Goal: Transaction & Acquisition: Download file/media

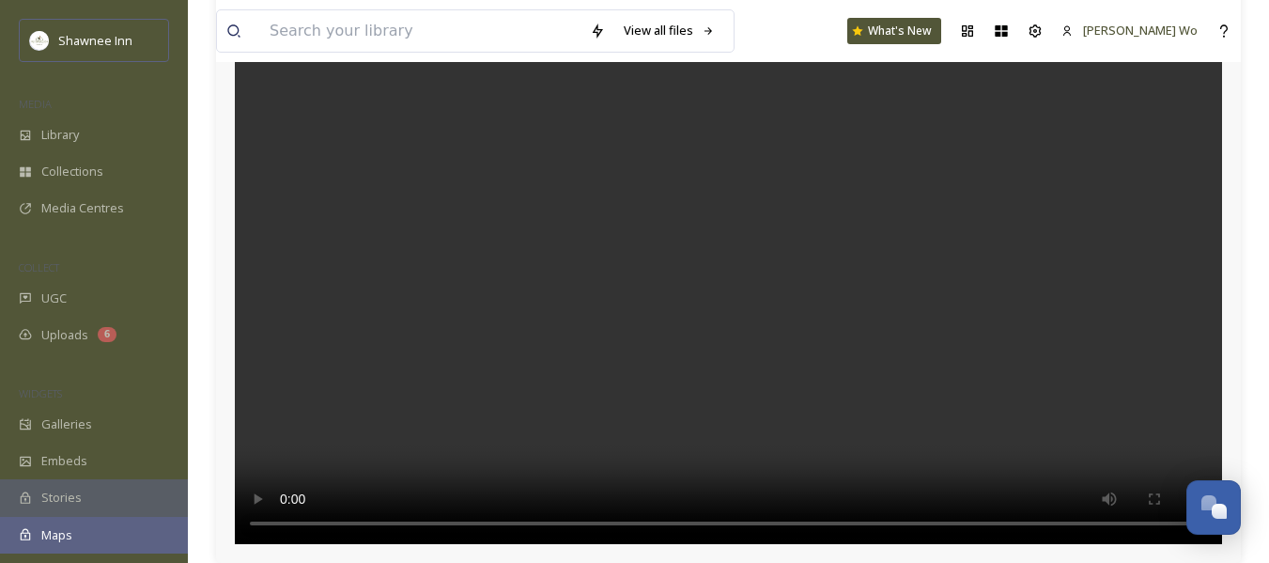
scroll to position [1991, 0]
click at [57, 141] on span "Library" at bounding box center [60, 135] width 38 height 18
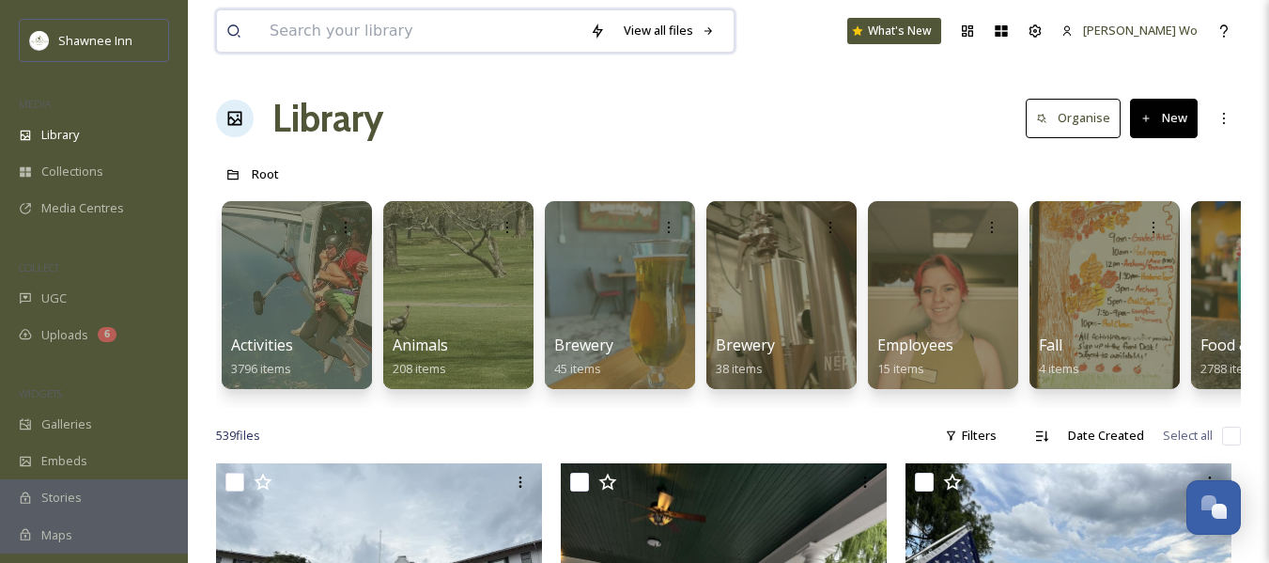
click at [500, 37] on input at bounding box center [420, 30] width 320 height 41
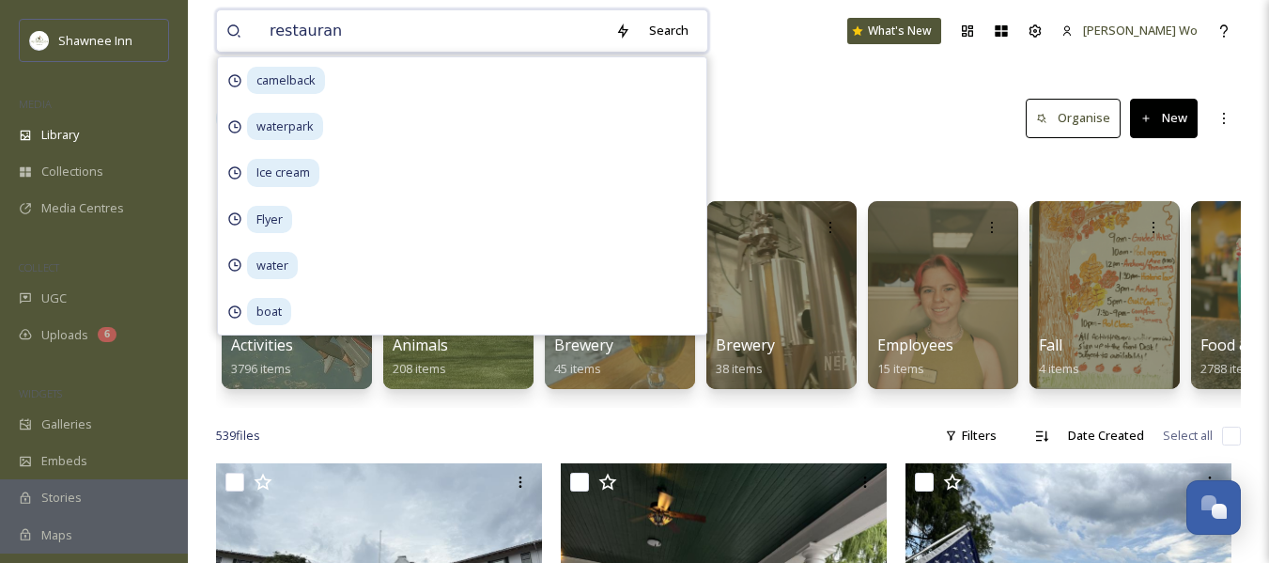
type input "restaurant"
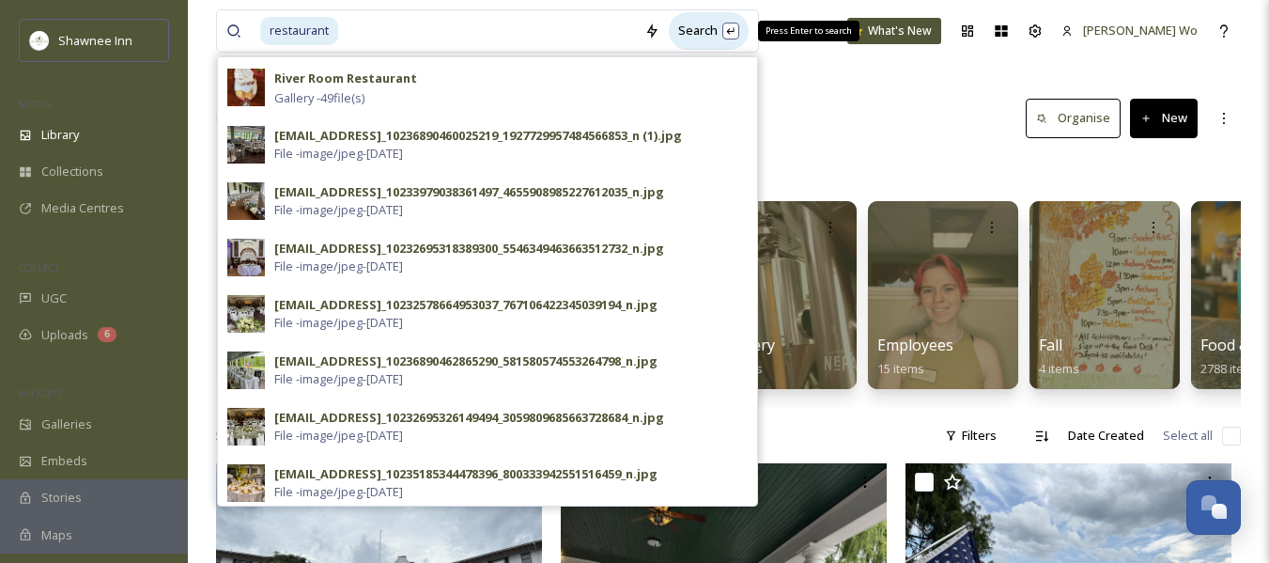
click at [749, 26] on div "Search Press Enter to search" at bounding box center [709, 30] width 80 height 37
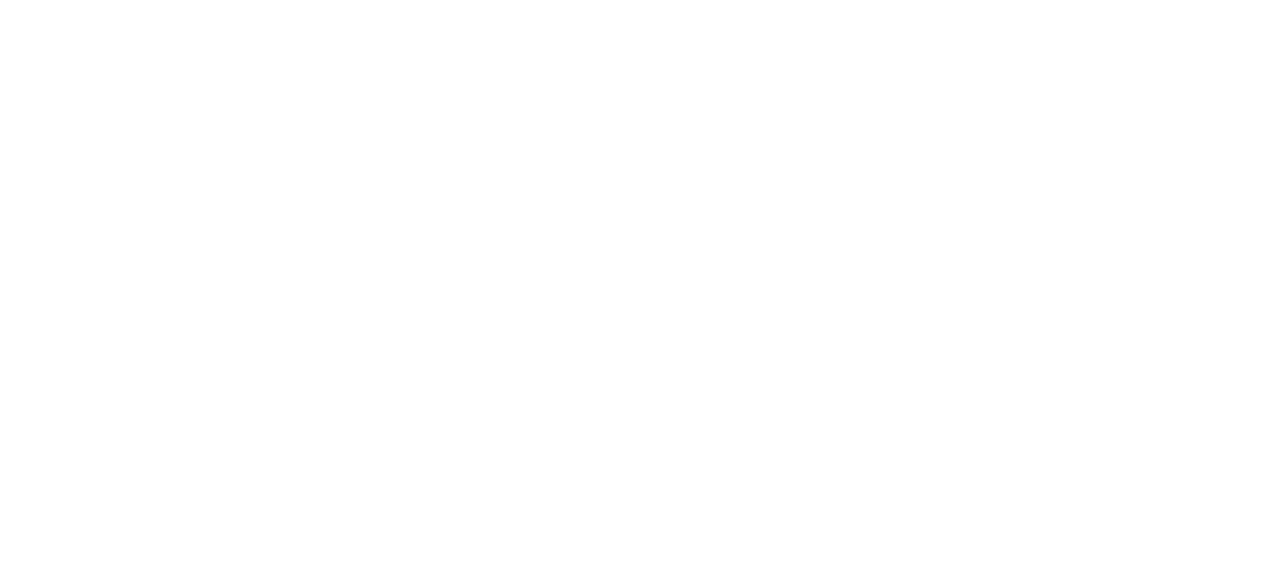
click at [569, 0] on html at bounding box center [641, 0] width 1283 height 0
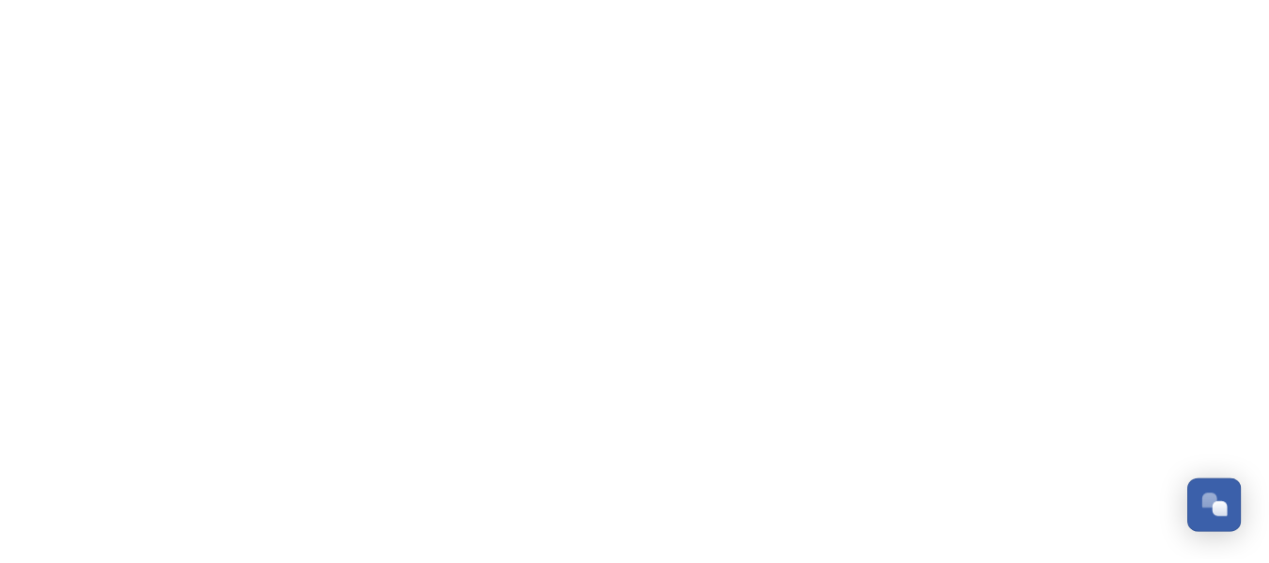
scroll to position [2011, 0]
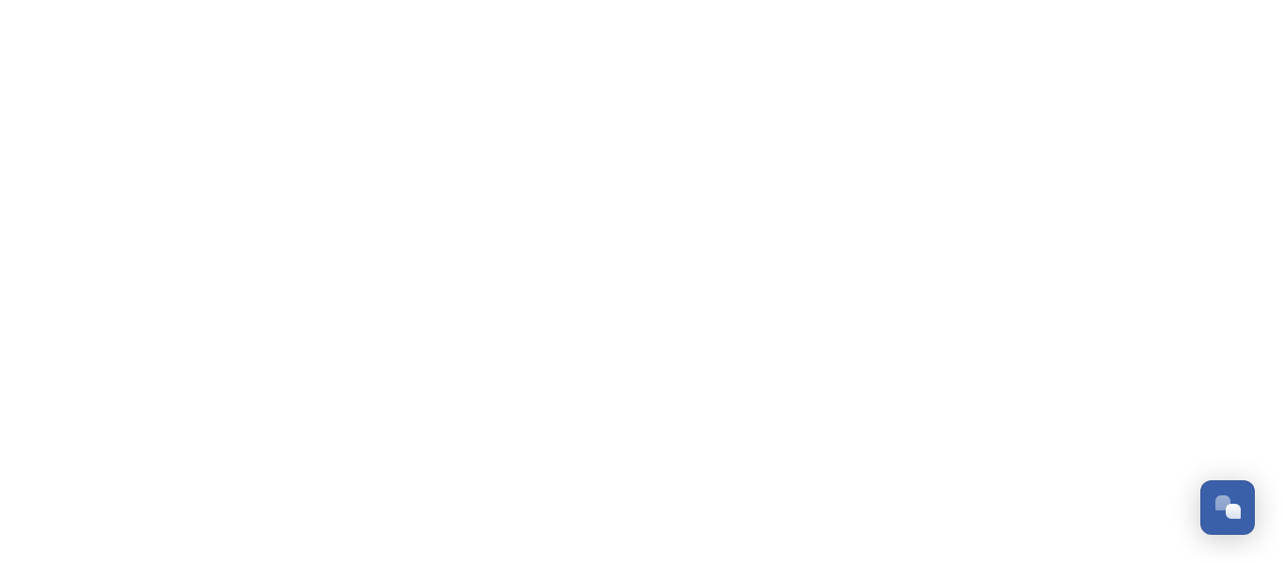
click at [693, 0] on html "Dismiss GoSquared Assistant Chat with SnapSea Team GoSquared Assistant Submit G…" at bounding box center [641, 0] width 1283 height 0
click at [508, 0] on html "Dismiss GoSquared Assistant Chat with SnapSea Team GoSquared Assistant Submit G…" at bounding box center [641, 0] width 1283 height 0
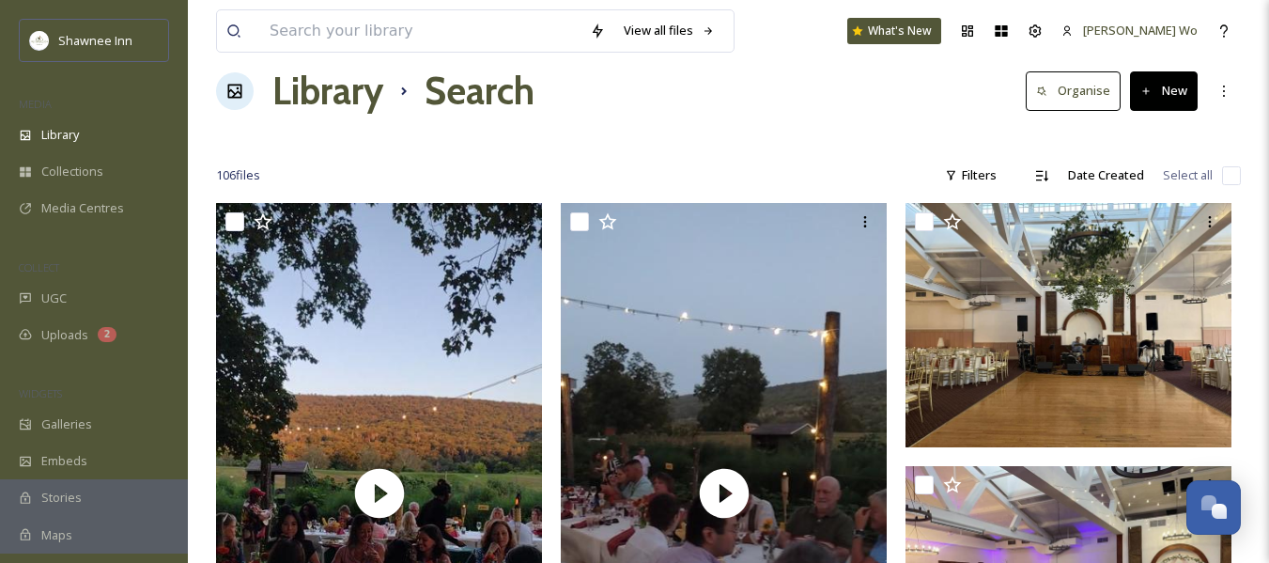
scroll to position [0, 0]
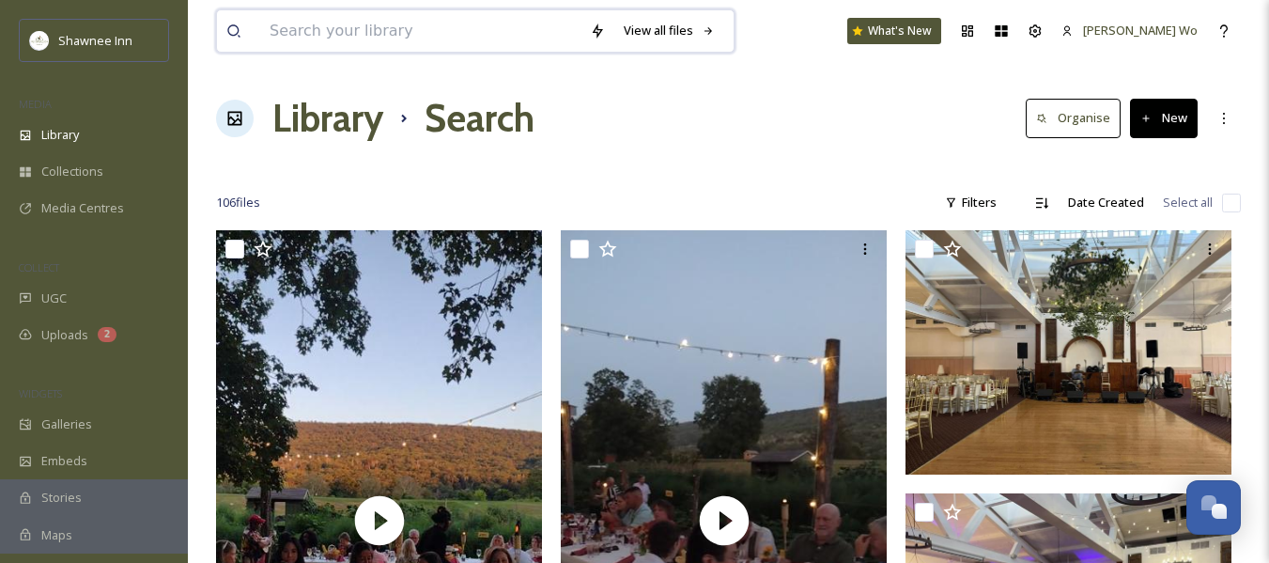
click at [482, 45] on input at bounding box center [420, 30] width 320 height 41
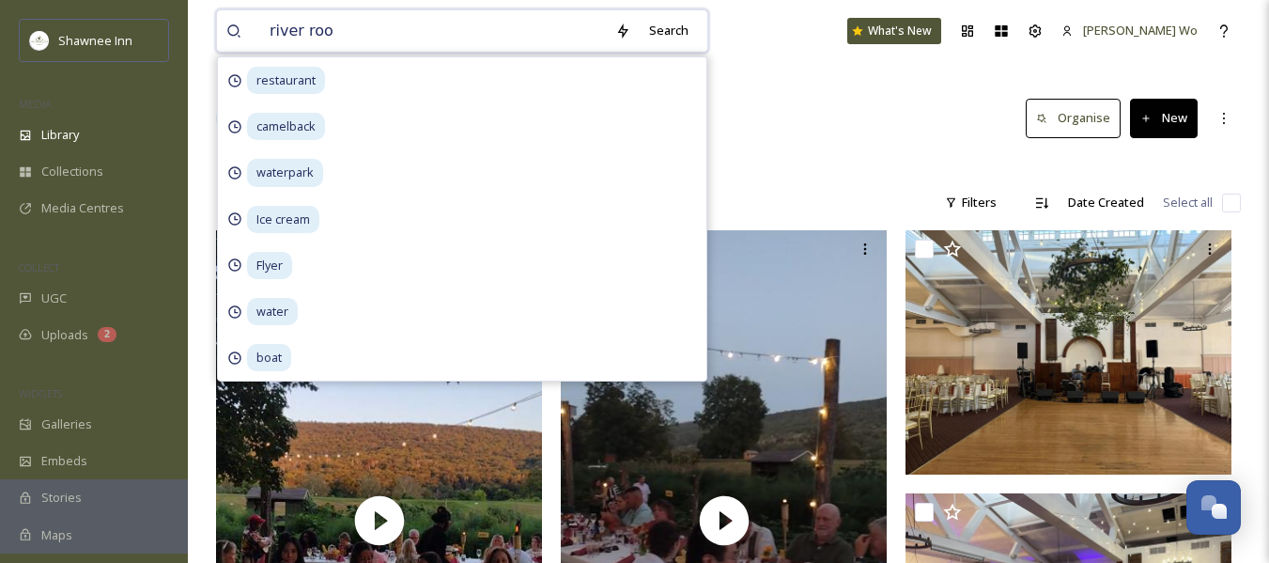
type input "river room"
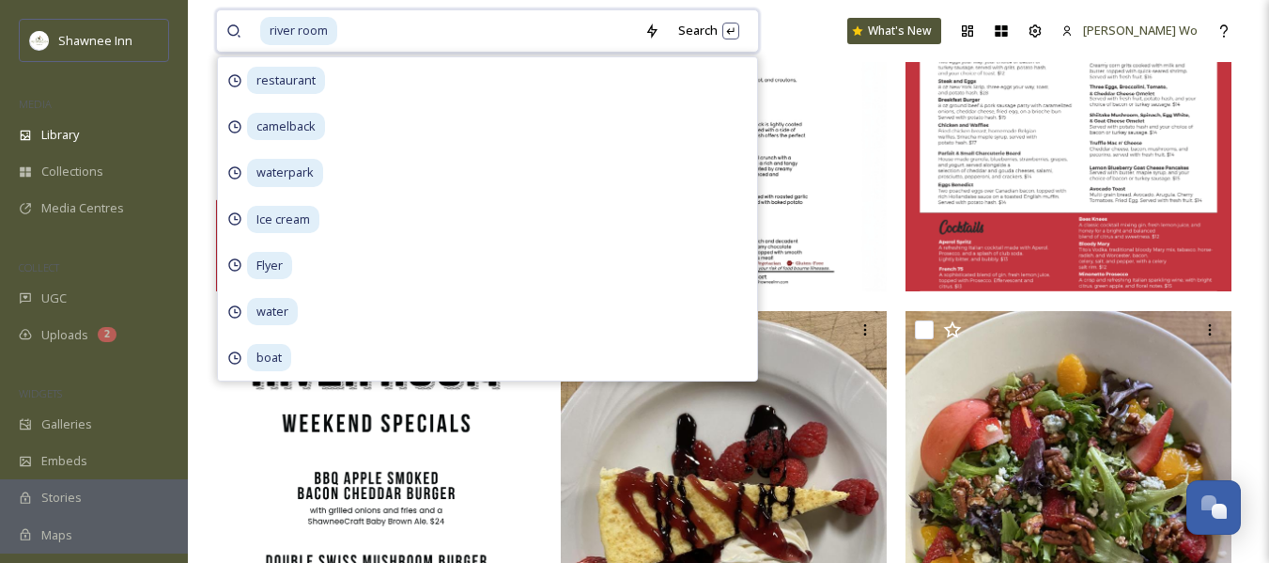
scroll to position [1033, 0]
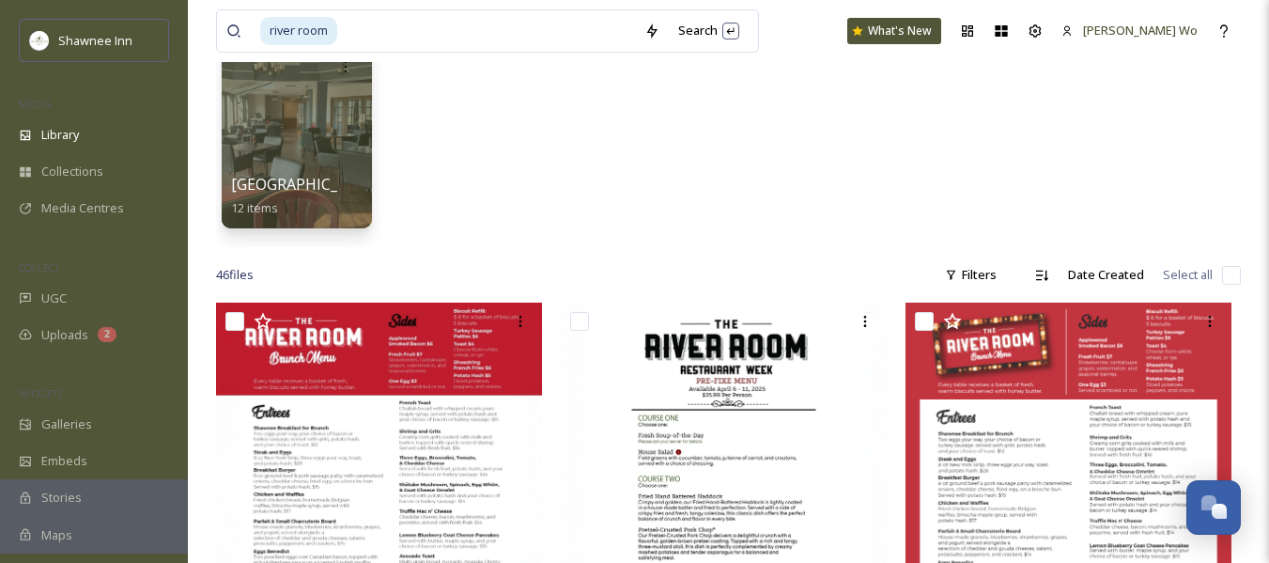
scroll to position [0, 0]
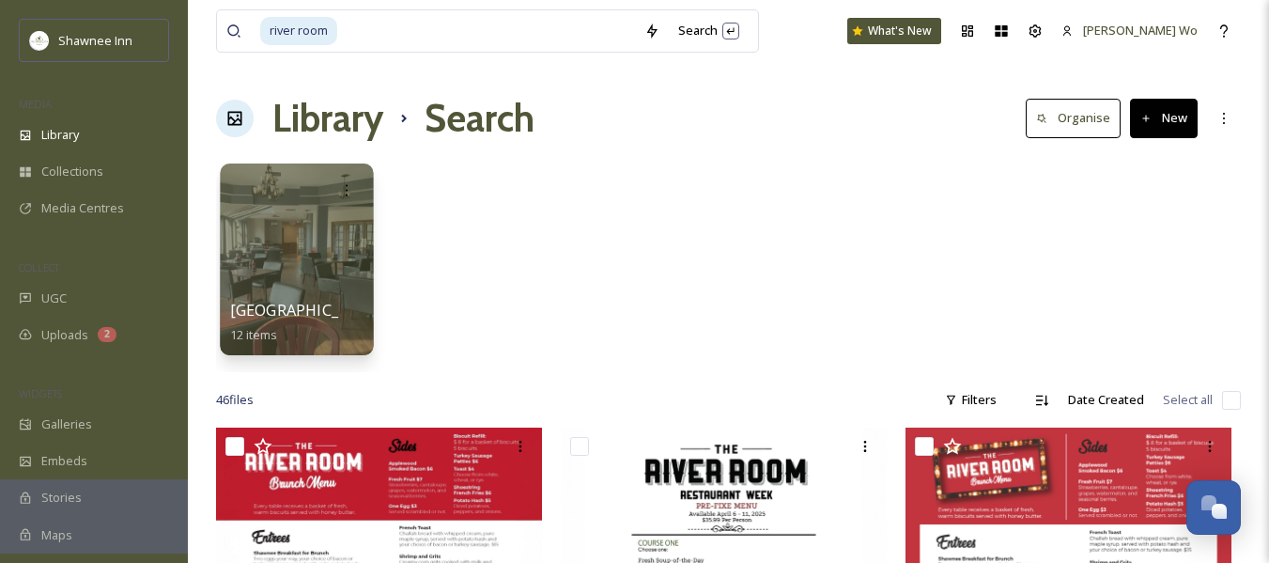
click at [304, 312] on span "River Room" at bounding box center [307, 310] width 154 height 21
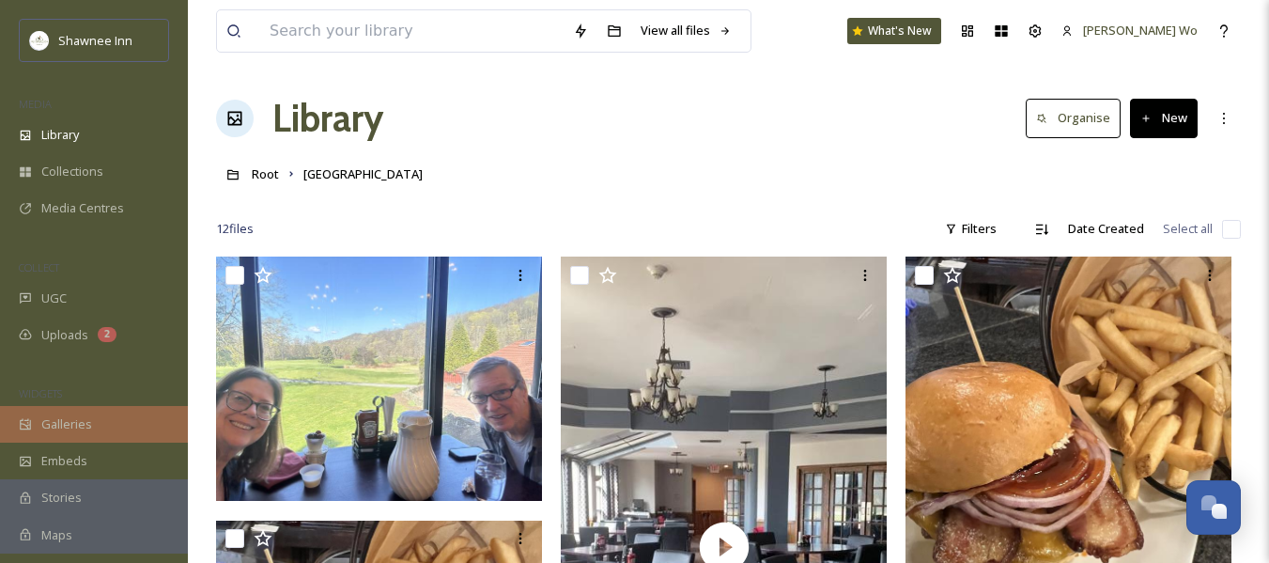
click at [70, 429] on span "Galleries" at bounding box center [66, 424] width 51 height 18
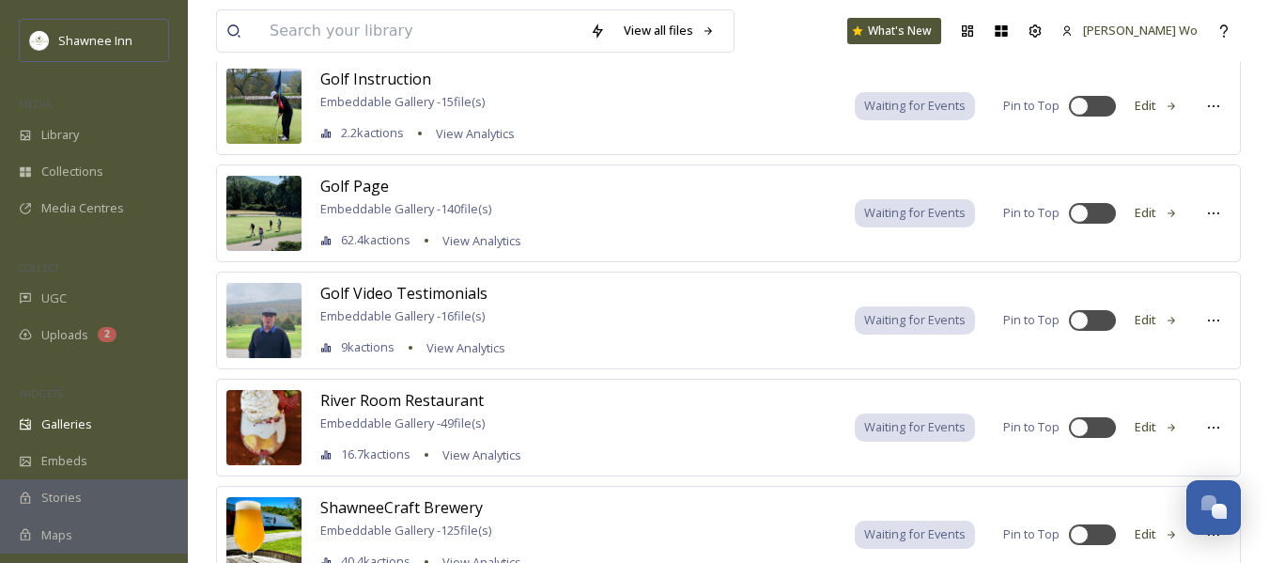
scroll to position [1315, 0]
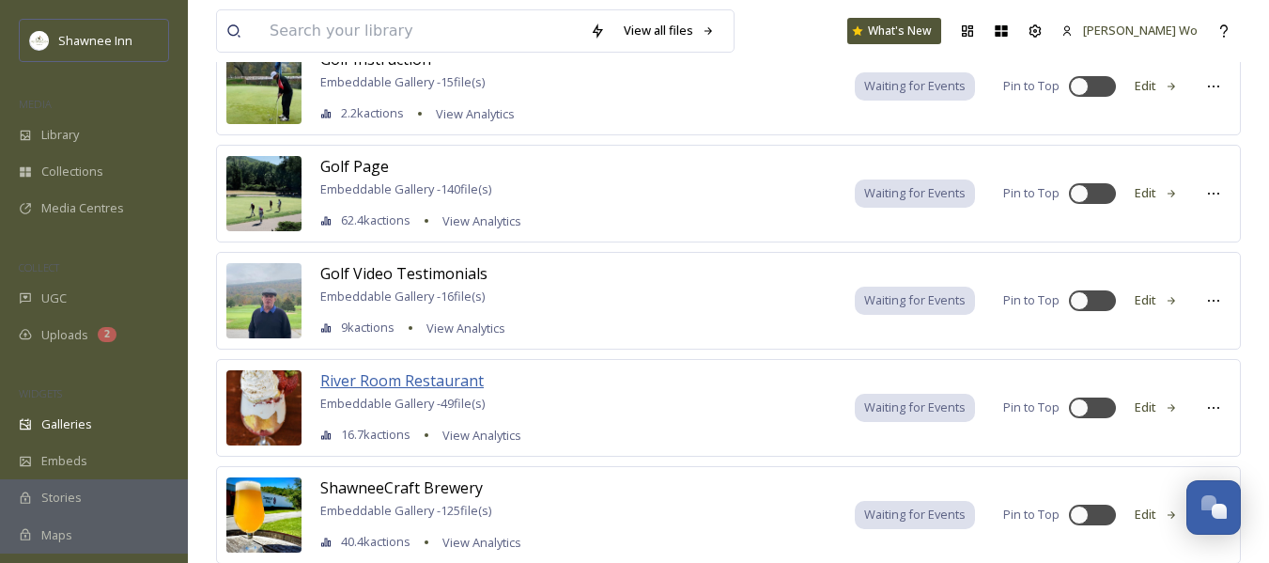
click at [434, 381] on span "River Room Restaurant" at bounding box center [401, 380] width 163 height 21
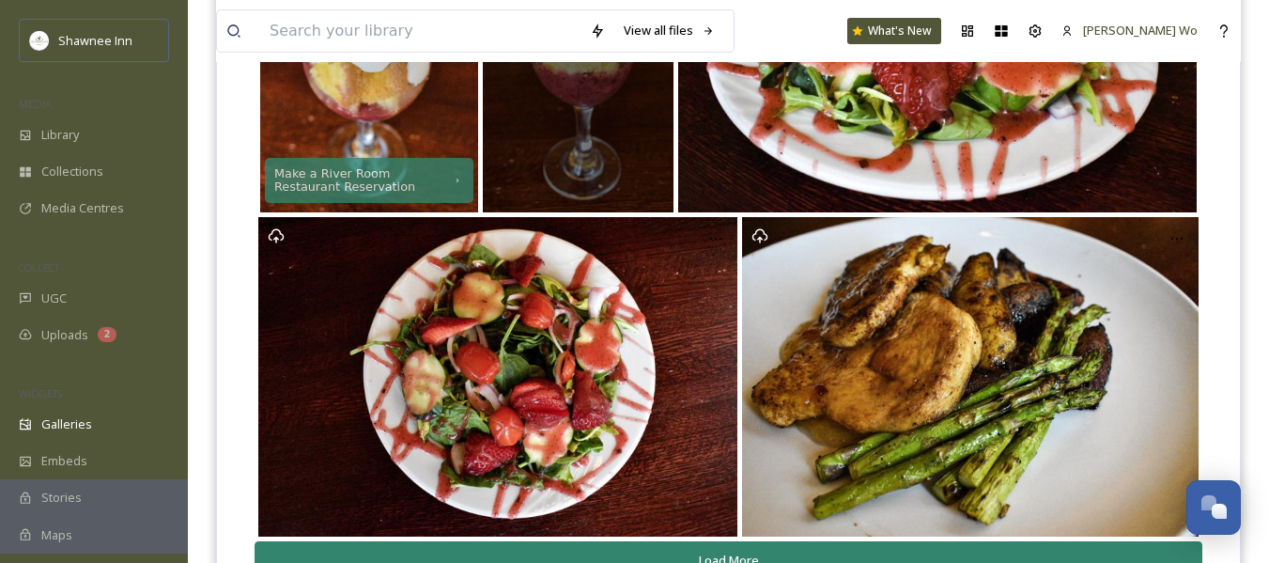
scroll to position [470, 0]
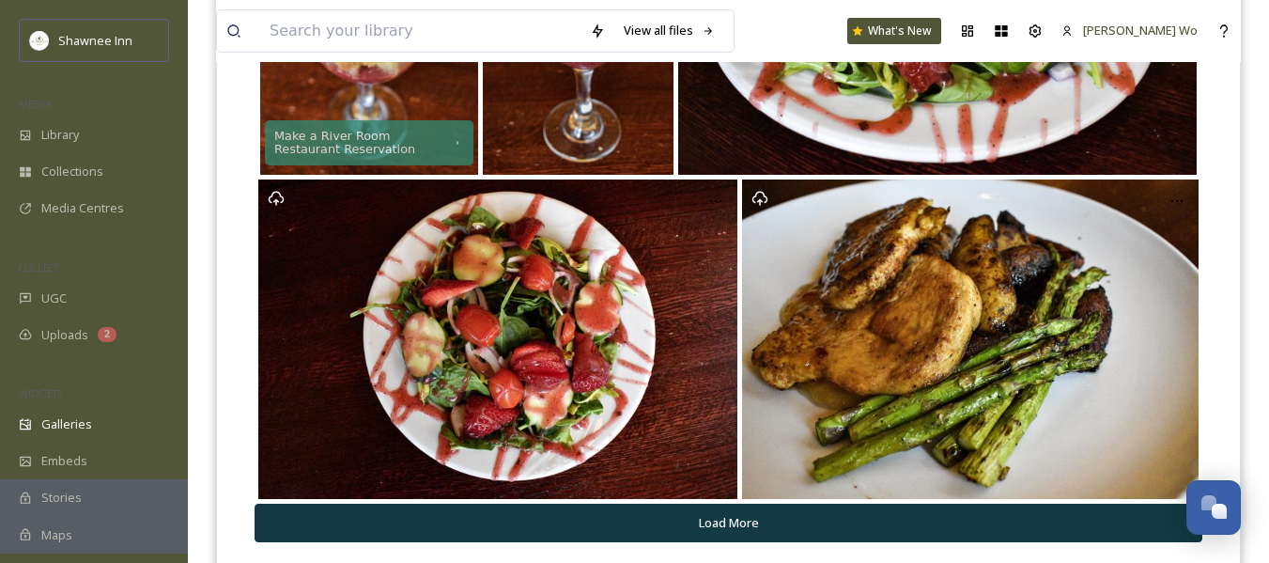
click at [722, 514] on button "Load More" at bounding box center [729, 523] width 948 height 39
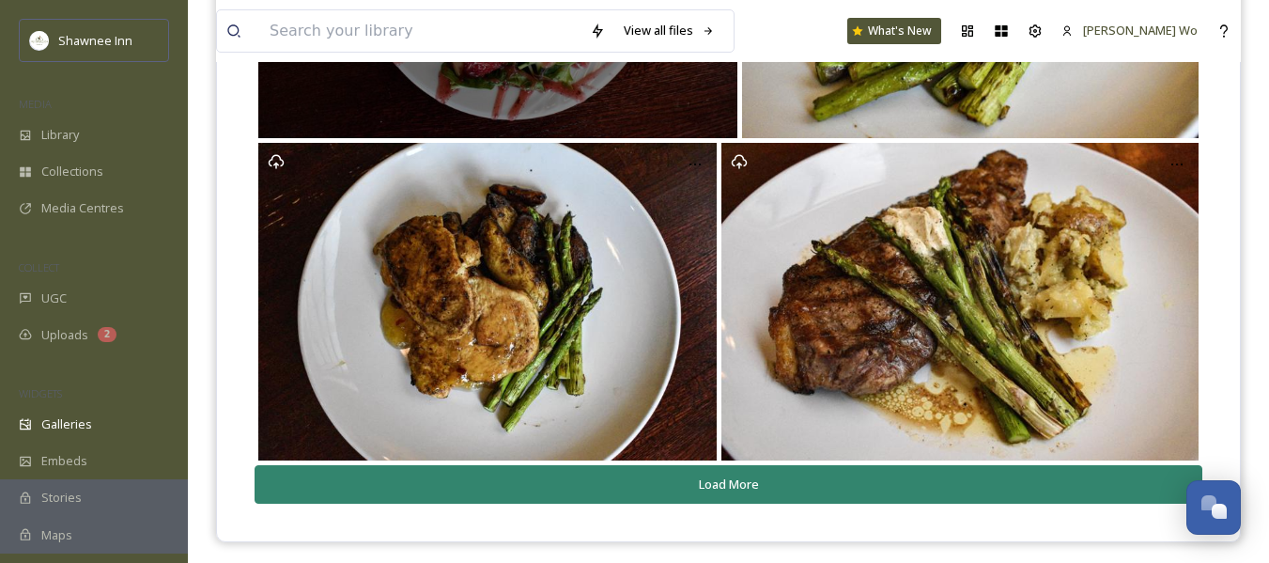
scroll to position [838, 0]
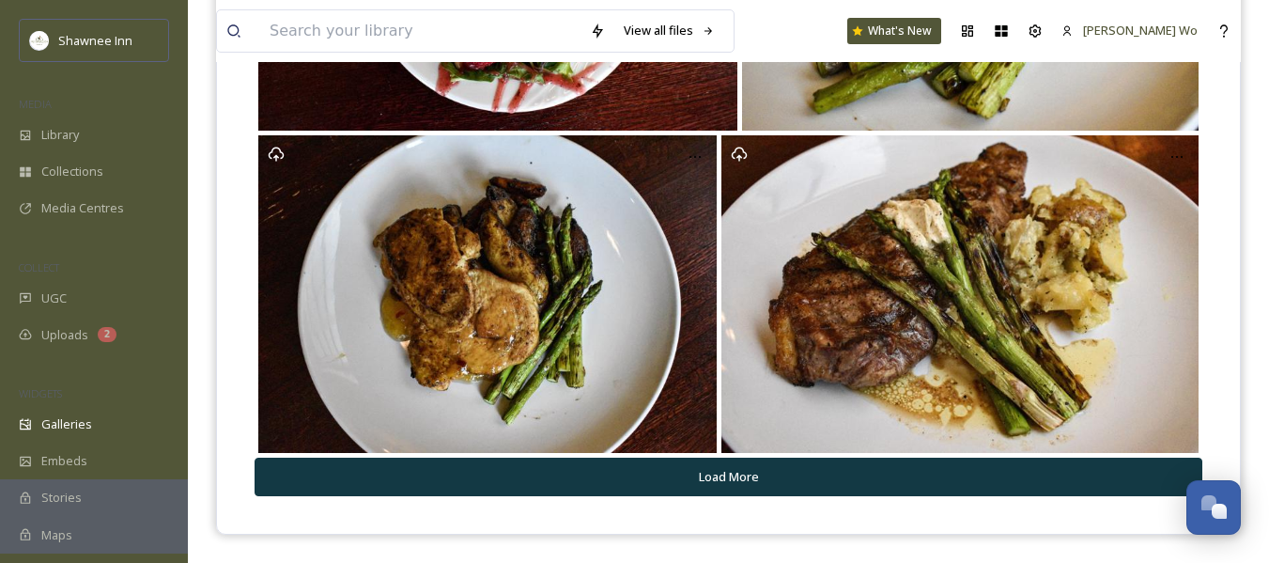
click at [728, 480] on button "Load More" at bounding box center [729, 477] width 948 height 39
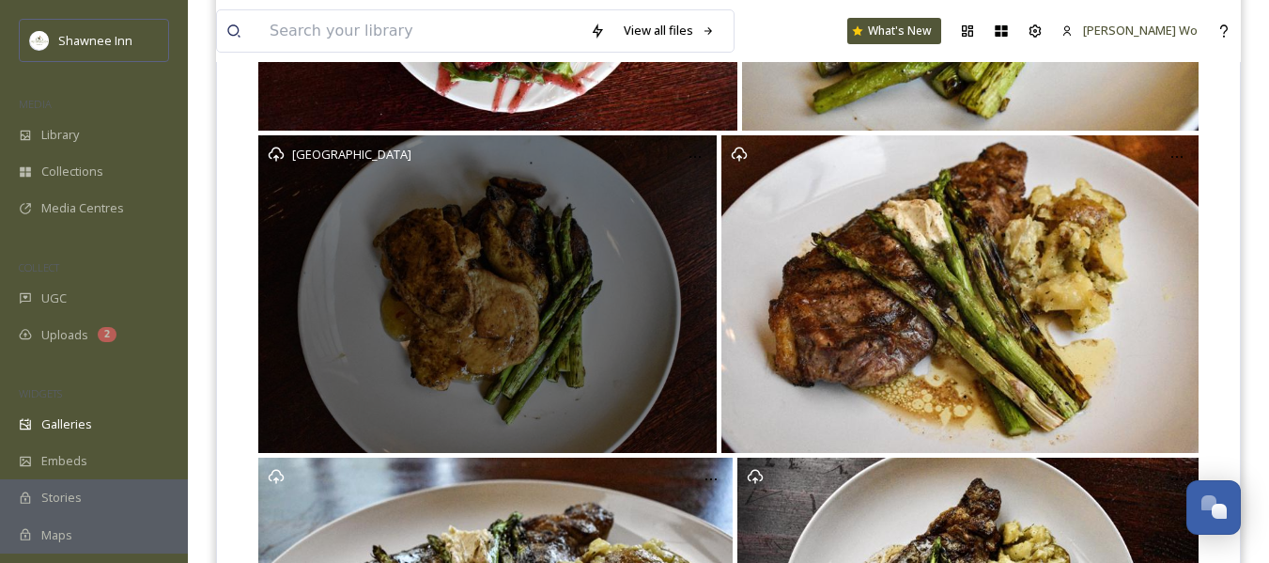
scroll to position [1159, 0]
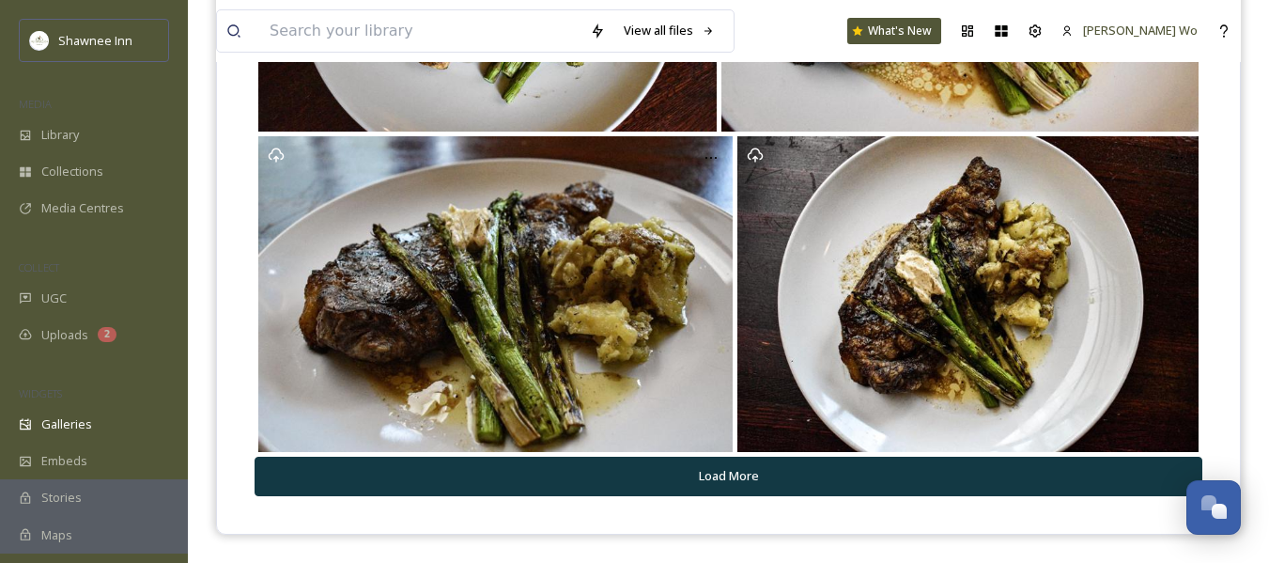
click at [727, 483] on button "Load More" at bounding box center [729, 476] width 948 height 39
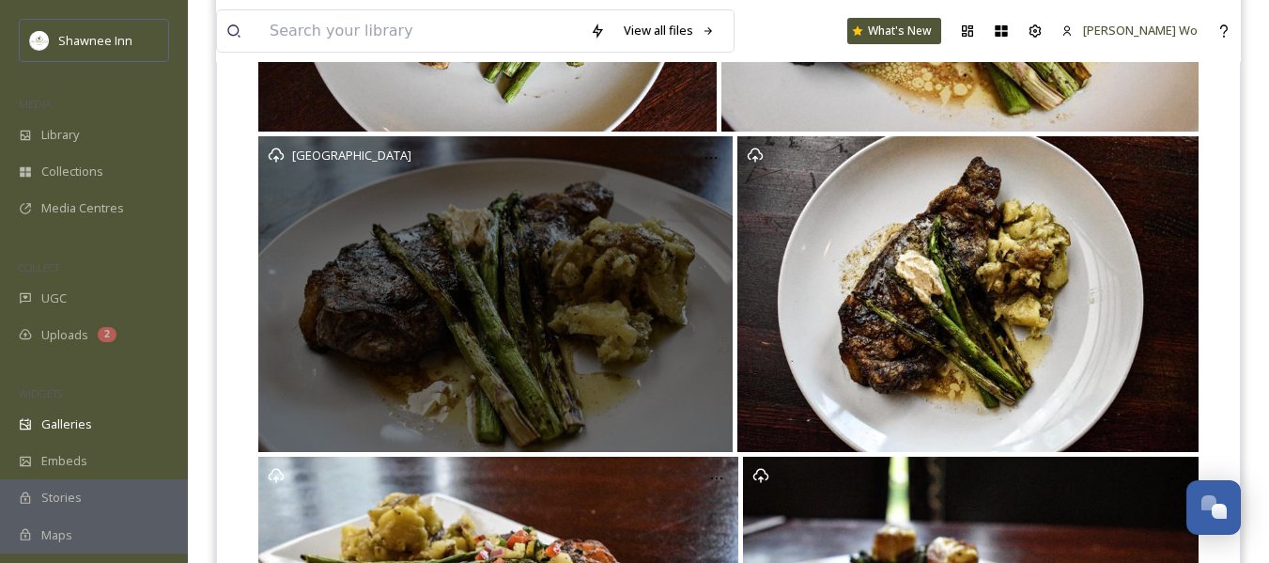
scroll to position [1468, 0]
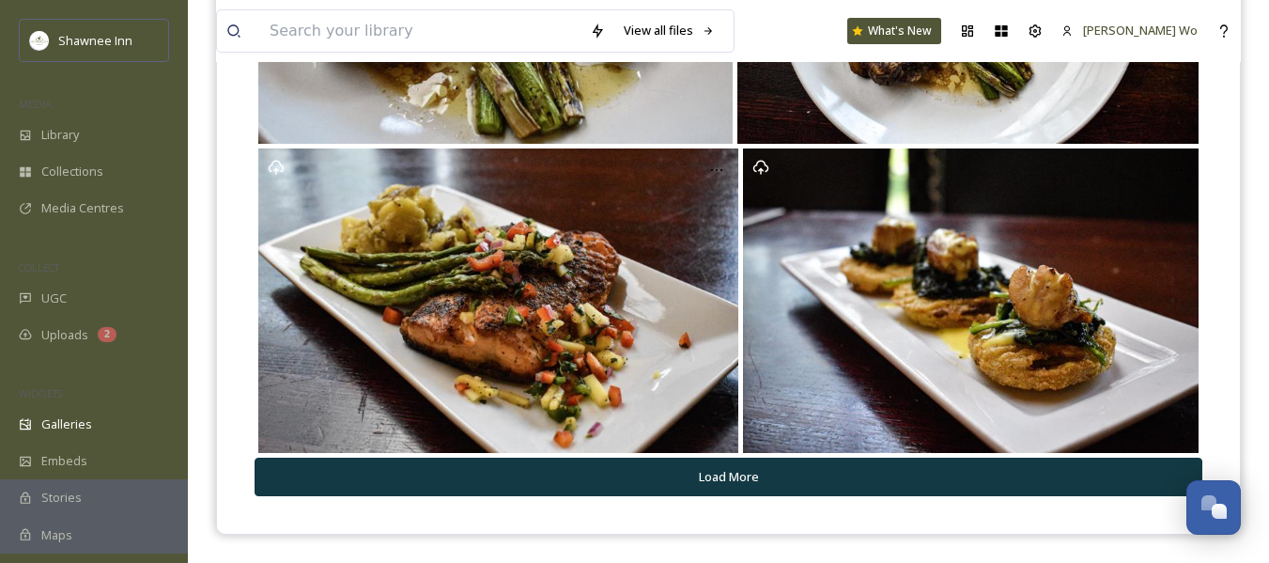
click at [736, 483] on button "Load More" at bounding box center [729, 477] width 948 height 39
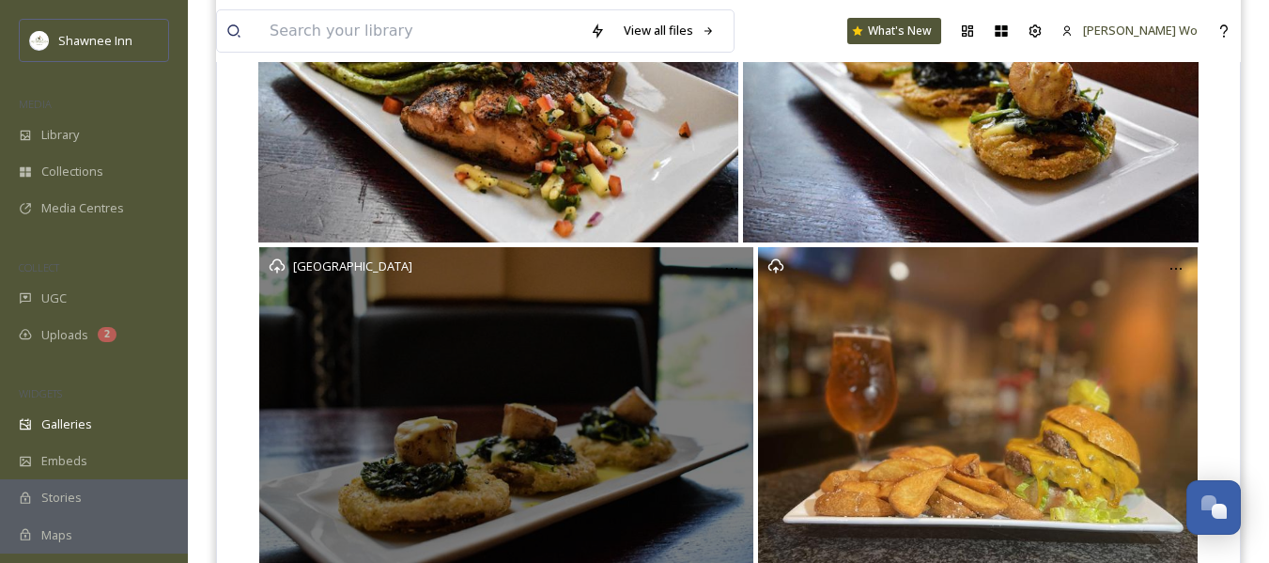
scroll to position [1802, 0]
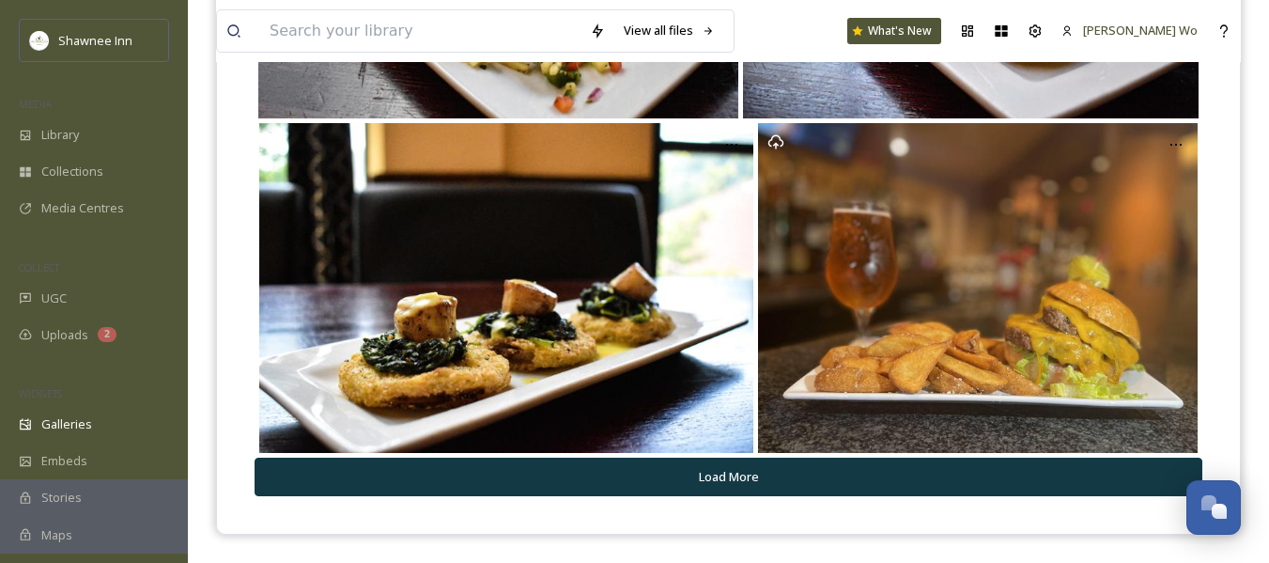
click at [721, 477] on button "Load More" at bounding box center [729, 477] width 948 height 39
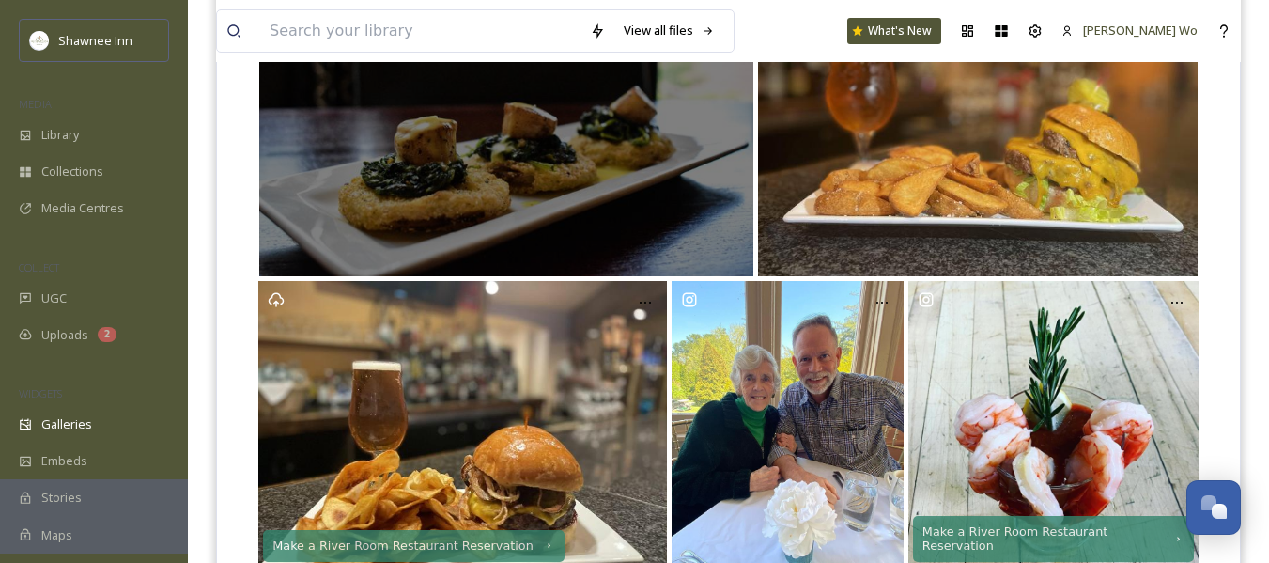
scroll to position [2097, 0]
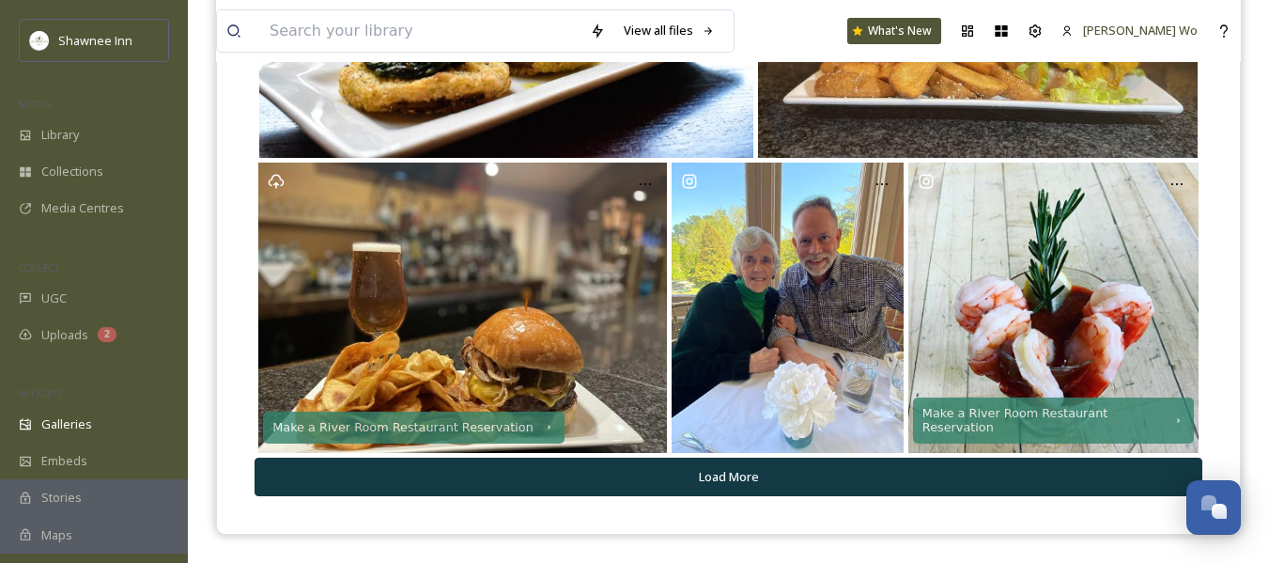
click at [721, 491] on button "Load More" at bounding box center [729, 477] width 948 height 39
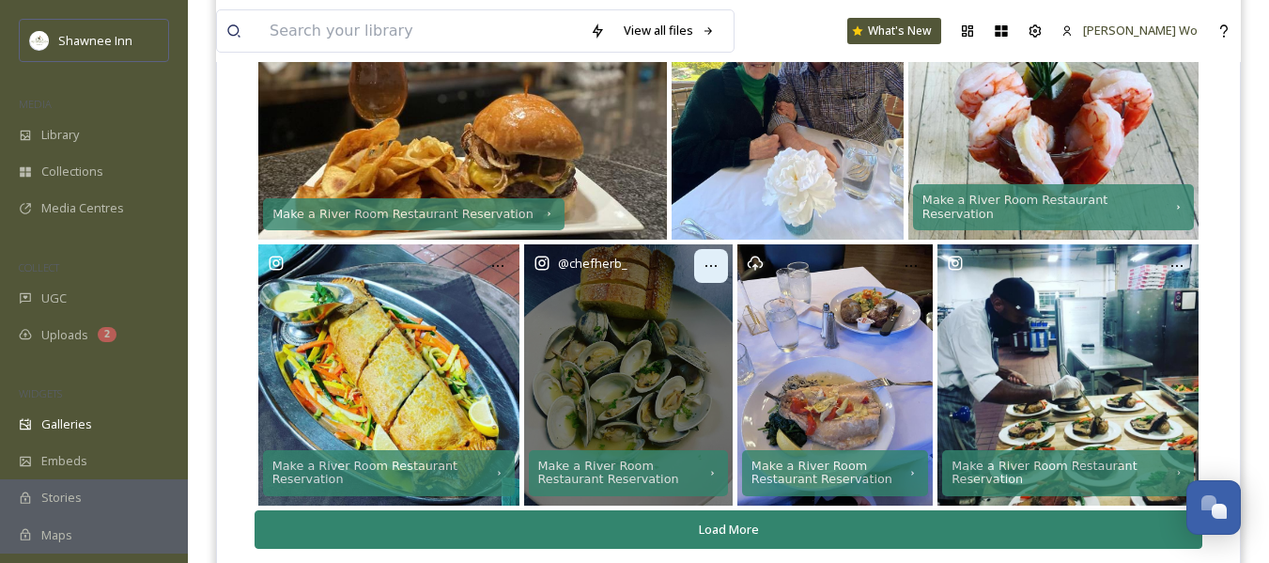
scroll to position [2363, 0]
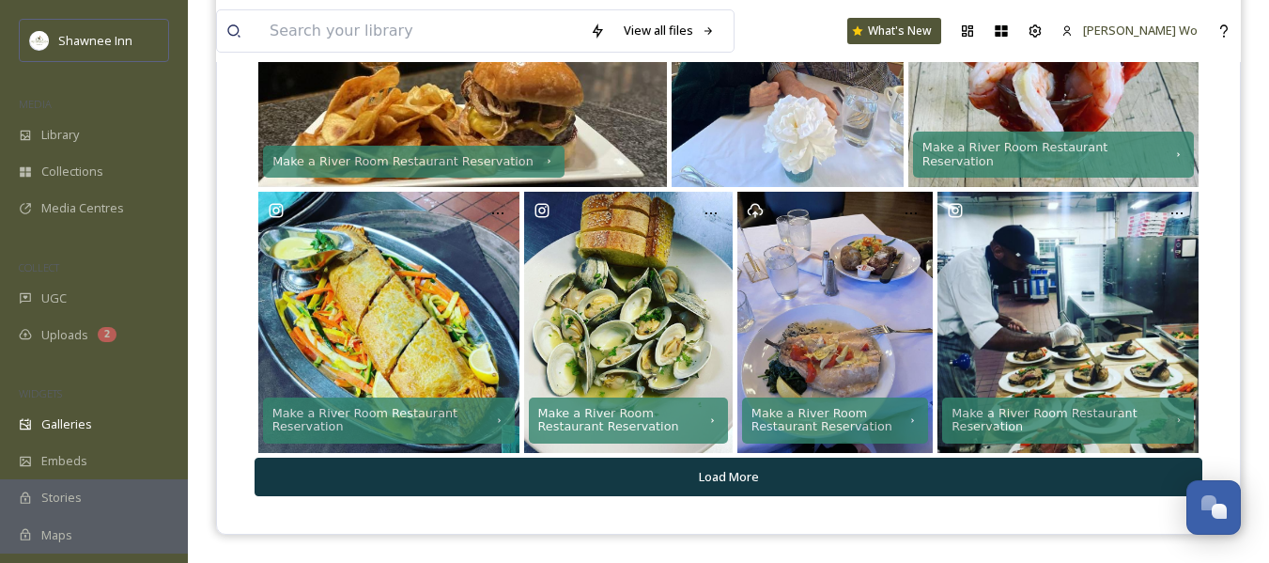
click at [720, 489] on button "Load More" at bounding box center [729, 477] width 948 height 39
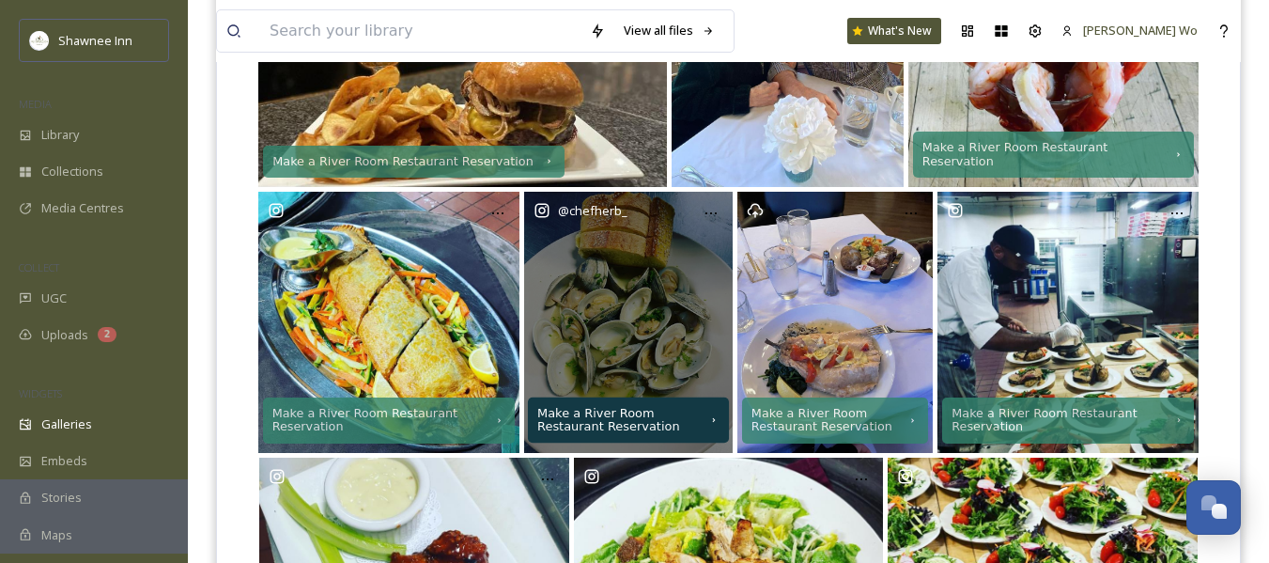
scroll to position [2677, 0]
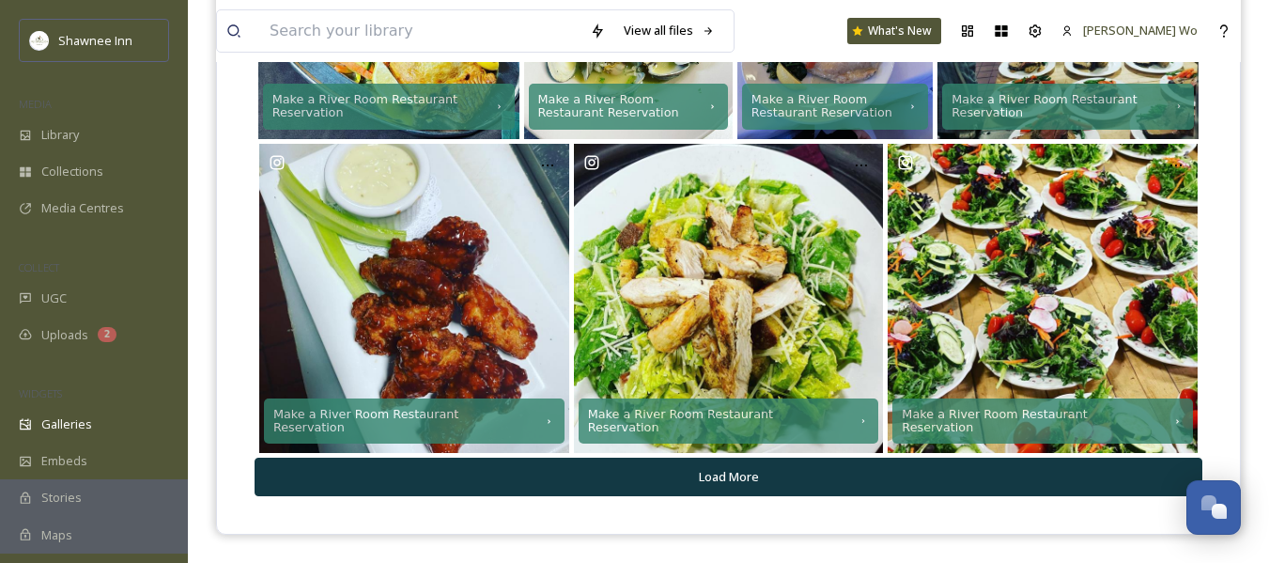
click at [723, 474] on button "Load More" at bounding box center [729, 477] width 948 height 39
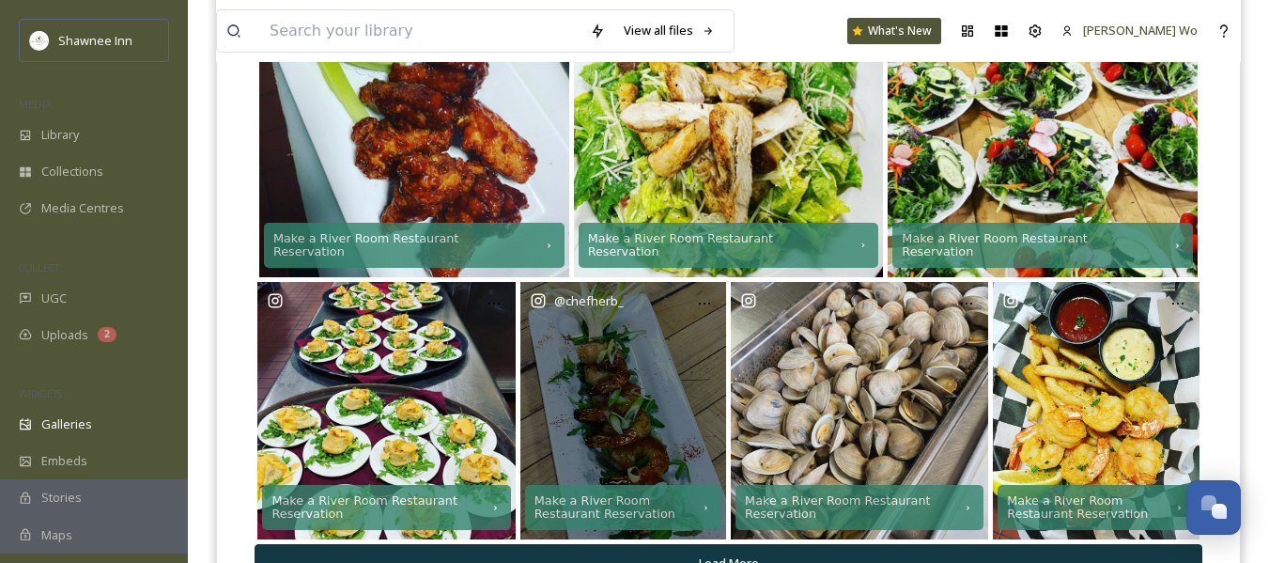
scroll to position [2940, 0]
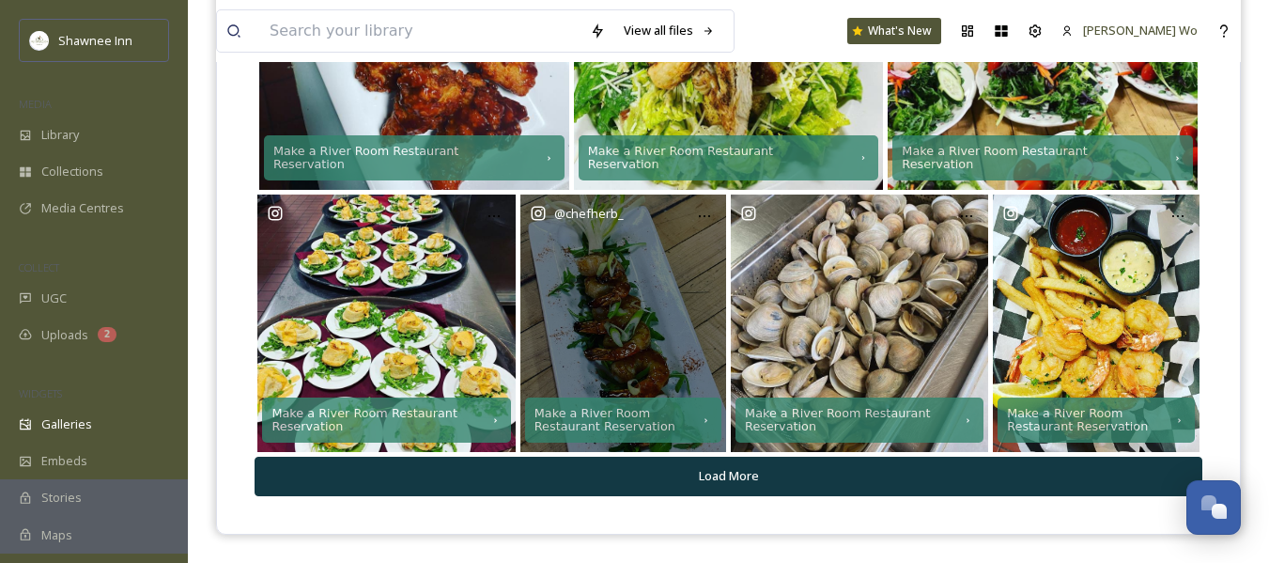
click at [723, 474] on button "Load More" at bounding box center [729, 476] width 948 height 39
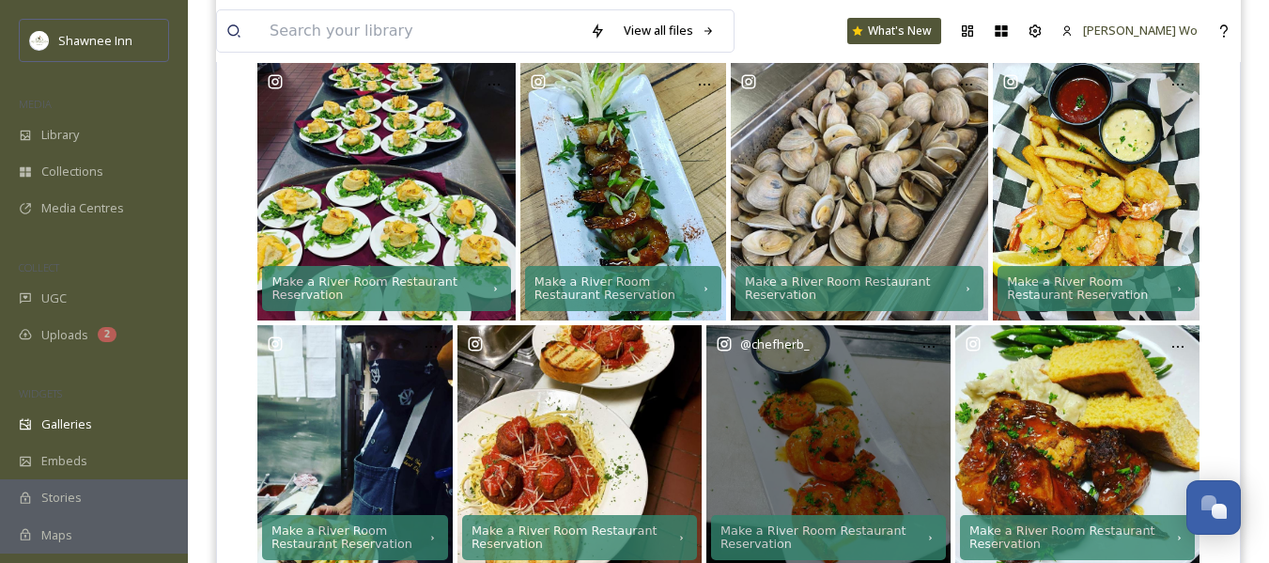
scroll to position [3189, 0]
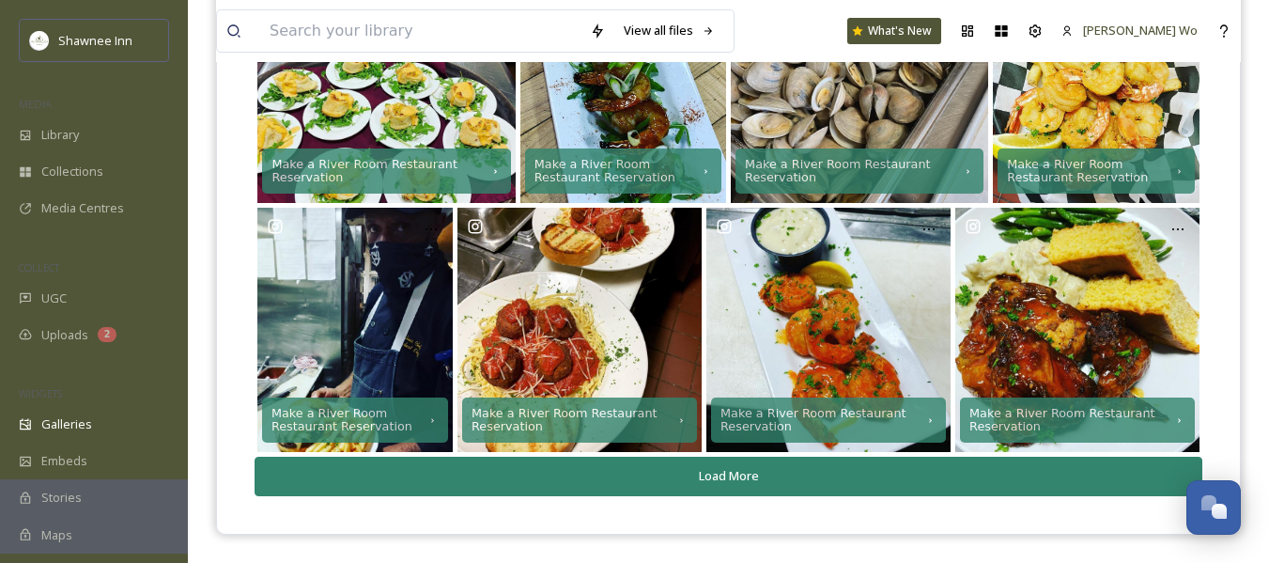
click at [722, 474] on button "Load More" at bounding box center [729, 476] width 948 height 39
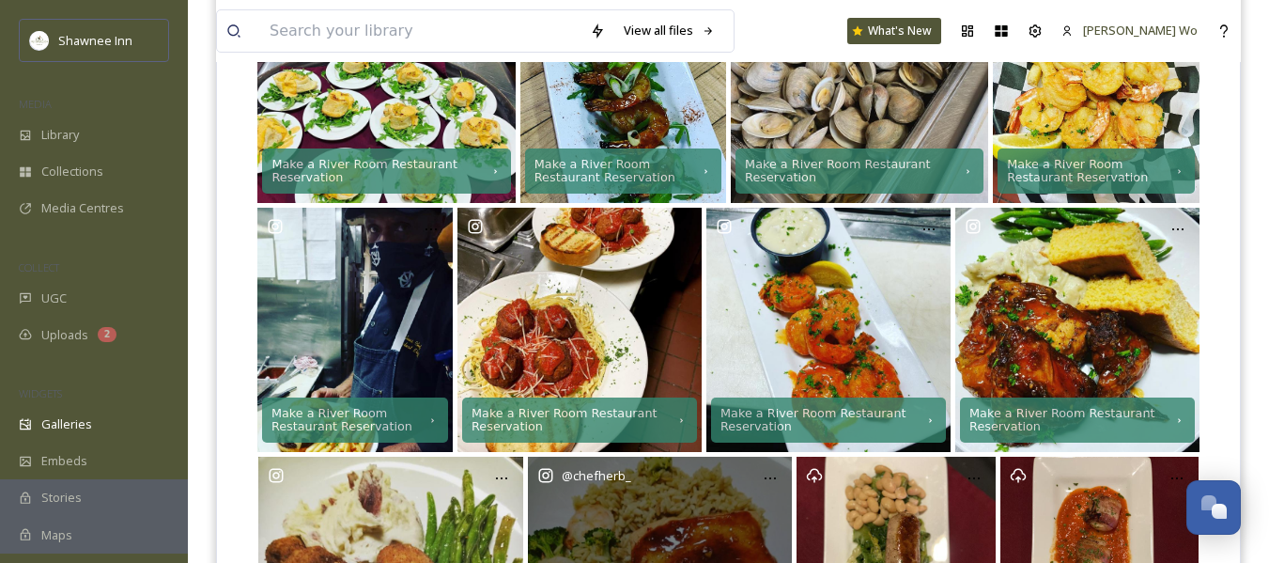
scroll to position [3457, 0]
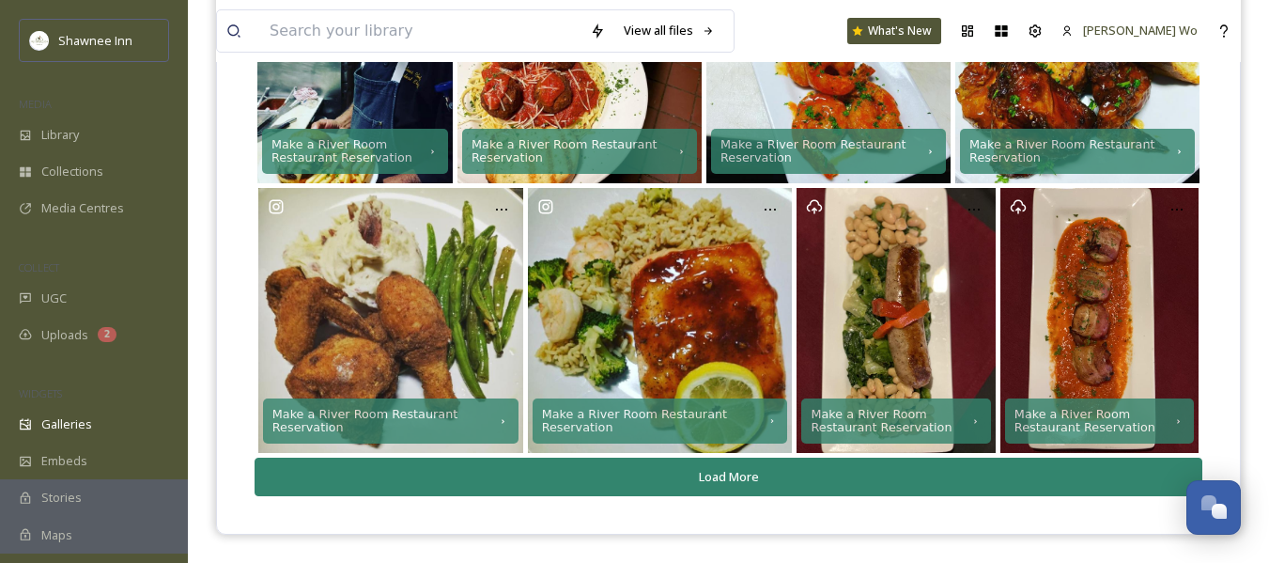
click at [722, 474] on button "Load More" at bounding box center [729, 477] width 948 height 39
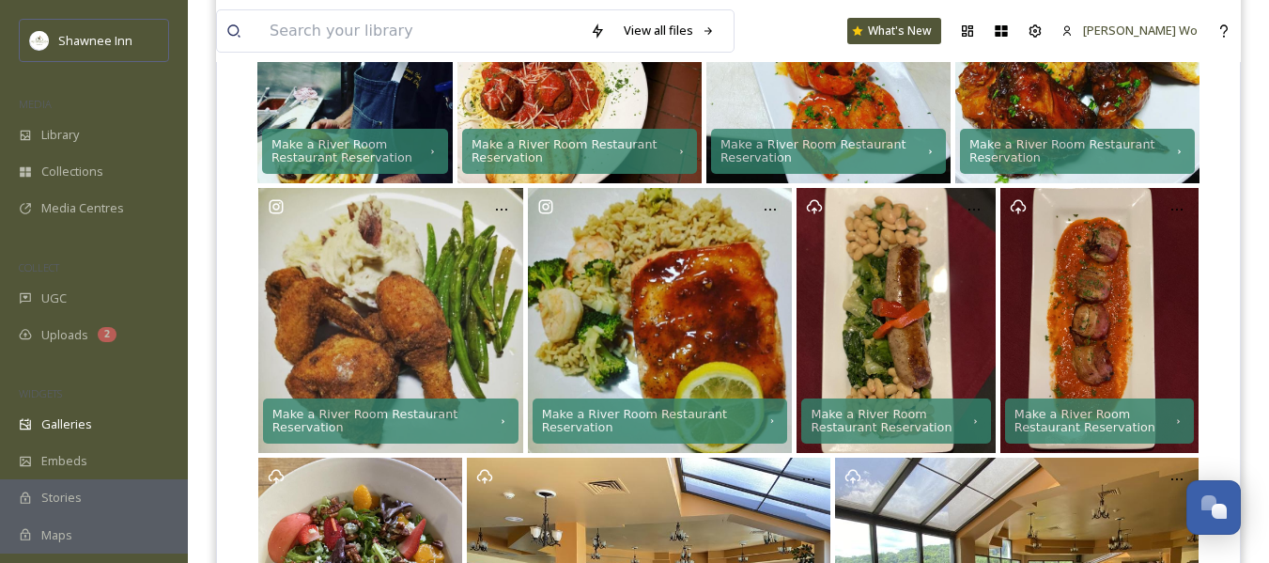
scroll to position [3736, 0]
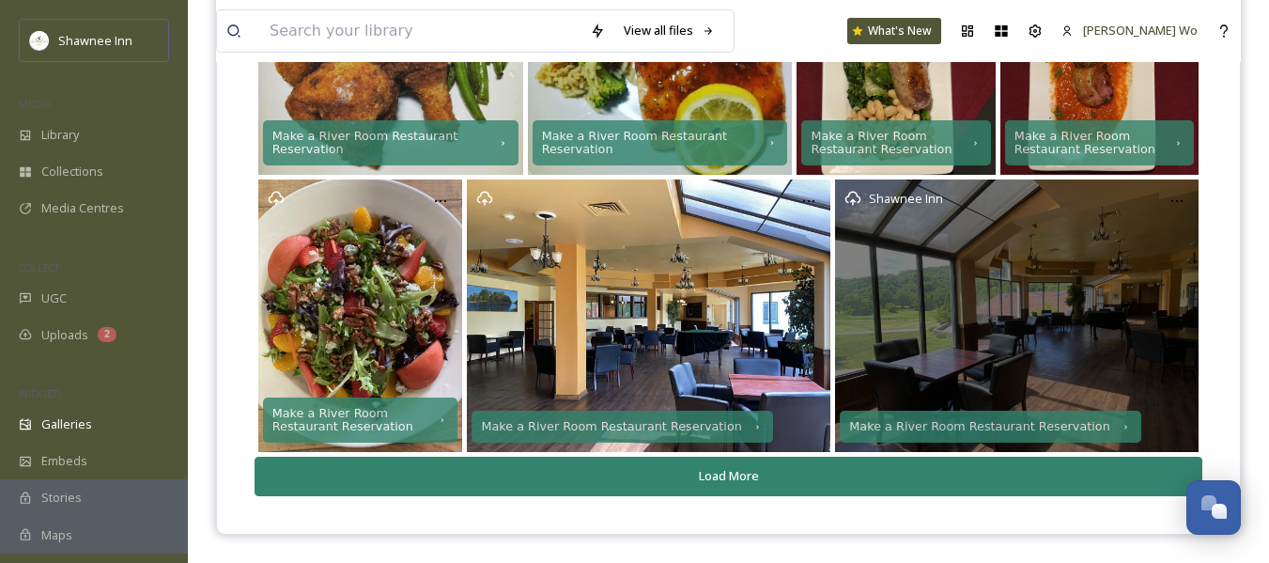
click at [978, 343] on div "Shawnee Inn" at bounding box center [1017, 315] width 364 height 272
click at [980, 309] on div "Shawnee Inn" at bounding box center [1017, 315] width 364 height 272
click at [865, 195] on div "Shawnee Inn" at bounding box center [1017, 198] width 345 height 19
click at [851, 199] on icon at bounding box center [853, 198] width 17 height 17
drag, startPoint x: 1008, startPoint y: 256, endPoint x: 934, endPoint y: 302, distance: 86.8
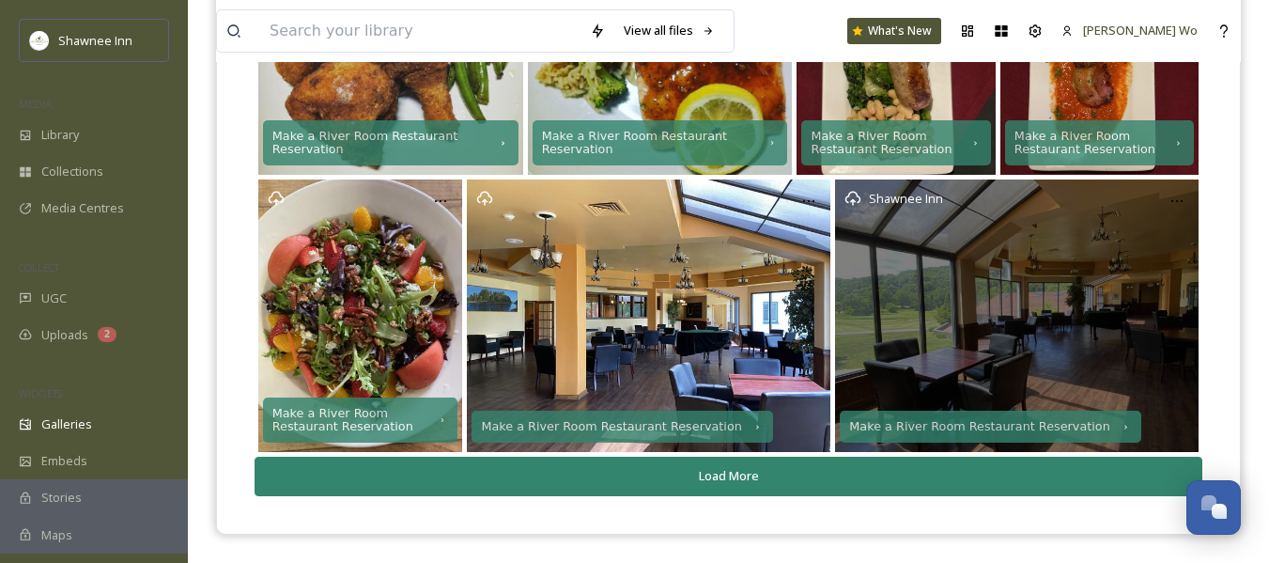
click at [934, 302] on div "Shawnee Inn" at bounding box center [1017, 315] width 364 height 272
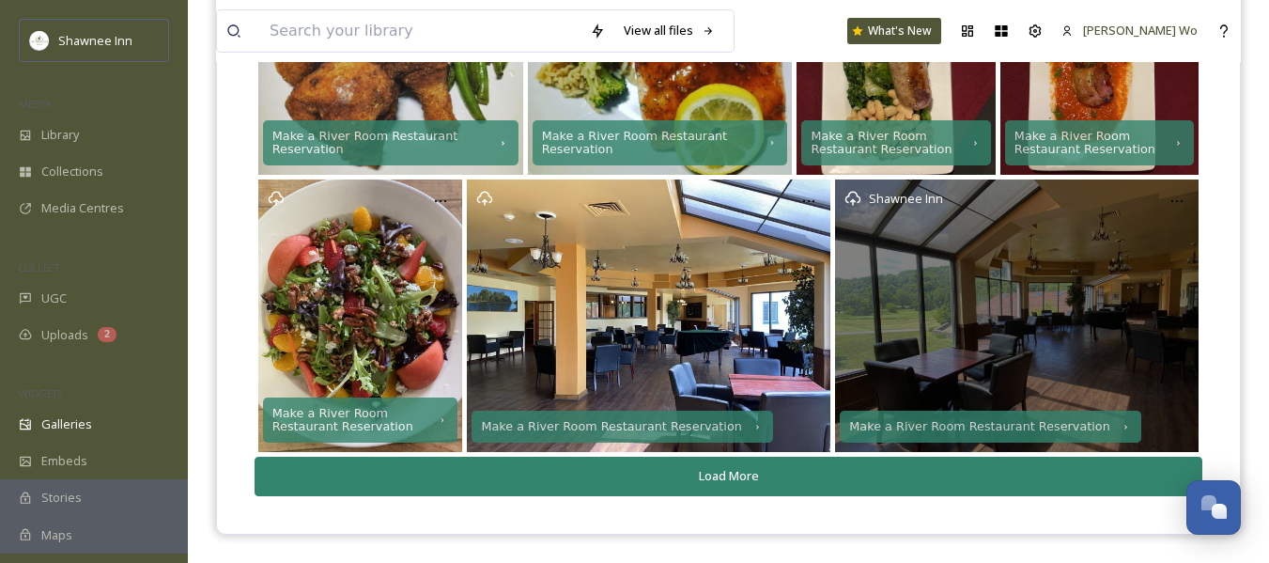
click at [934, 302] on div "Shawnee Inn" at bounding box center [1017, 315] width 364 height 272
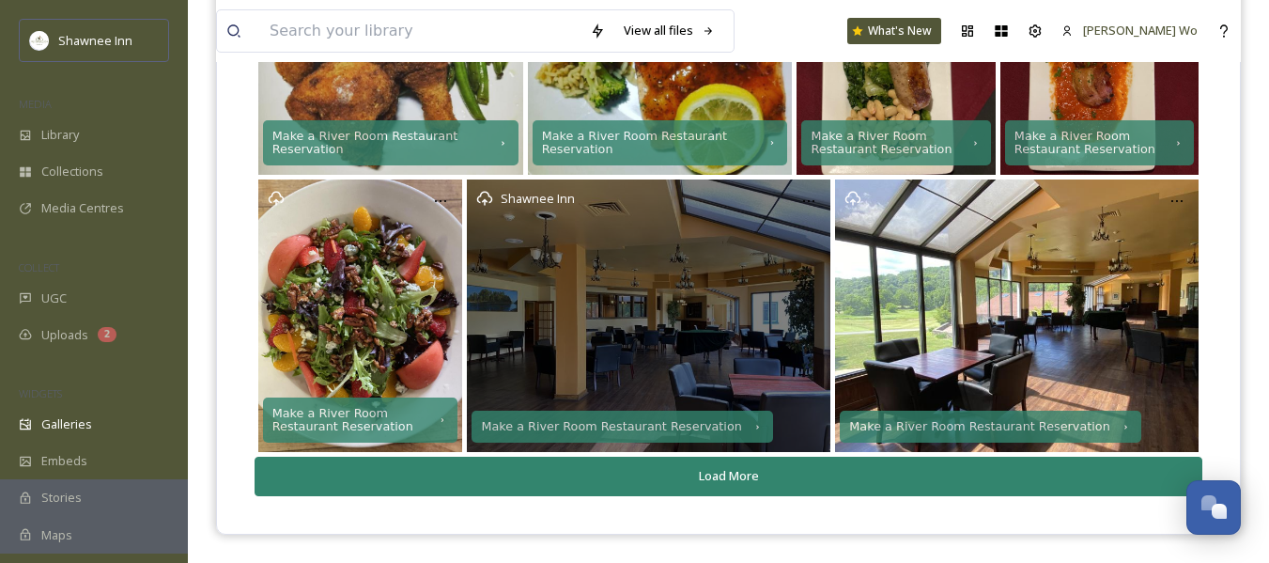
click at [531, 303] on div "Shawnee Inn" at bounding box center [649, 315] width 364 height 272
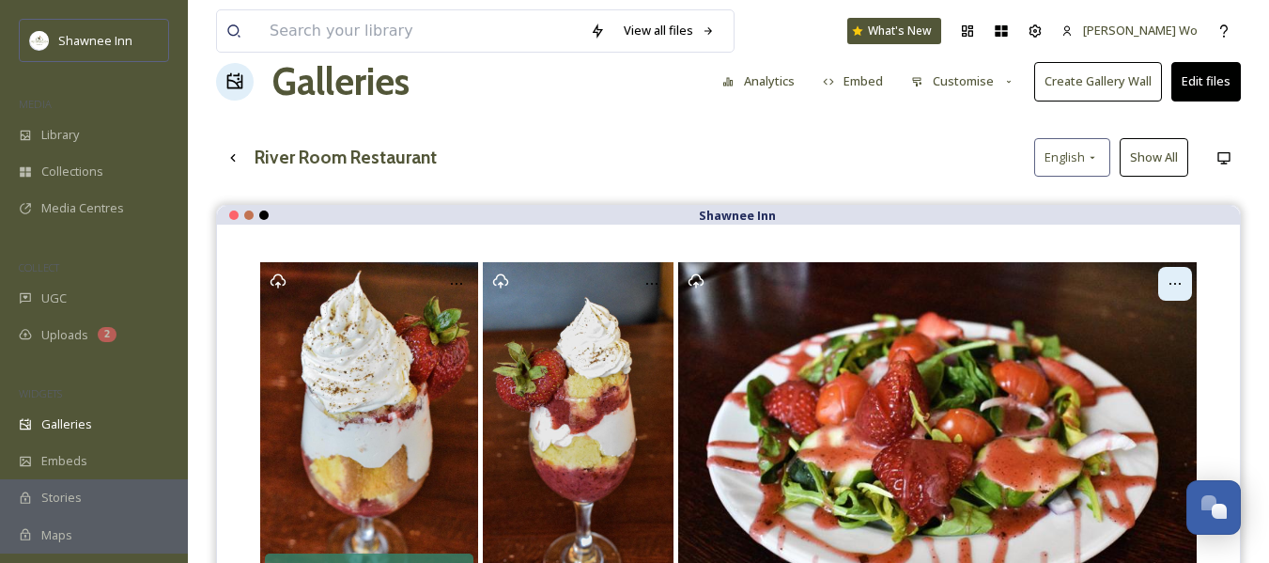
scroll to position [0, 0]
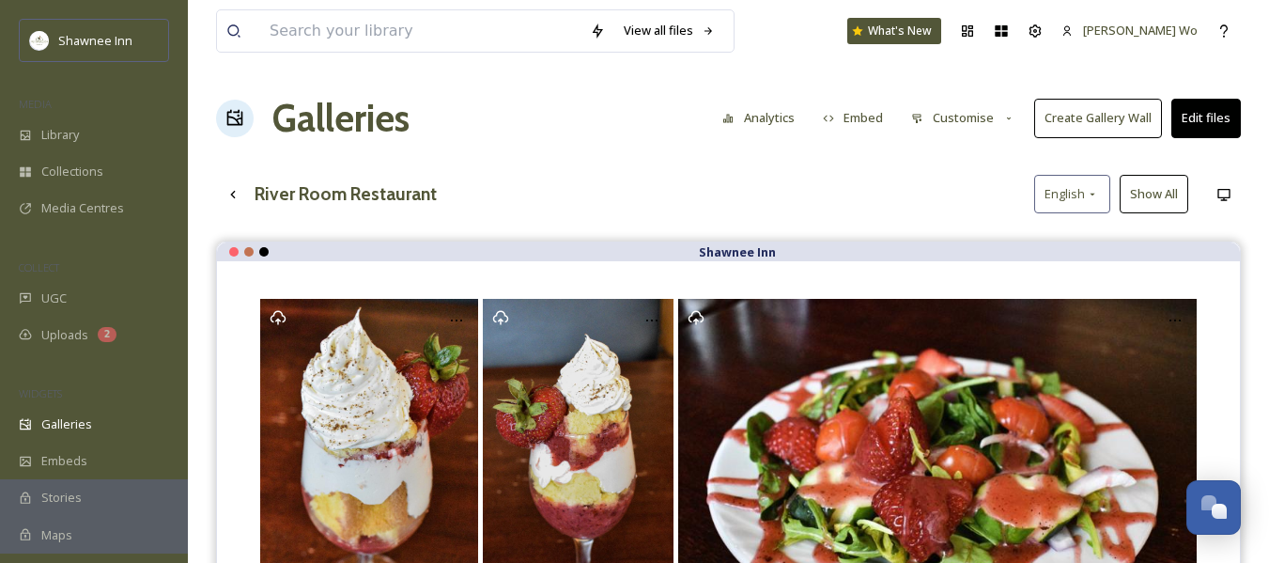
click at [1213, 121] on button "Edit files" at bounding box center [1207, 118] width 70 height 39
click at [850, 185] on div "River Room Restaurant English Show All" at bounding box center [728, 194] width 1025 height 39
click at [942, 122] on button "Customise" at bounding box center [963, 118] width 123 height 37
click at [1052, 33] on div "Team Settings" at bounding box center [1035, 31] width 34 height 34
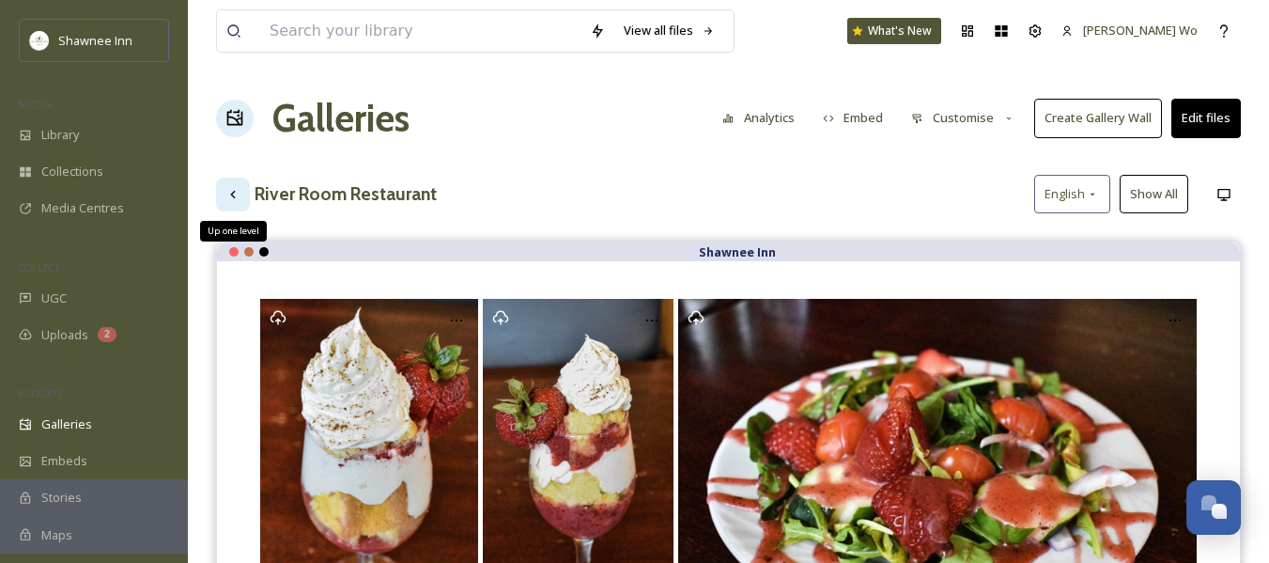
click at [239, 198] on icon at bounding box center [232, 194] width 15 height 15
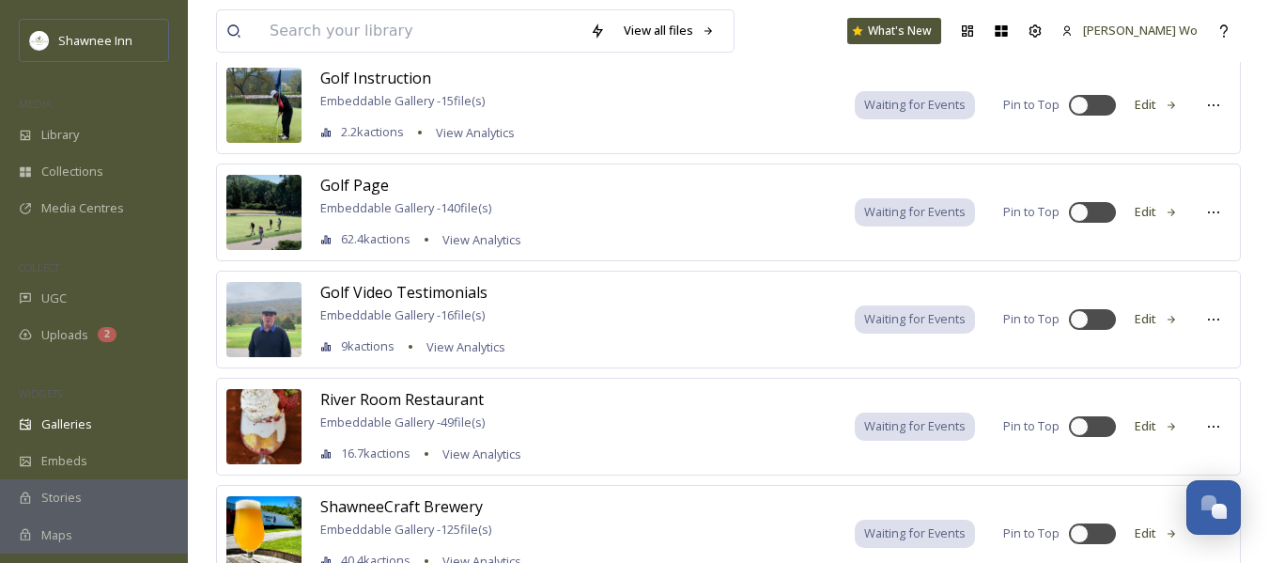
scroll to position [1373, 0]
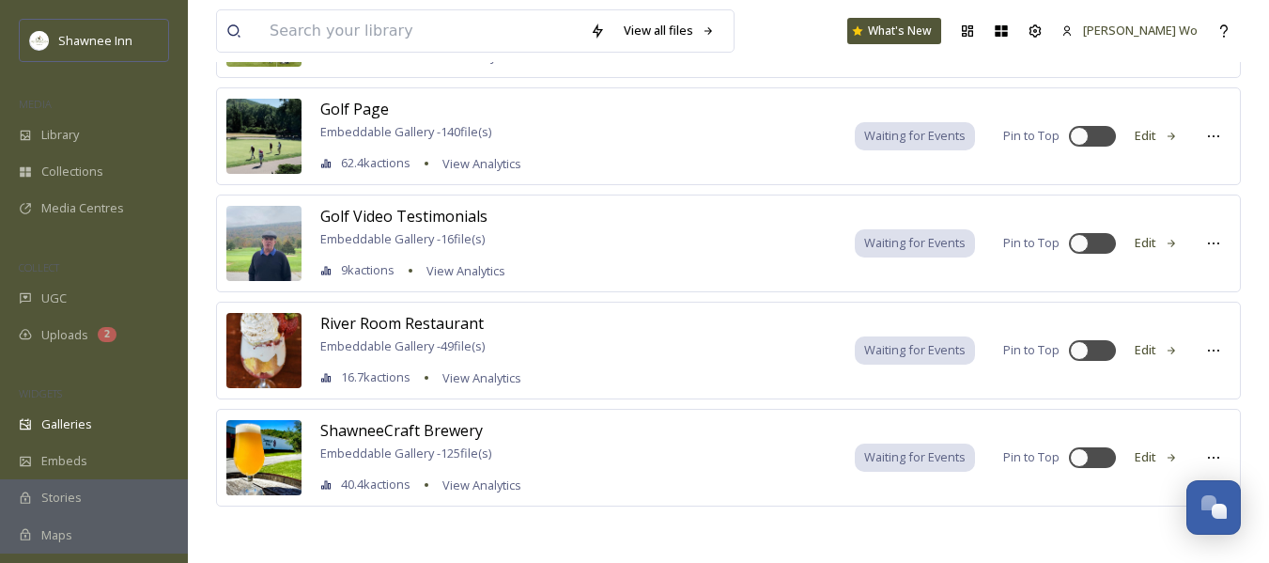
click at [1149, 350] on button "Edit" at bounding box center [1157, 350] width 62 height 37
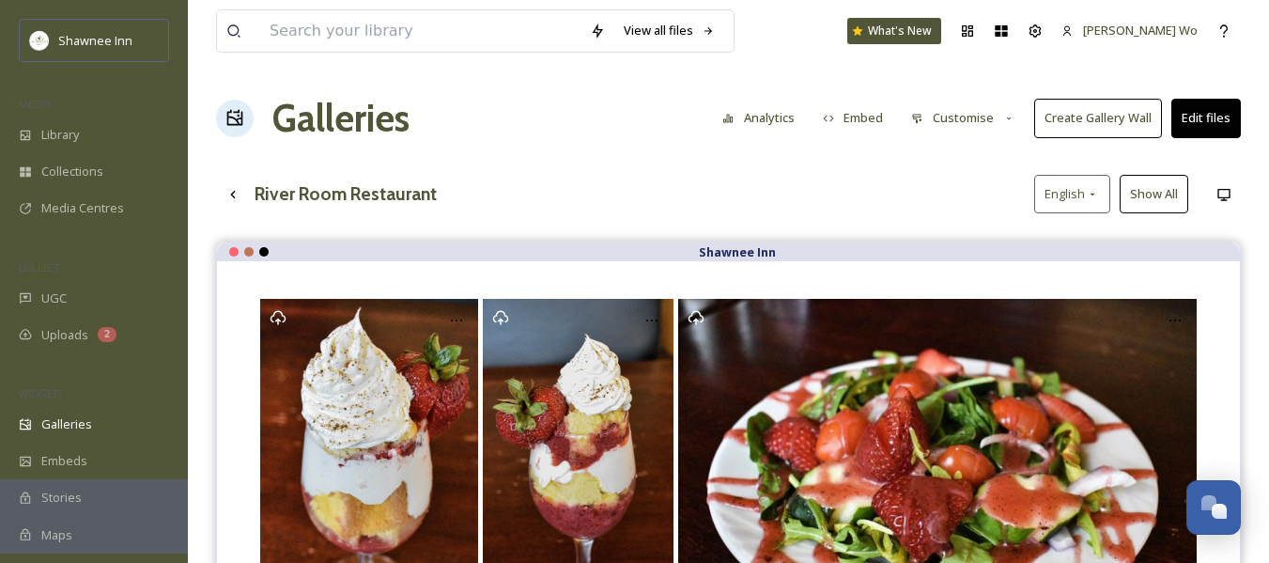
click at [982, 125] on button "Customise" at bounding box center [963, 118] width 123 height 37
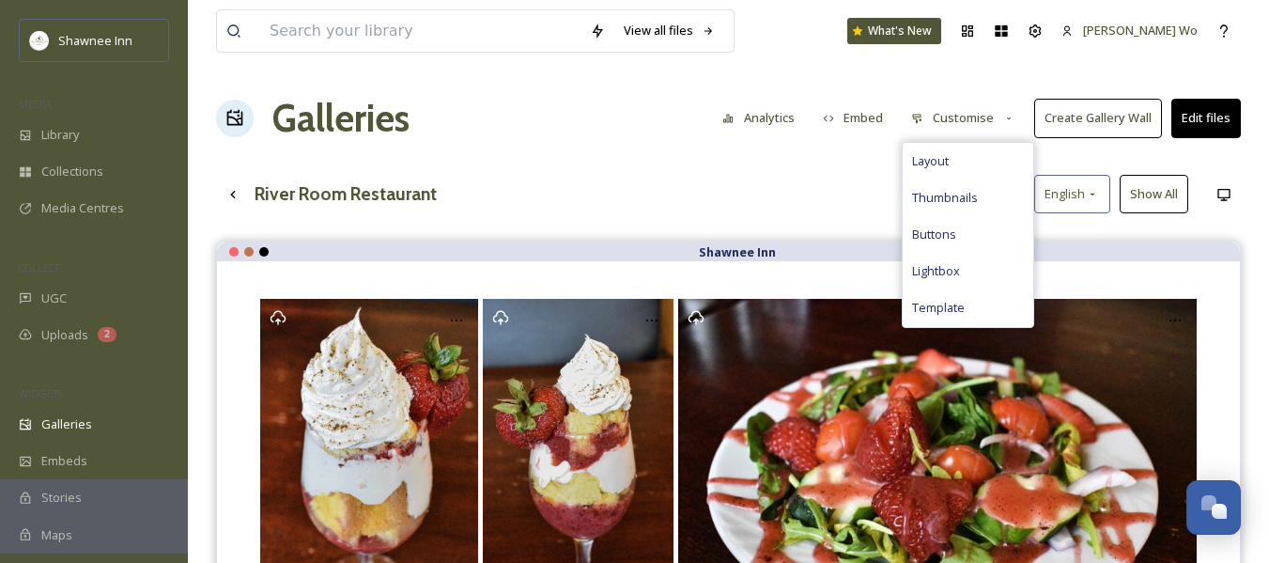
click at [778, 225] on div "View all files What's New [PERSON_NAME] Wo Galleries Analytics Embed Customise …" at bounding box center [728, 539] width 1081 height 1079
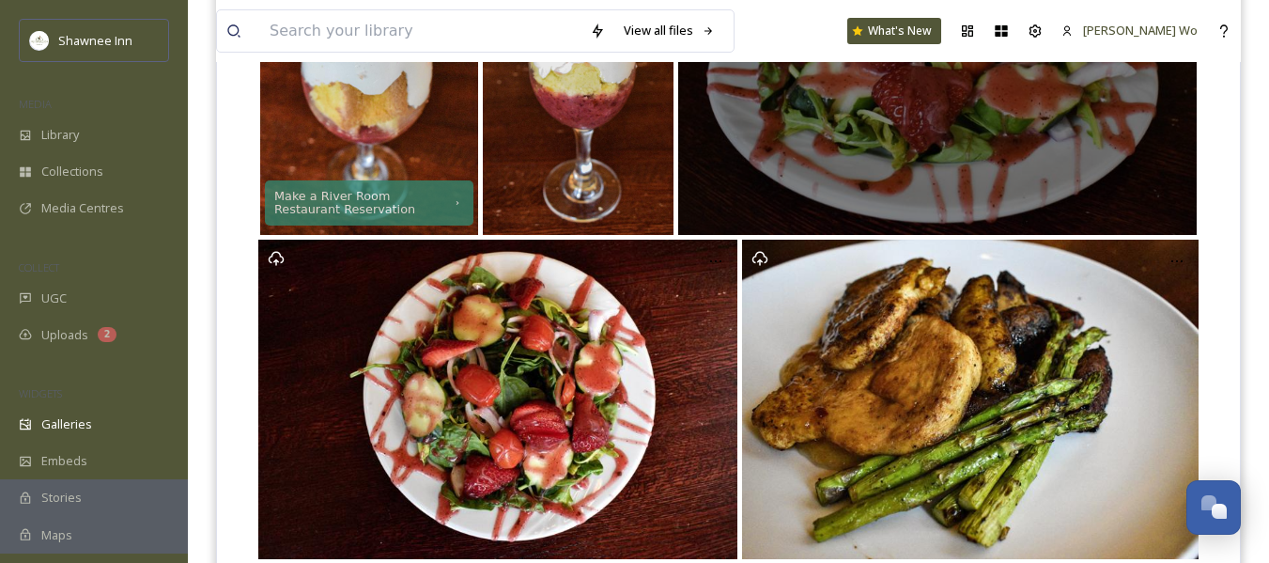
scroll to position [516, 0]
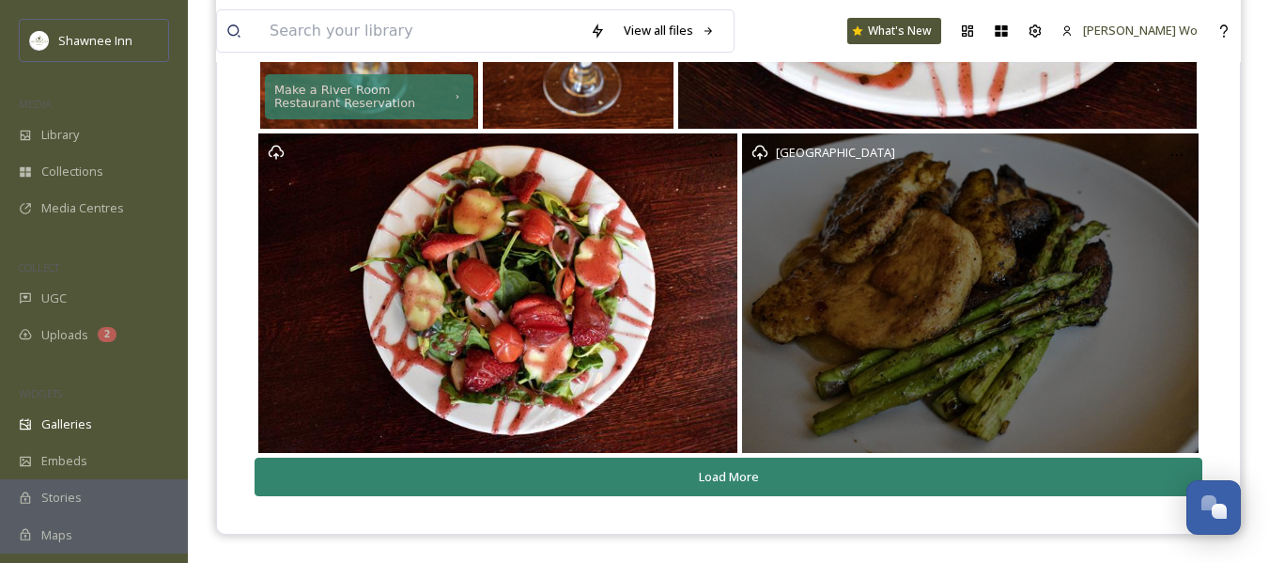
click at [772, 314] on div "[GEOGRAPHIC_DATA]" at bounding box center [970, 292] width 457 height 319
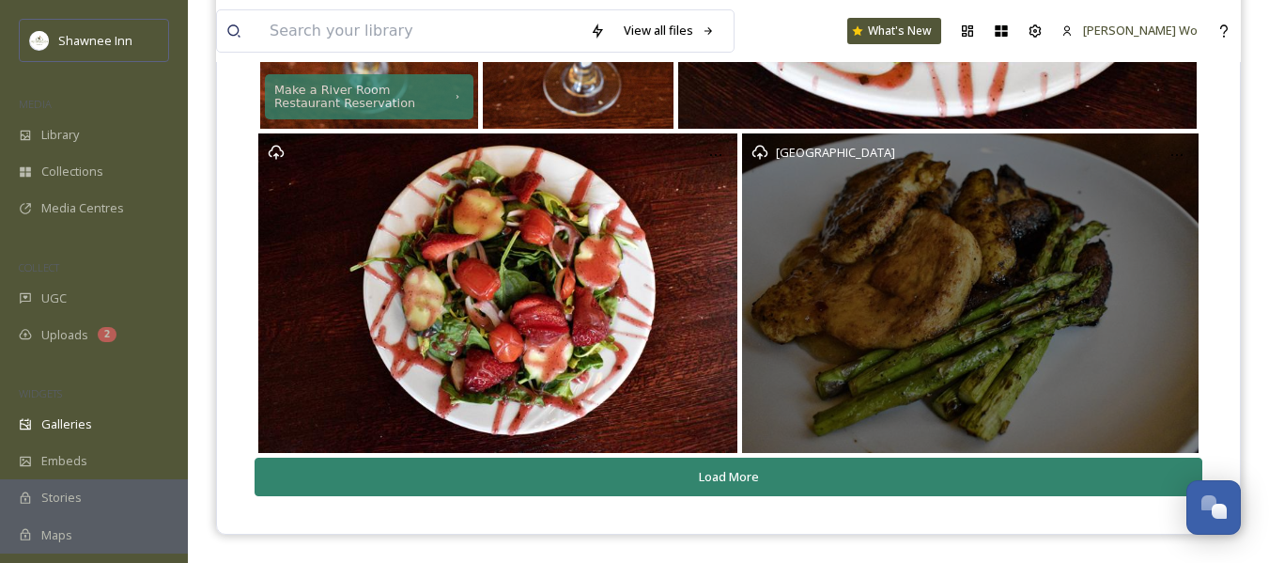
drag, startPoint x: 772, startPoint y: 314, endPoint x: 719, endPoint y: 331, distance: 56.2
click at [759, 319] on div "[GEOGRAPHIC_DATA]" at bounding box center [970, 292] width 457 height 319
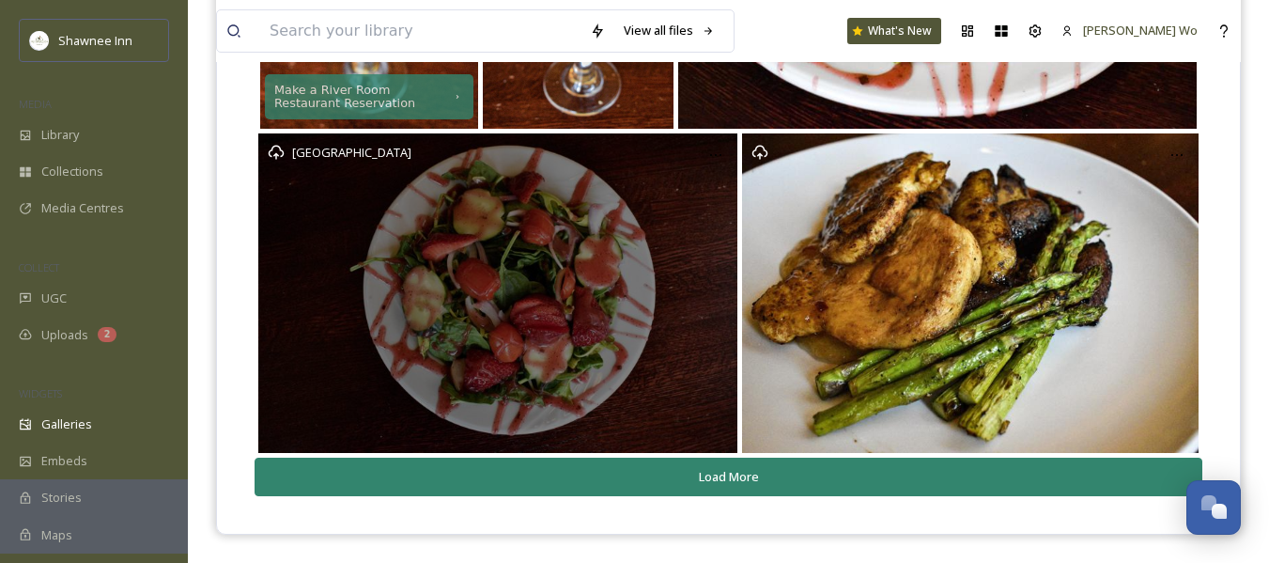
click at [586, 343] on div "[GEOGRAPHIC_DATA]" at bounding box center [497, 292] width 478 height 319
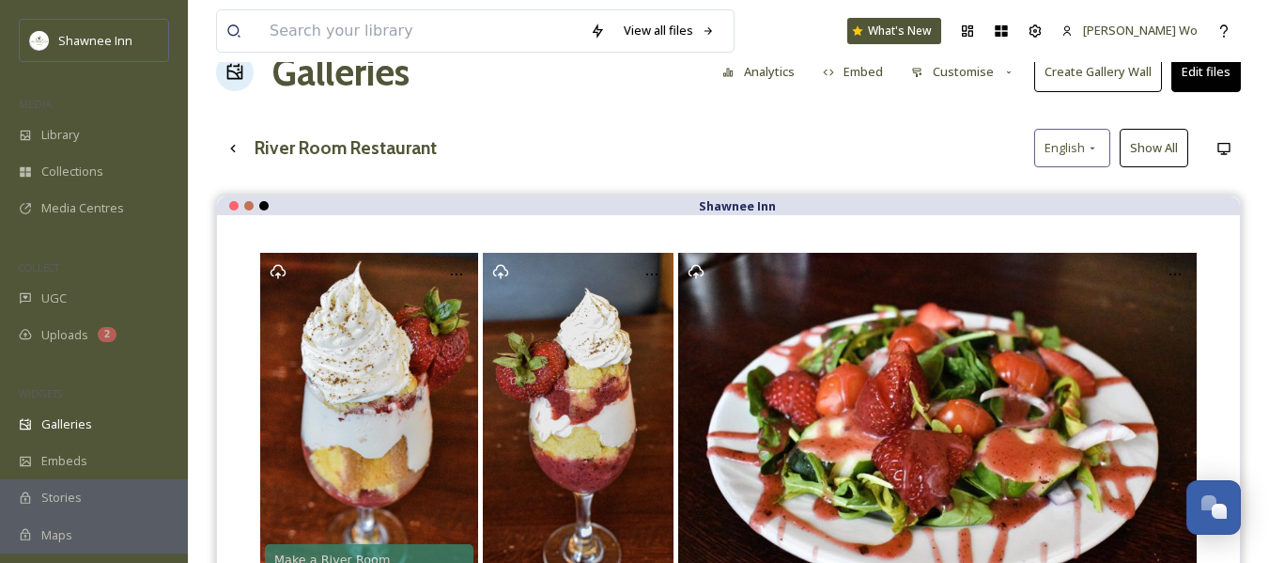
scroll to position [0, 0]
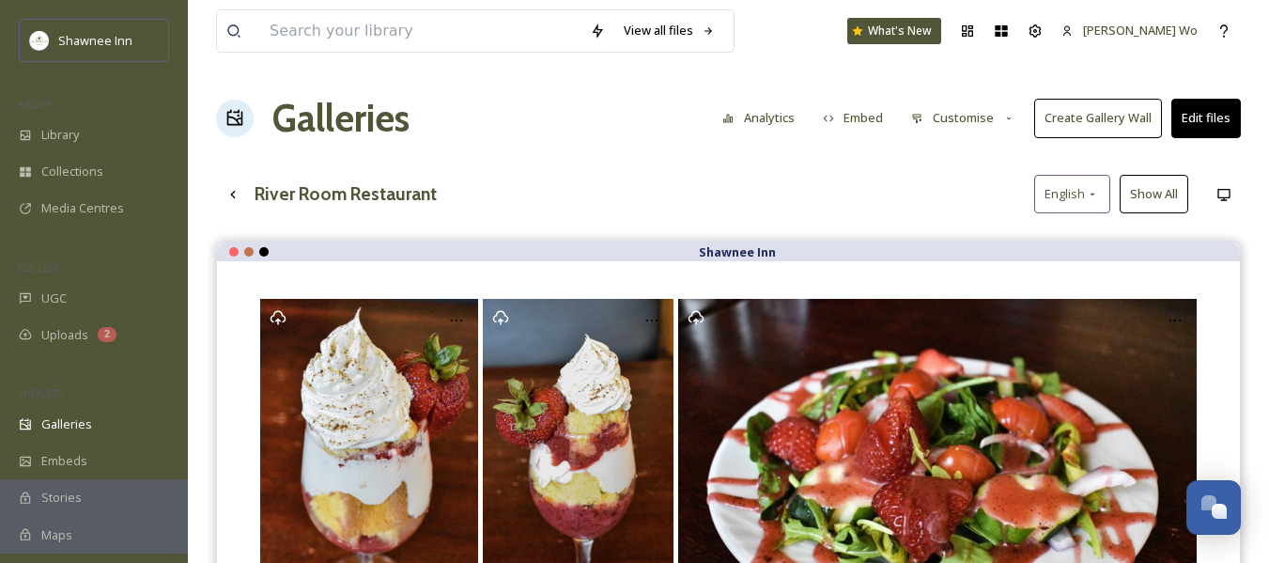
click at [1011, 124] on icon at bounding box center [1009, 119] width 12 height 12
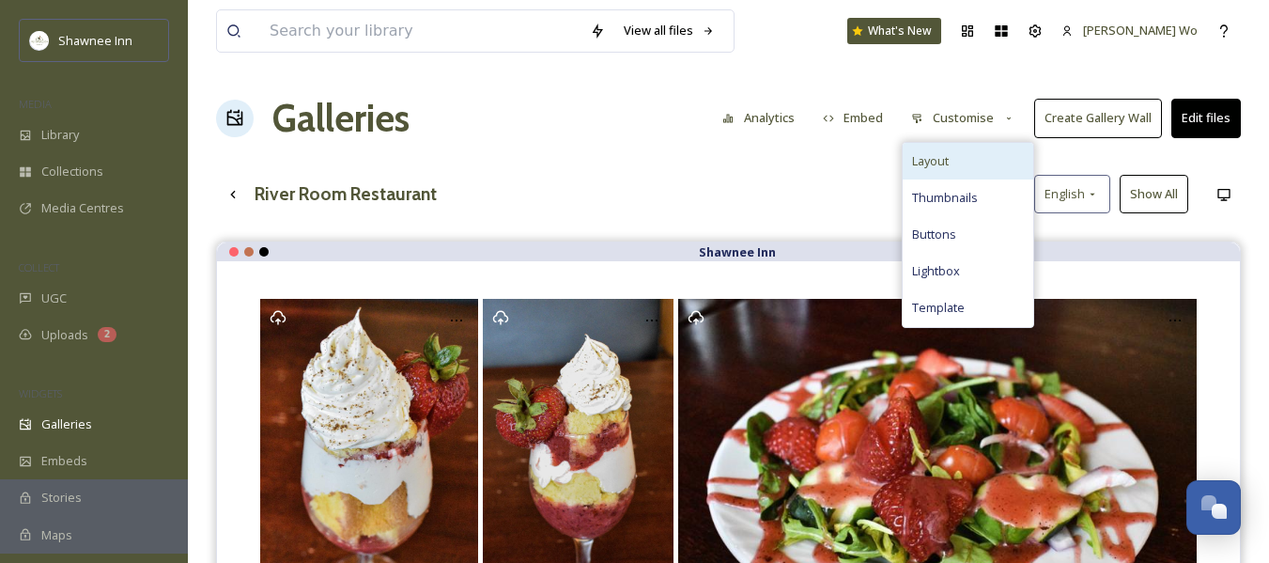
click at [940, 171] on div "Layout" at bounding box center [968, 161] width 131 height 37
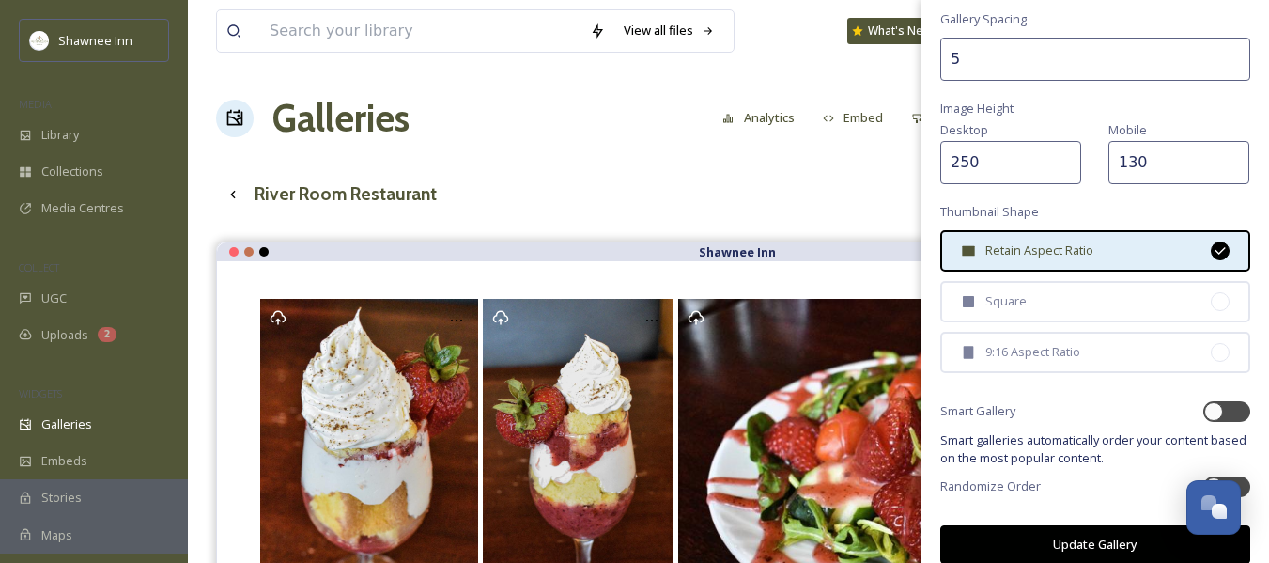
scroll to position [525, 0]
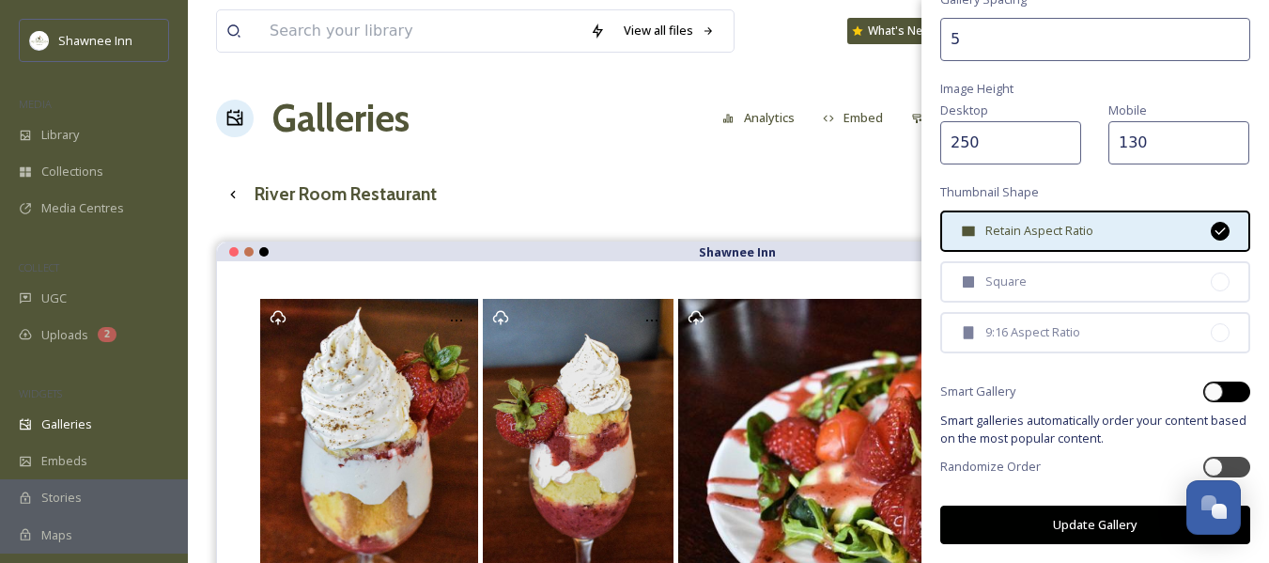
click at [1207, 393] on div at bounding box center [1213, 391] width 19 height 19
checkbox input "true"
click at [1206, 465] on div at bounding box center [1213, 467] width 19 height 19
checkbox input "true"
click at [1204, 392] on div at bounding box center [1213, 391] width 19 height 19
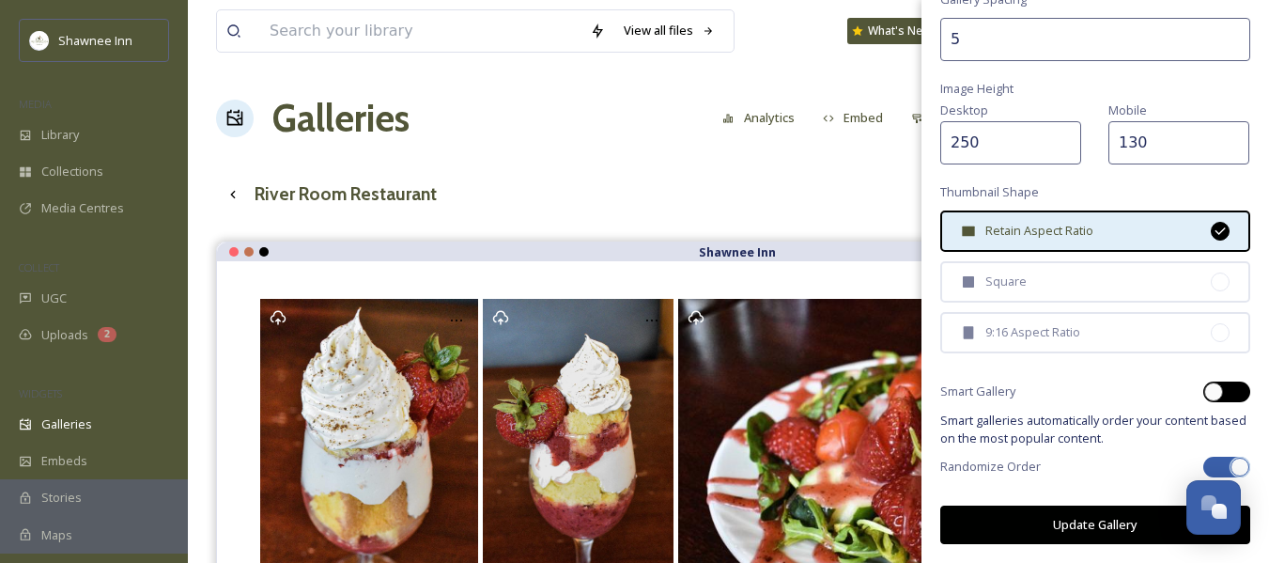
checkbox input "true"
checkbox input "false"
click at [1072, 524] on button "Update Gallery" at bounding box center [1095, 524] width 310 height 39
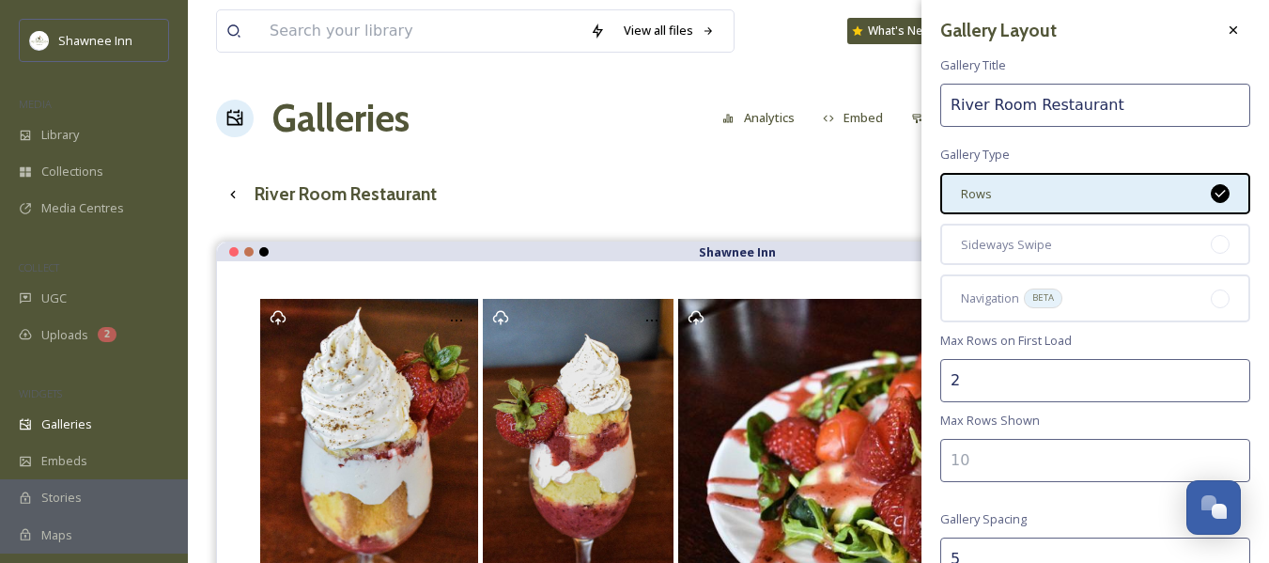
scroll to position [0, 0]
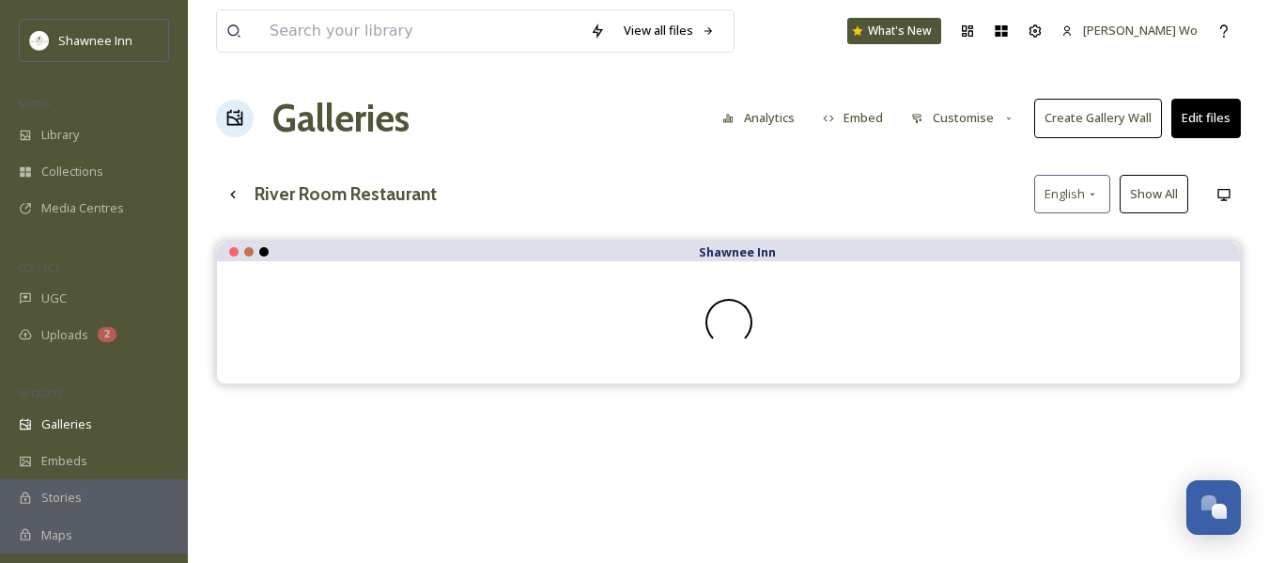
click at [1006, 118] on icon at bounding box center [1009, 119] width 12 height 12
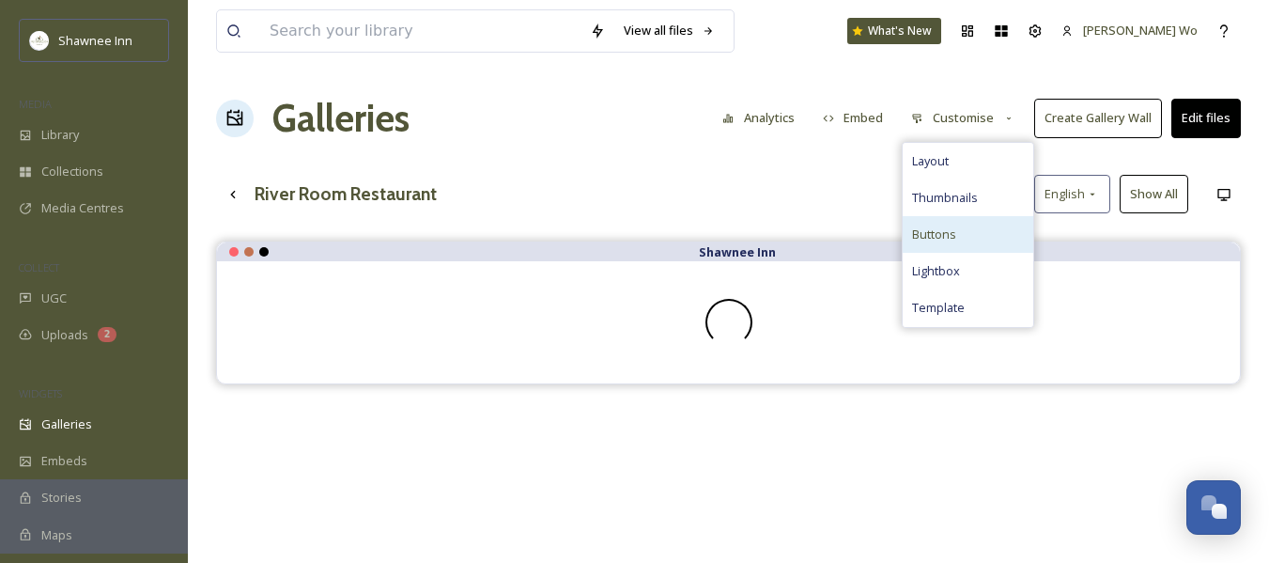
click at [990, 232] on div "Buttons" at bounding box center [968, 234] width 131 height 37
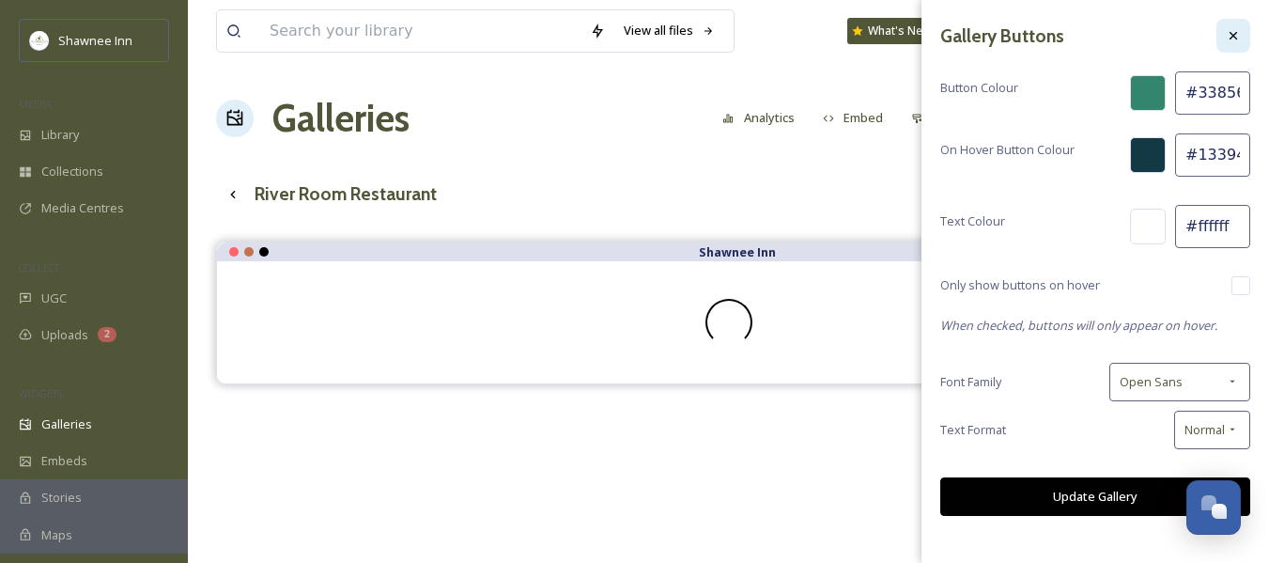
click at [1238, 41] on icon at bounding box center [1233, 35] width 15 height 15
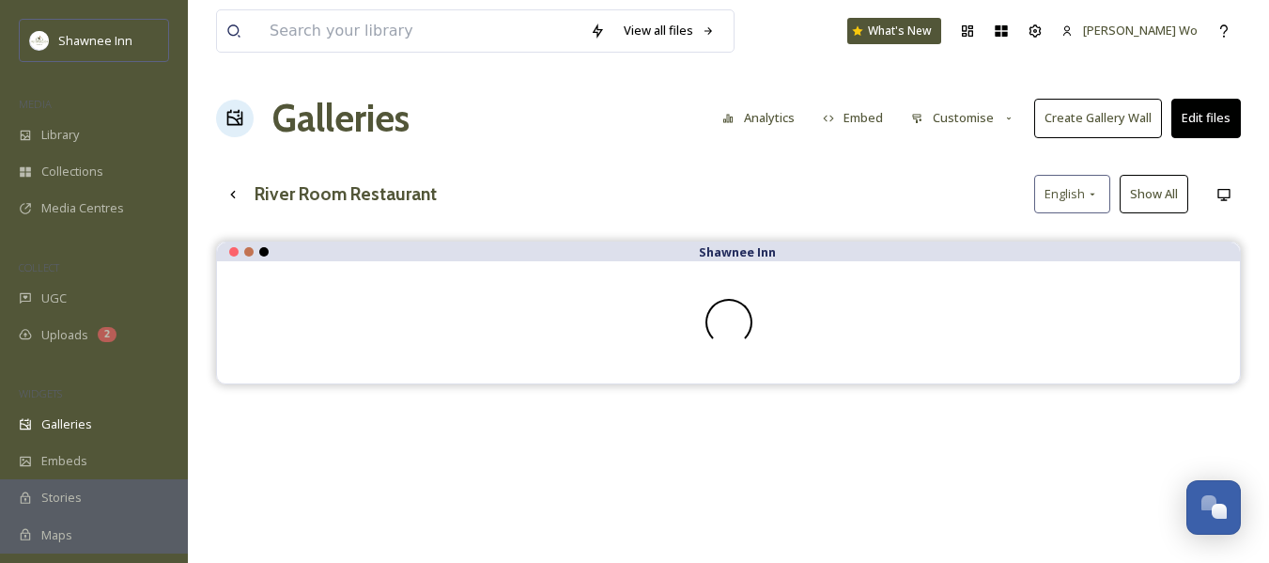
click at [1009, 122] on icon at bounding box center [1009, 119] width 12 height 12
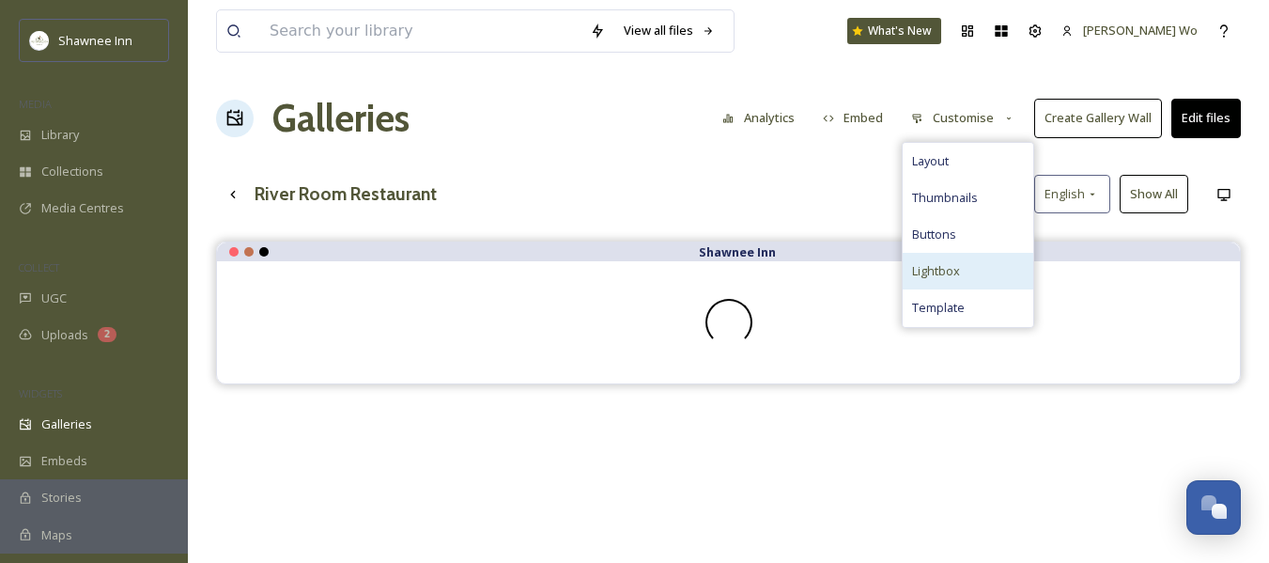
click at [966, 276] on div "Lightbox" at bounding box center [968, 271] width 131 height 37
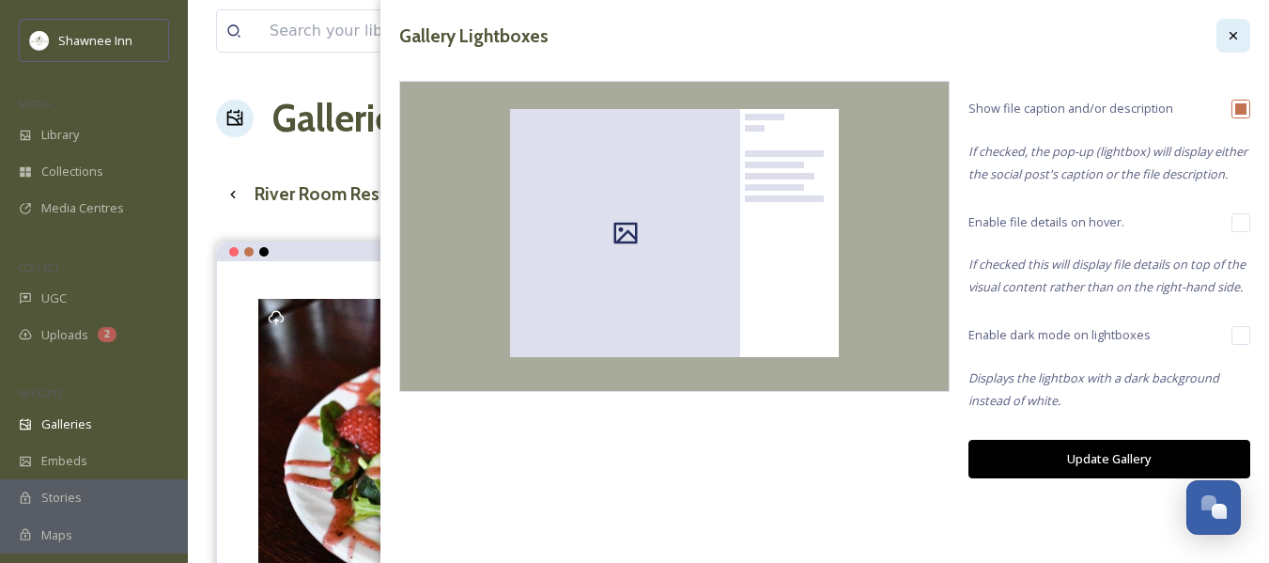
click at [1231, 41] on icon at bounding box center [1233, 35] width 15 height 15
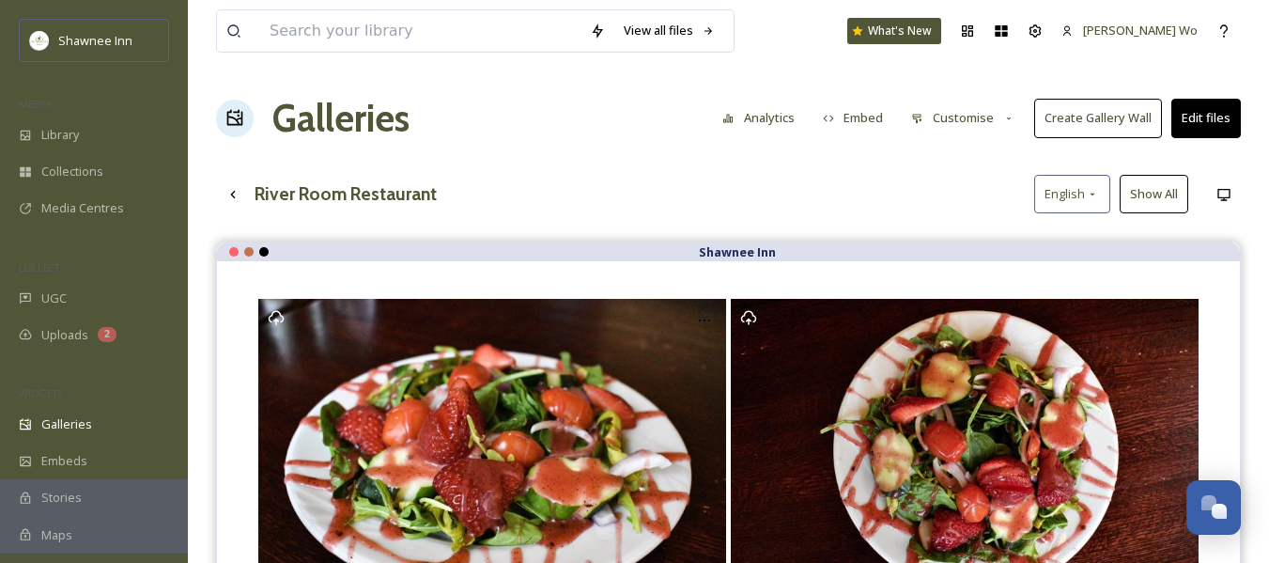
click at [1010, 113] on icon at bounding box center [1009, 119] width 12 height 12
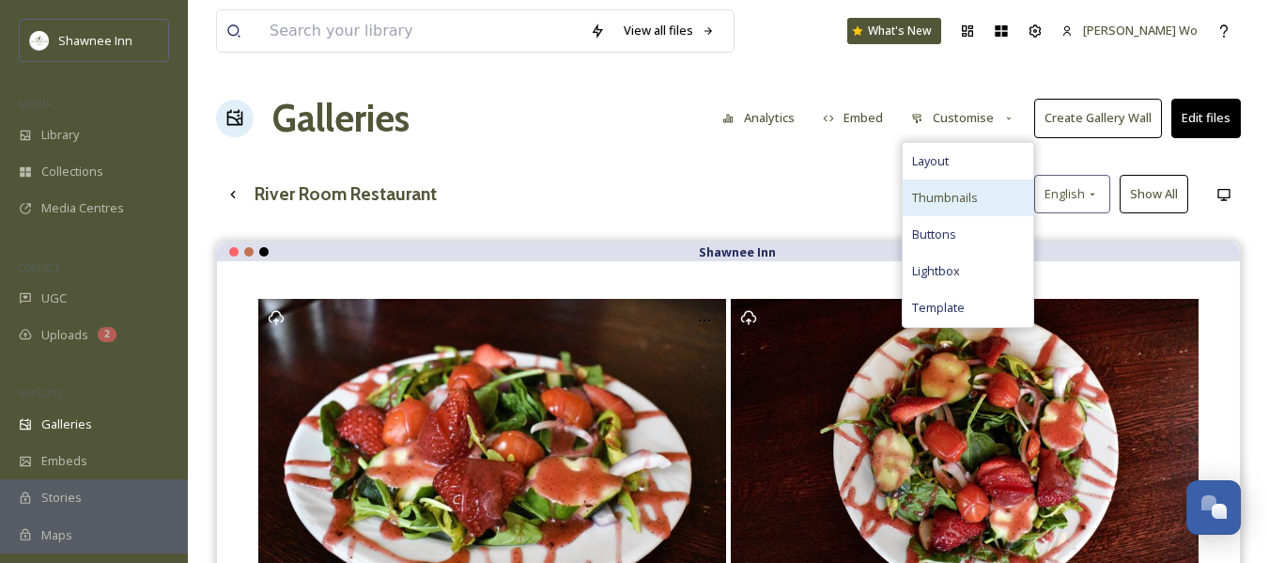
click at [986, 208] on div "Thumbnails" at bounding box center [968, 197] width 131 height 37
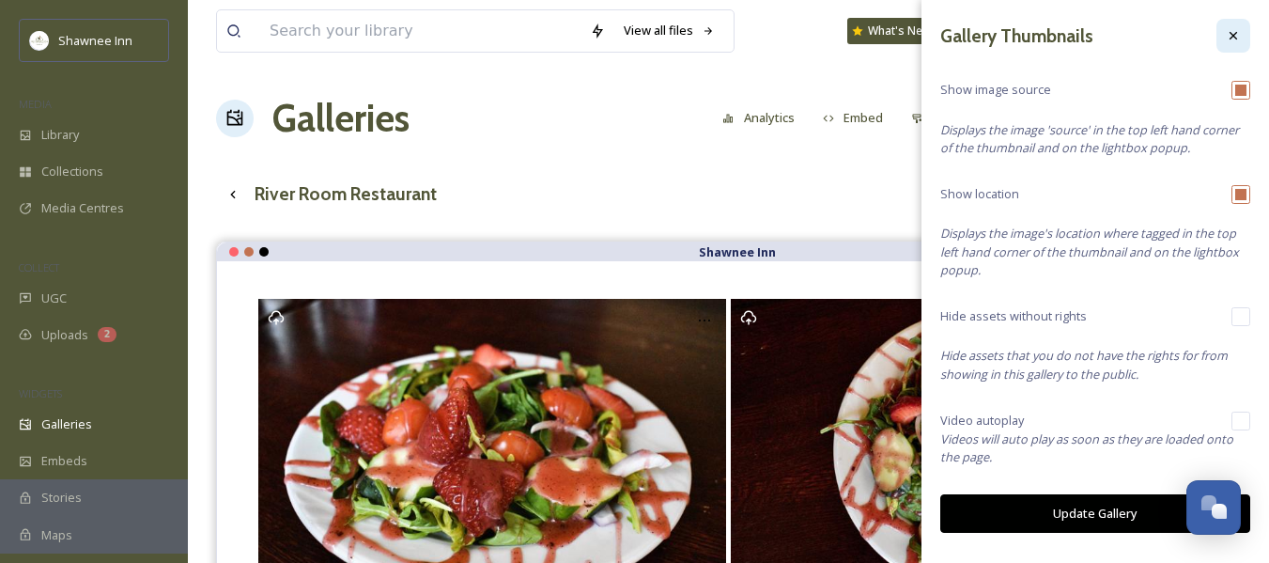
click at [1232, 29] on icon at bounding box center [1233, 35] width 15 height 15
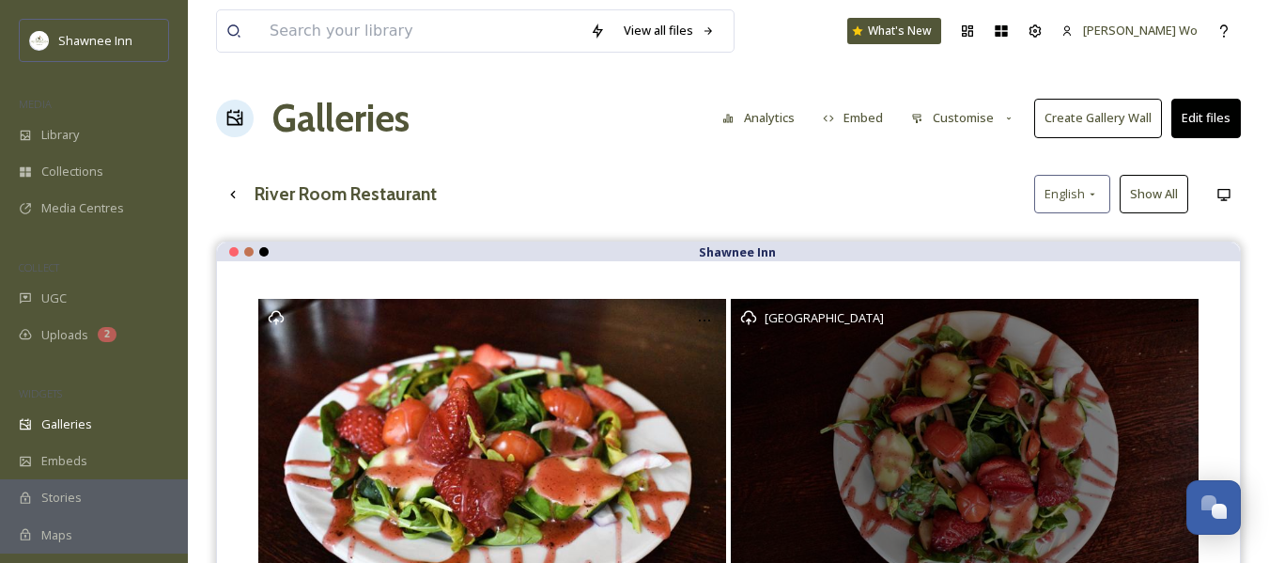
click at [829, 395] on div "[GEOGRAPHIC_DATA]" at bounding box center [965, 455] width 468 height 312
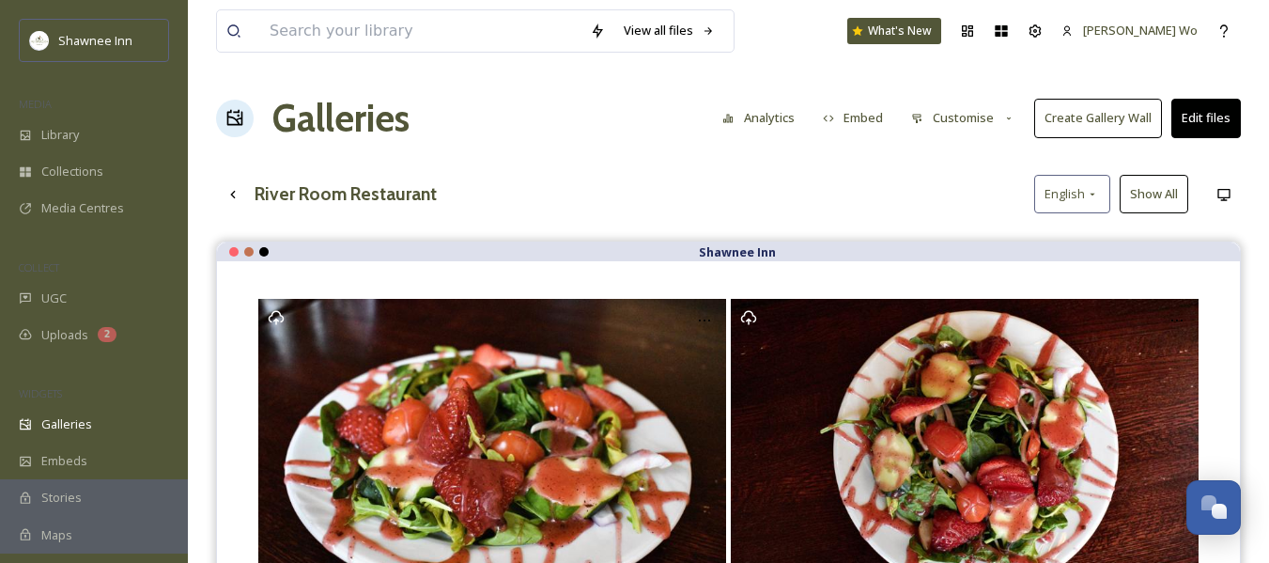
click at [1012, 119] on icon at bounding box center [1009, 119] width 12 height 12
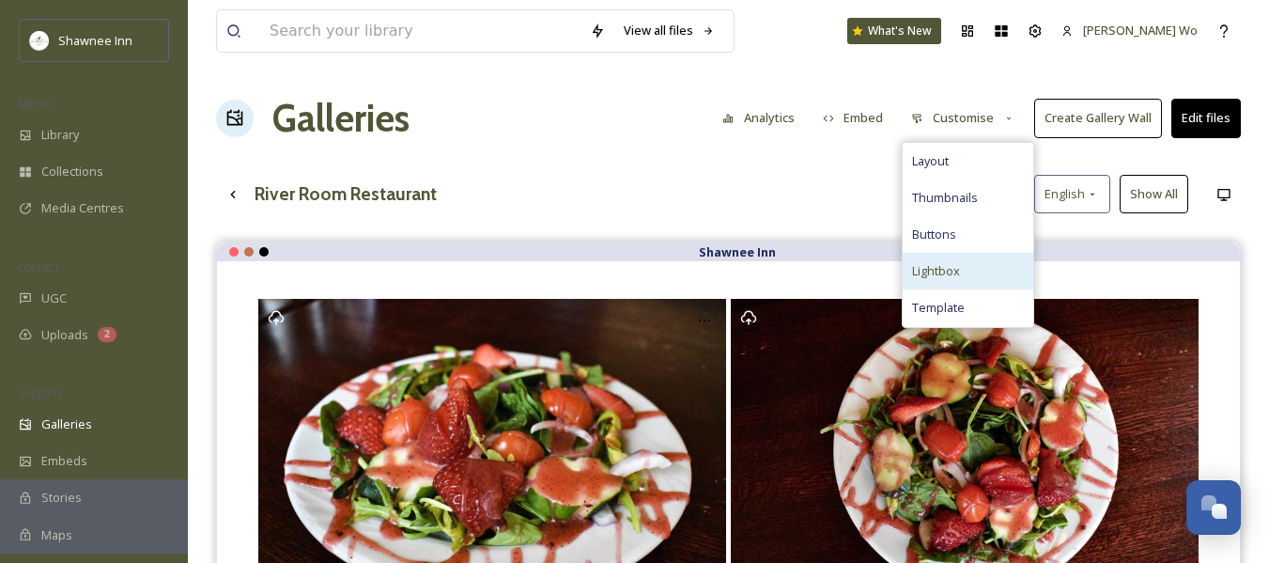
click at [961, 260] on div "Lightbox" at bounding box center [968, 271] width 131 height 37
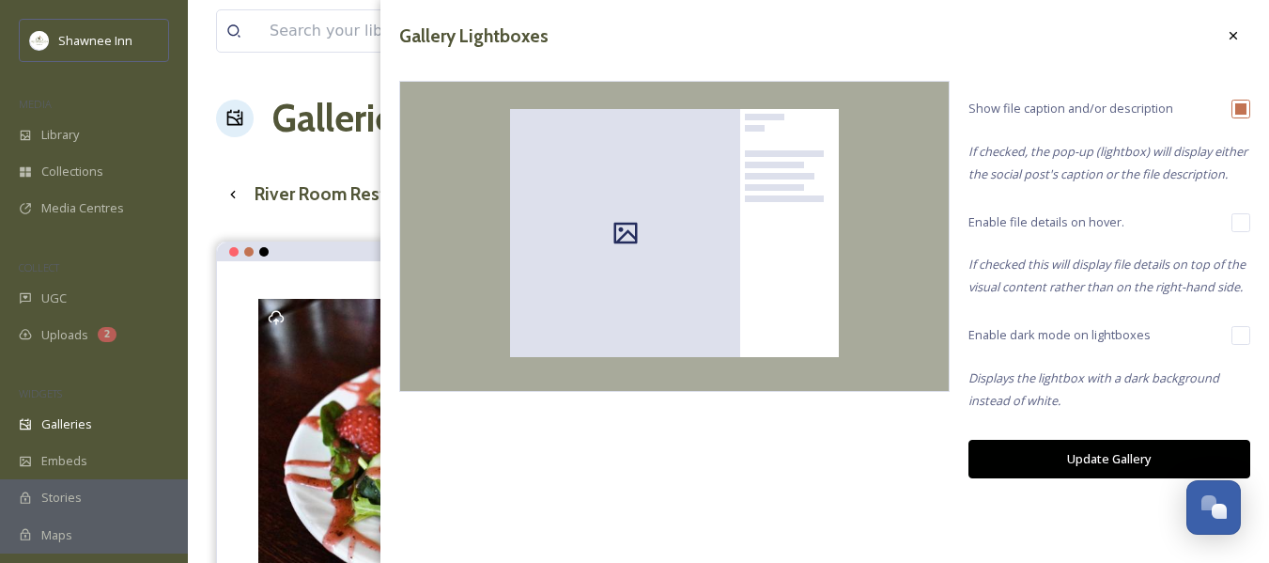
click at [1111, 454] on button "Update Gallery" at bounding box center [1110, 459] width 282 height 39
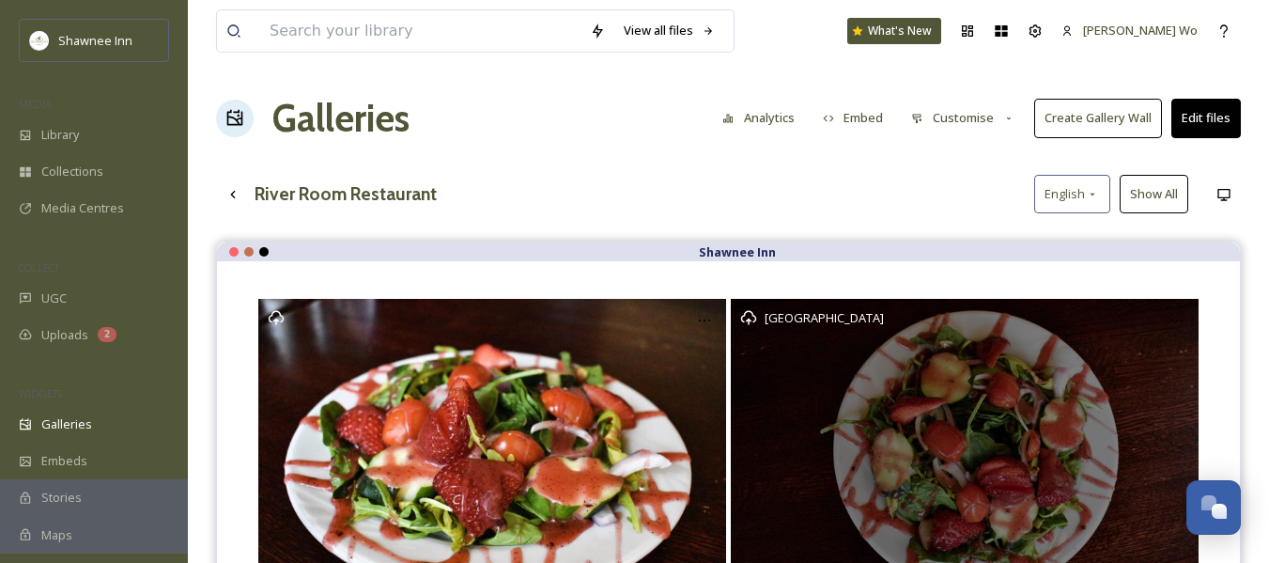
click at [854, 400] on div "[GEOGRAPHIC_DATA]" at bounding box center [965, 455] width 468 height 312
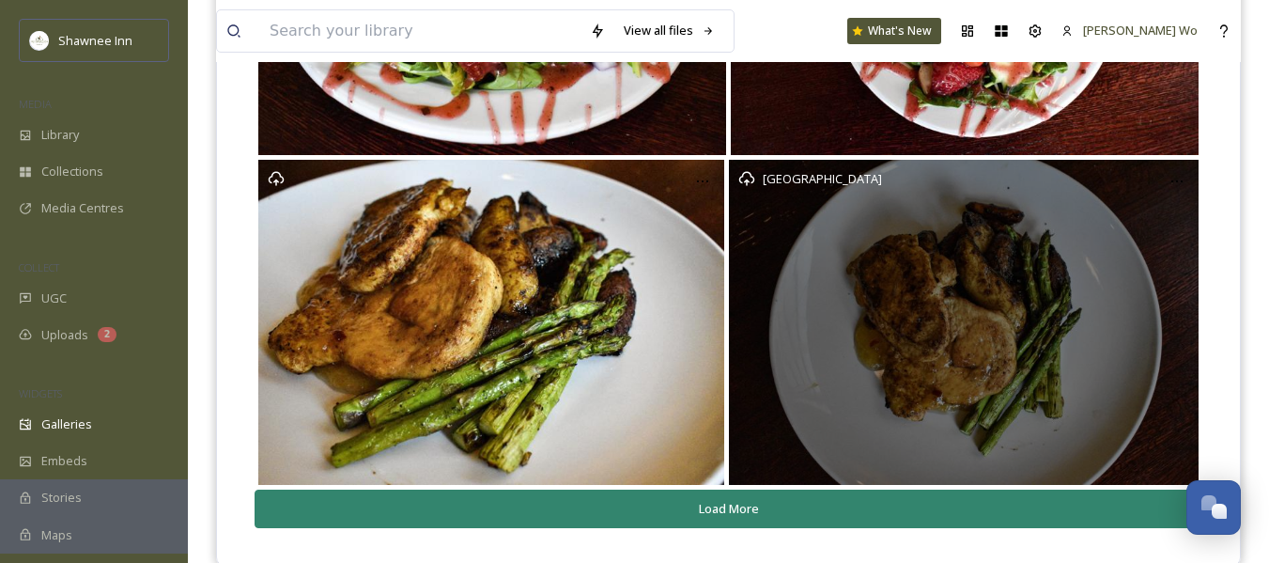
scroll to position [470, 0]
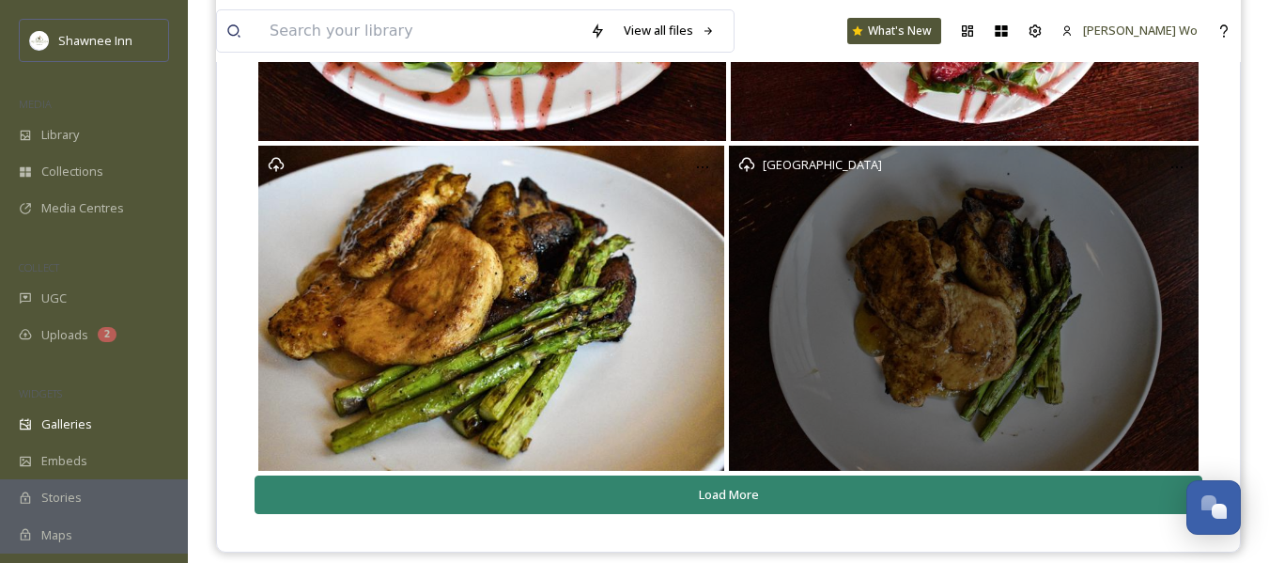
click at [811, 198] on div "[GEOGRAPHIC_DATA]" at bounding box center [964, 308] width 470 height 325
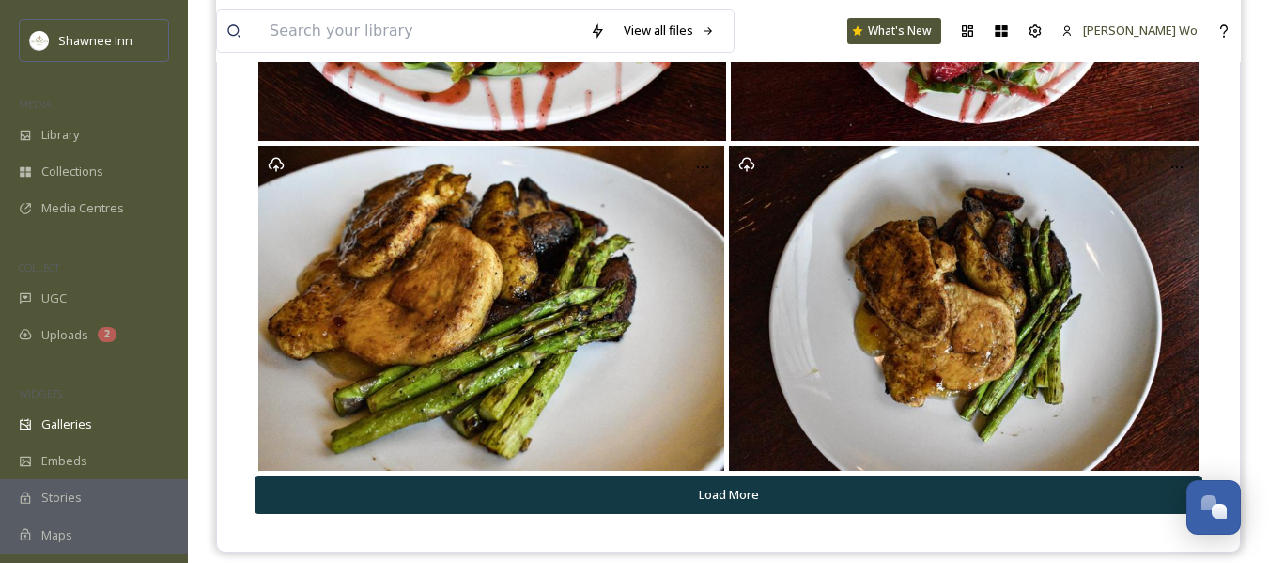
click at [740, 482] on button "Load More" at bounding box center [729, 494] width 948 height 39
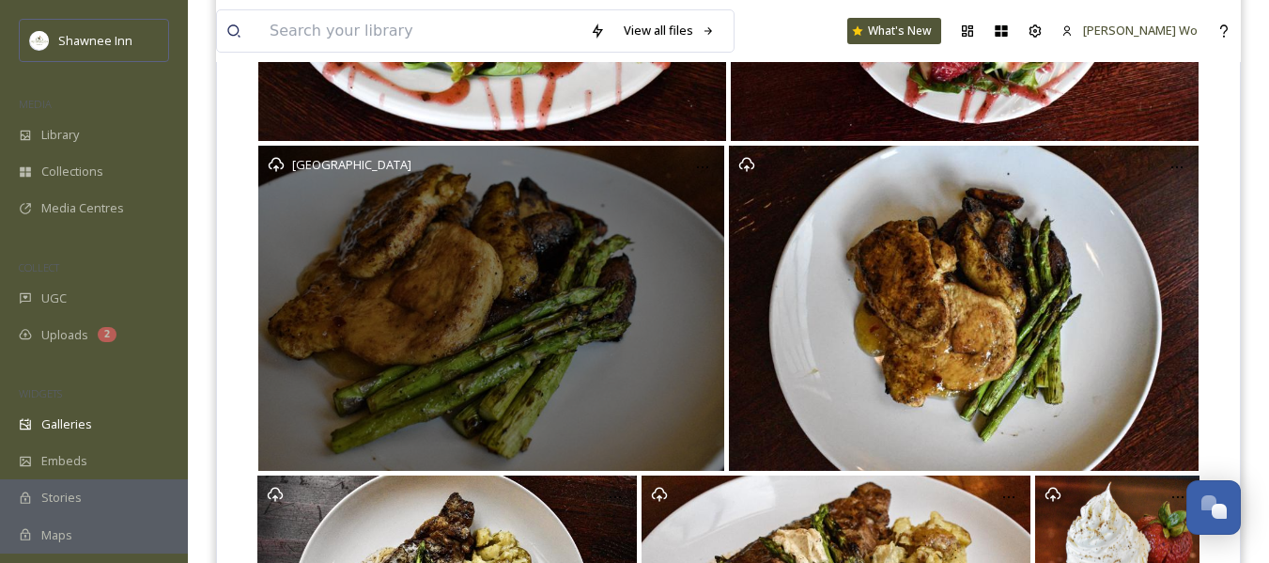
click at [505, 339] on div "[GEOGRAPHIC_DATA]" at bounding box center [490, 308] width 465 height 325
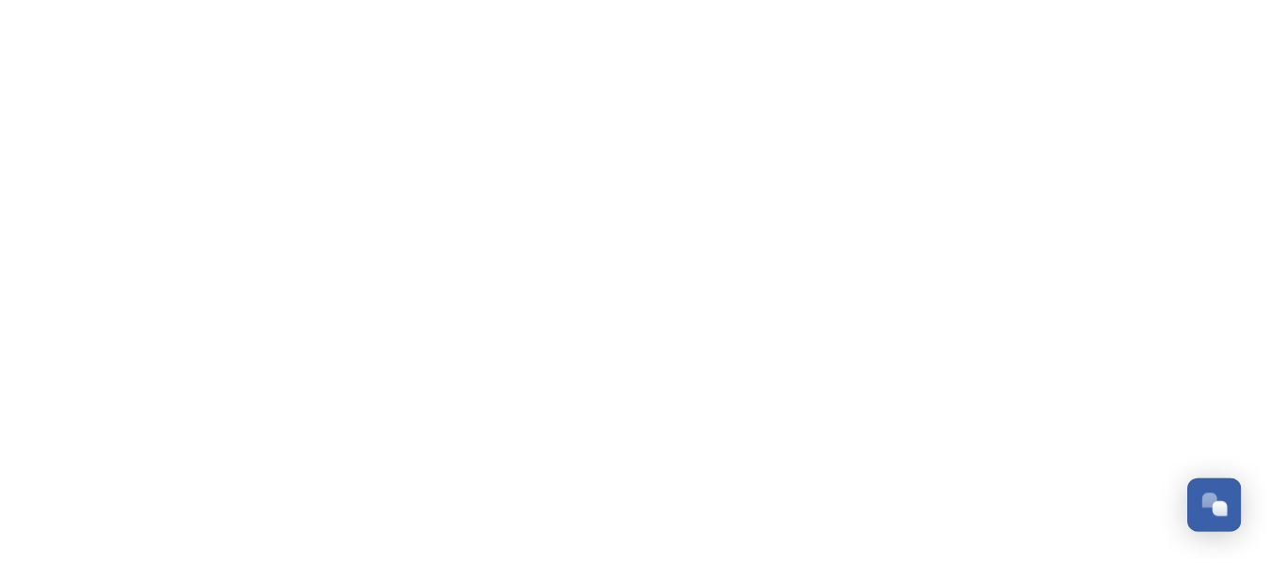
scroll to position [1991, 0]
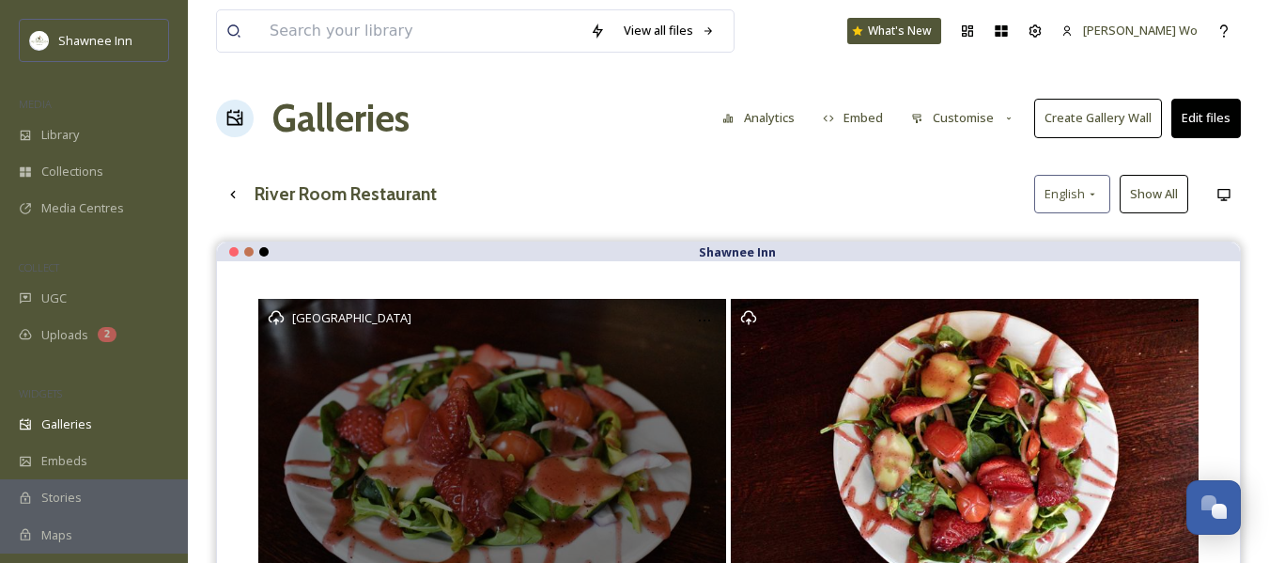
click at [621, 410] on div "[GEOGRAPHIC_DATA]" at bounding box center [492, 455] width 468 height 312
click at [692, 317] on div at bounding box center [705, 320] width 34 height 34
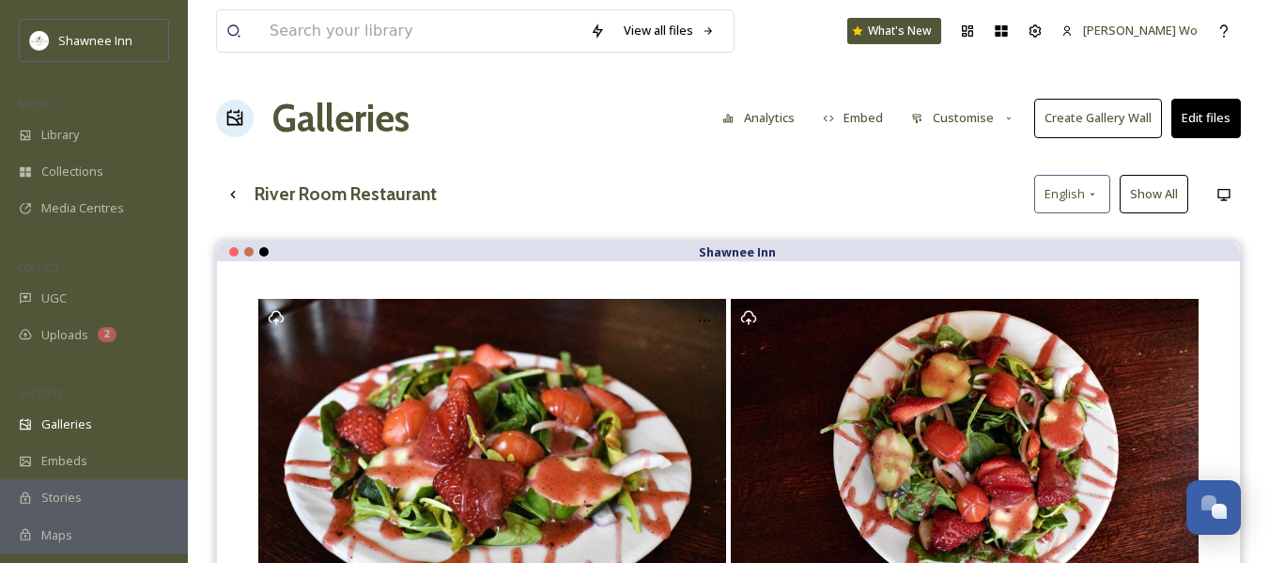
click at [737, 247] on strong "Shawnee Inn" at bounding box center [737, 251] width 77 height 17
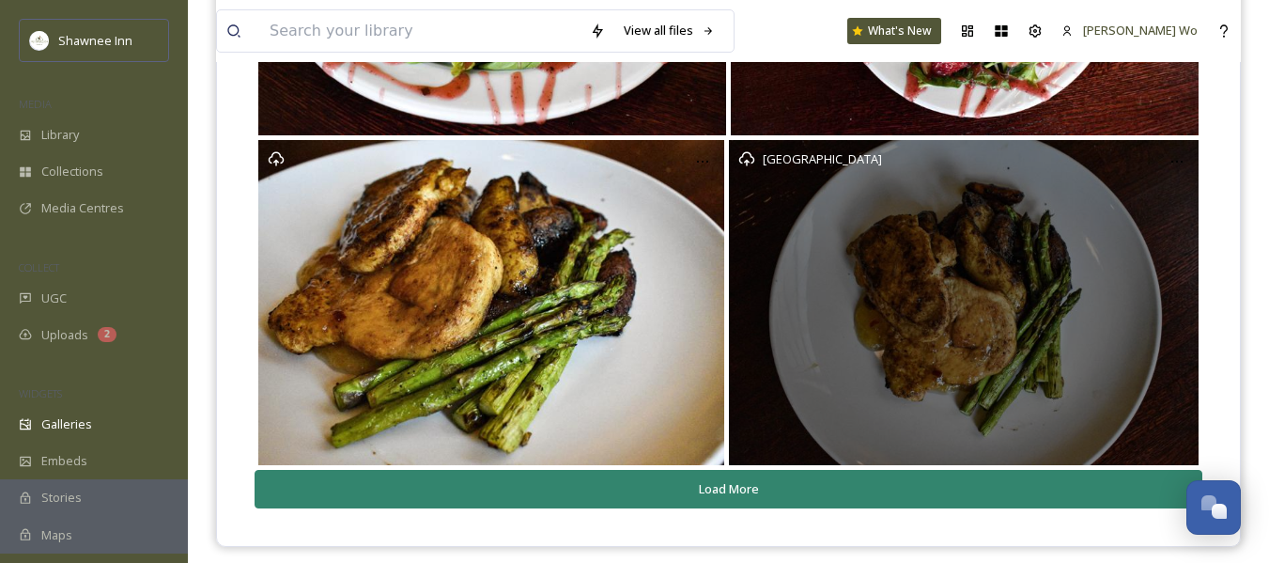
scroll to position [488, 0]
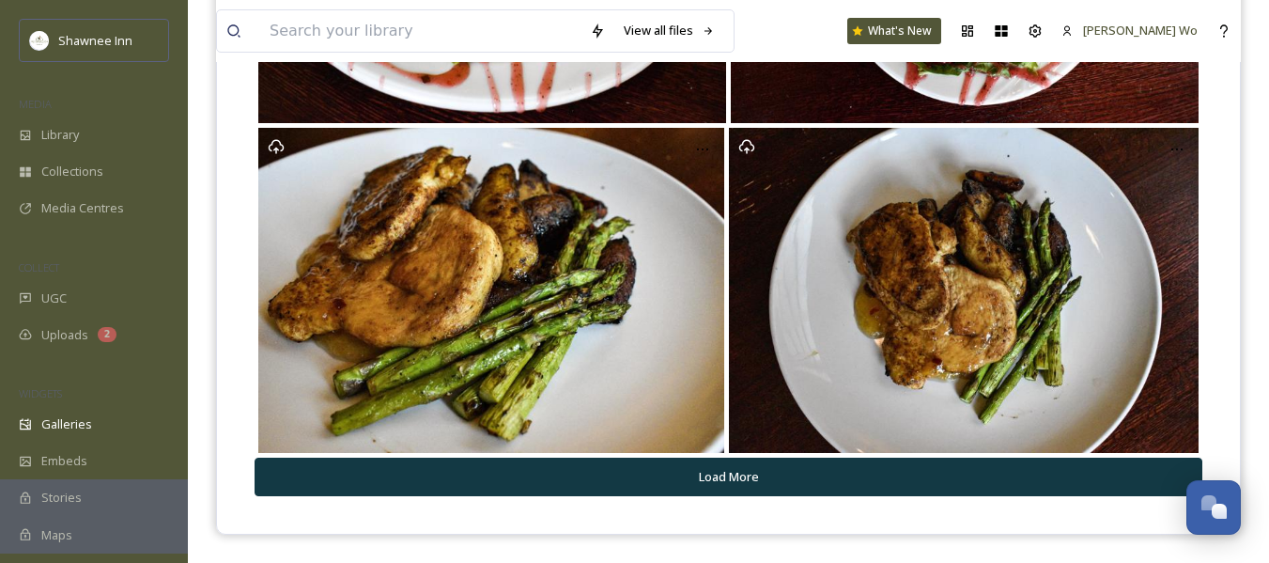
click at [708, 464] on button "Load More" at bounding box center [729, 477] width 948 height 39
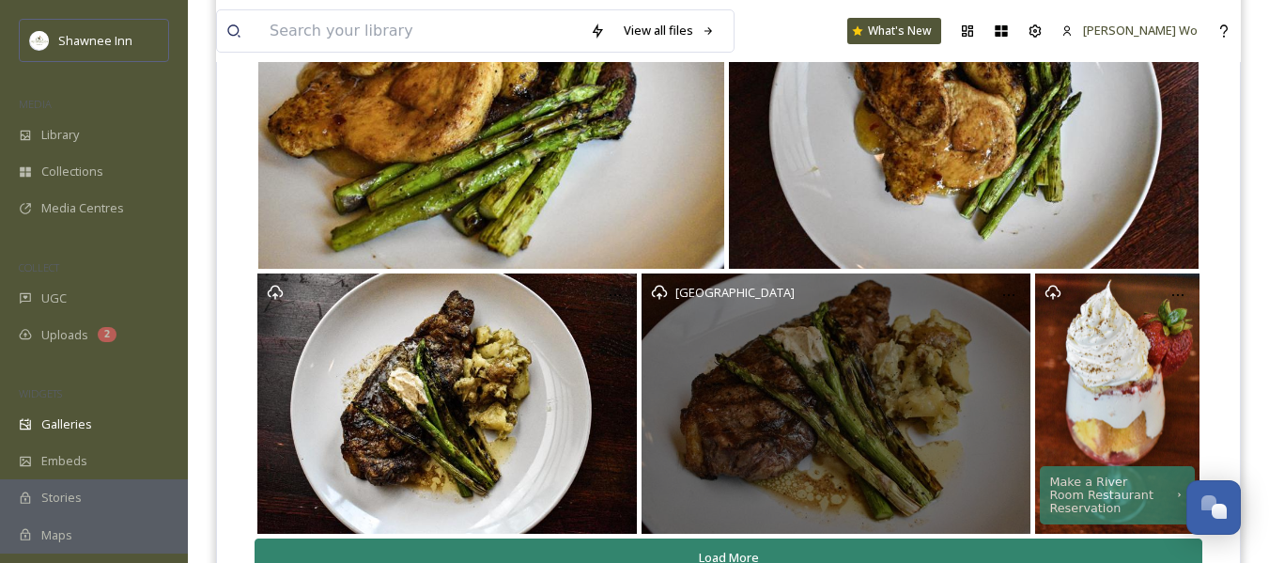
scroll to position [753, 0]
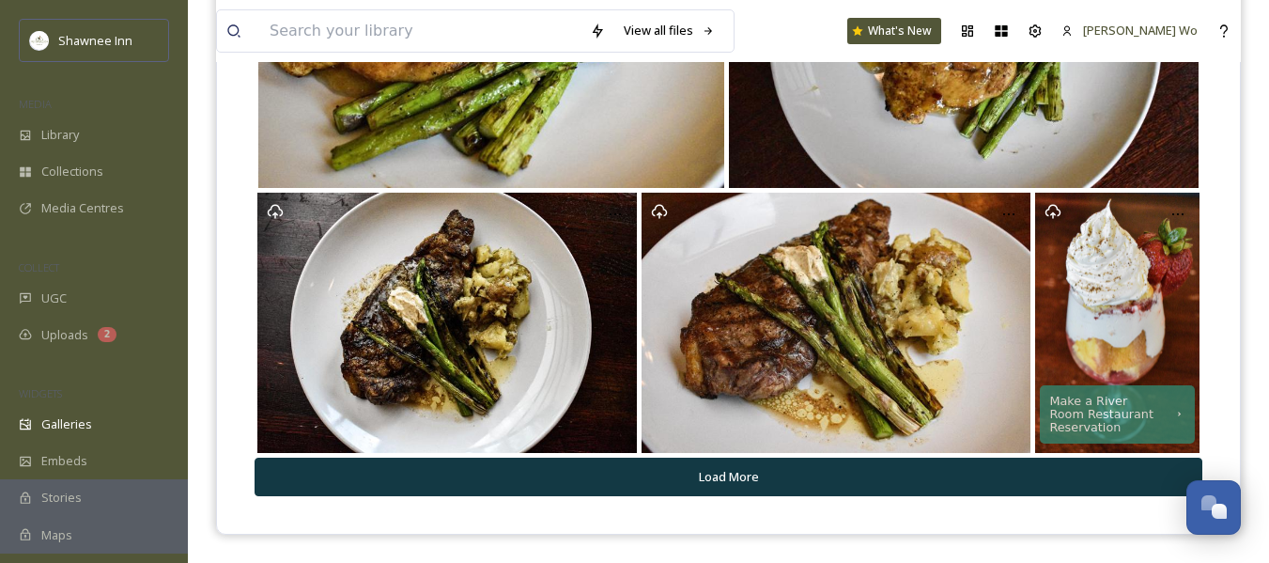
click at [726, 494] on button "Load More" at bounding box center [729, 477] width 948 height 39
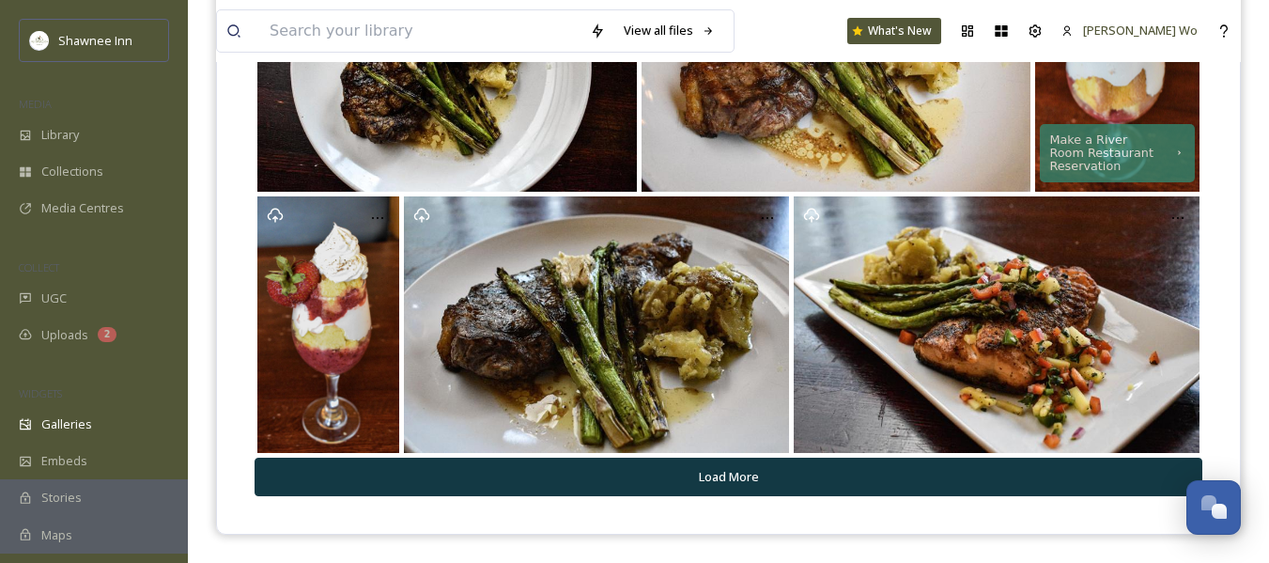
click at [731, 487] on button "Load More" at bounding box center [729, 477] width 948 height 39
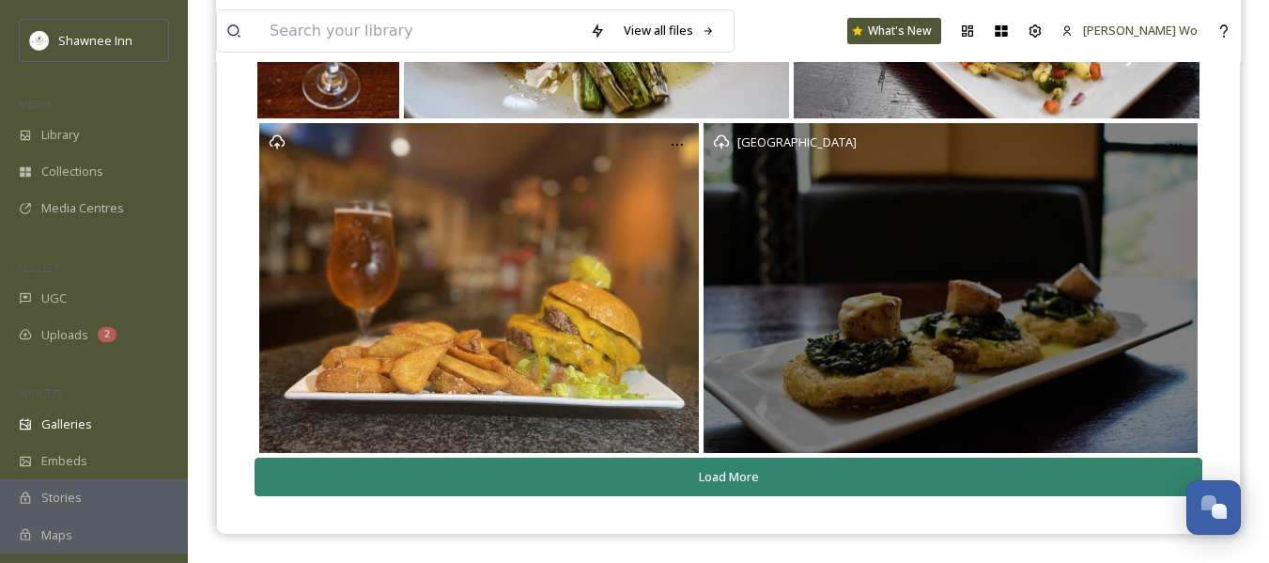
click at [732, 484] on button "Load More" at bounding box center [729, 477] width 948 height 39
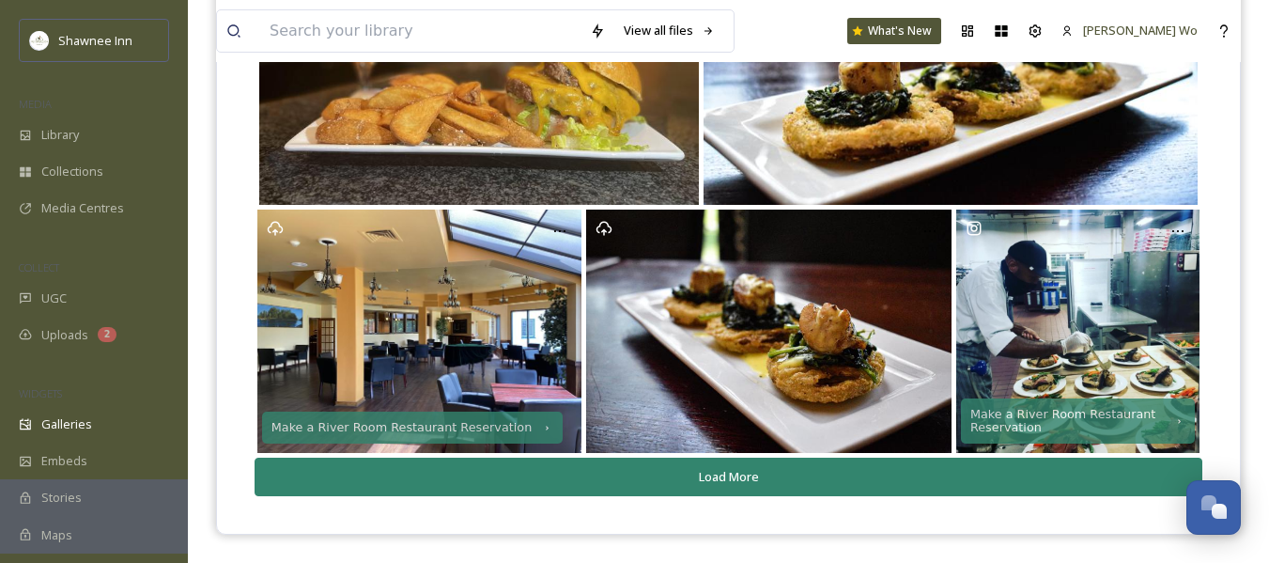
click at [732, 483] on button "Load More" at bounding box center [729, 477] width 948 height 39
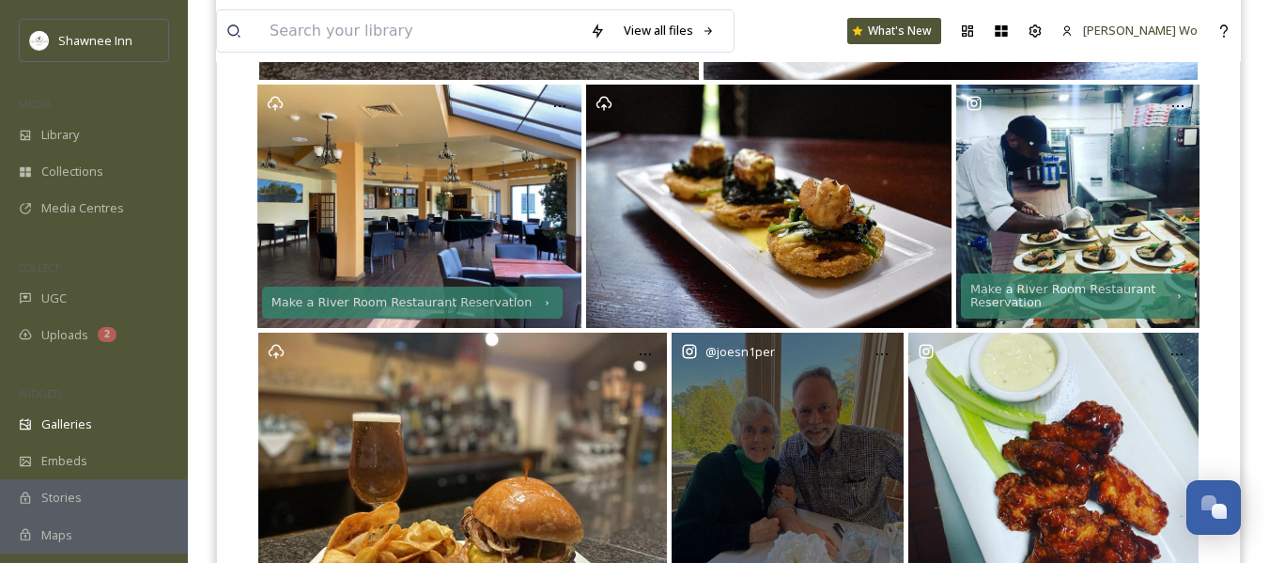
scroll to position [1853, 0]
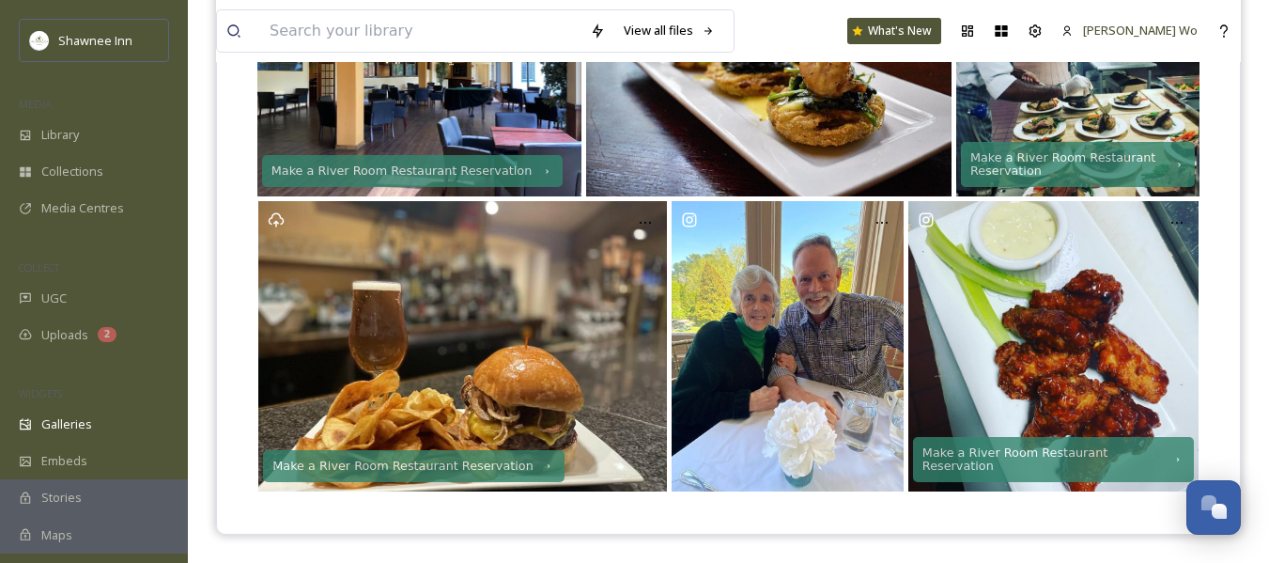
drag, startPoint x: 732, startPoint y: 483, endPoint x: 755, endPoint y: 565, distance: 85.0
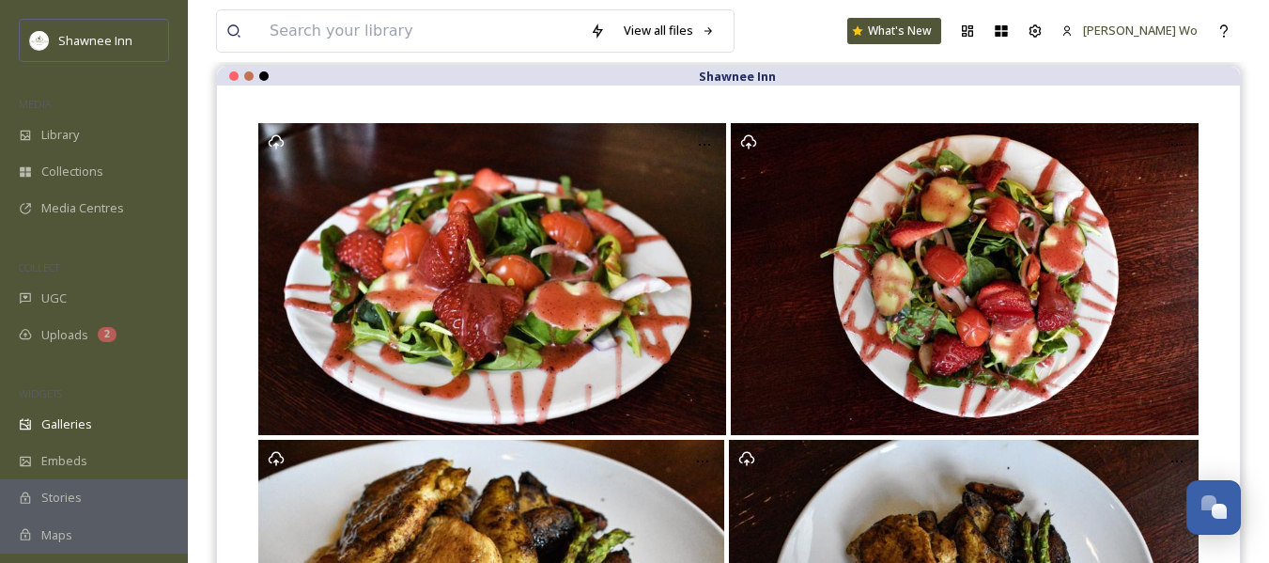
scroll to position [0, 0]
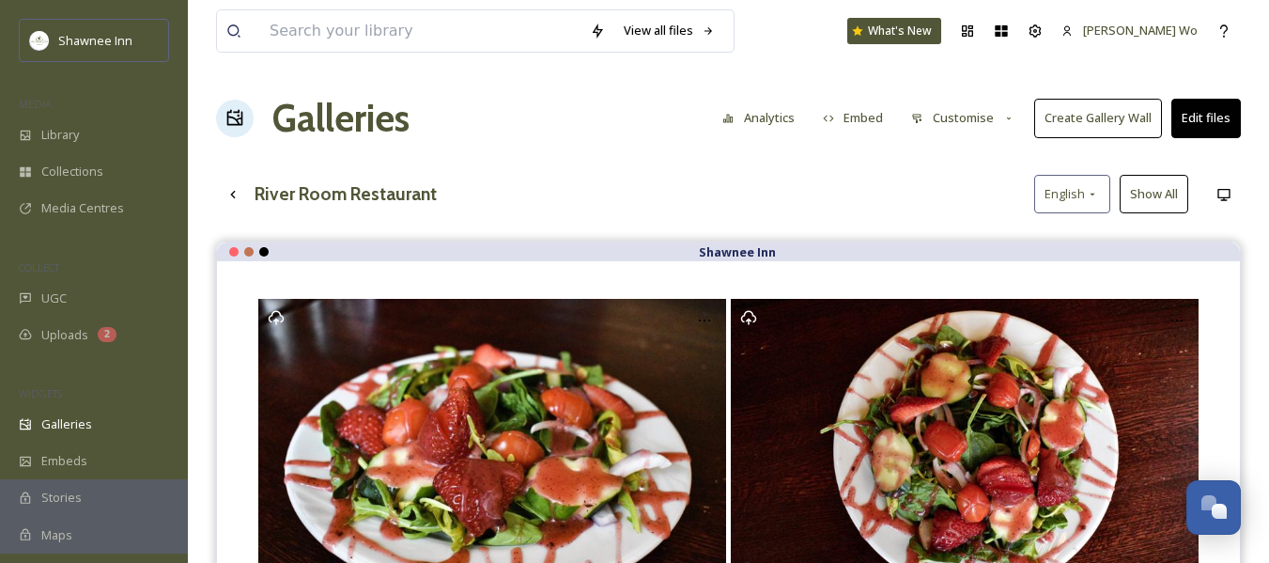
click at [972, 116] on button "Customise" at bounding box center [963, 118] width 123 height 37
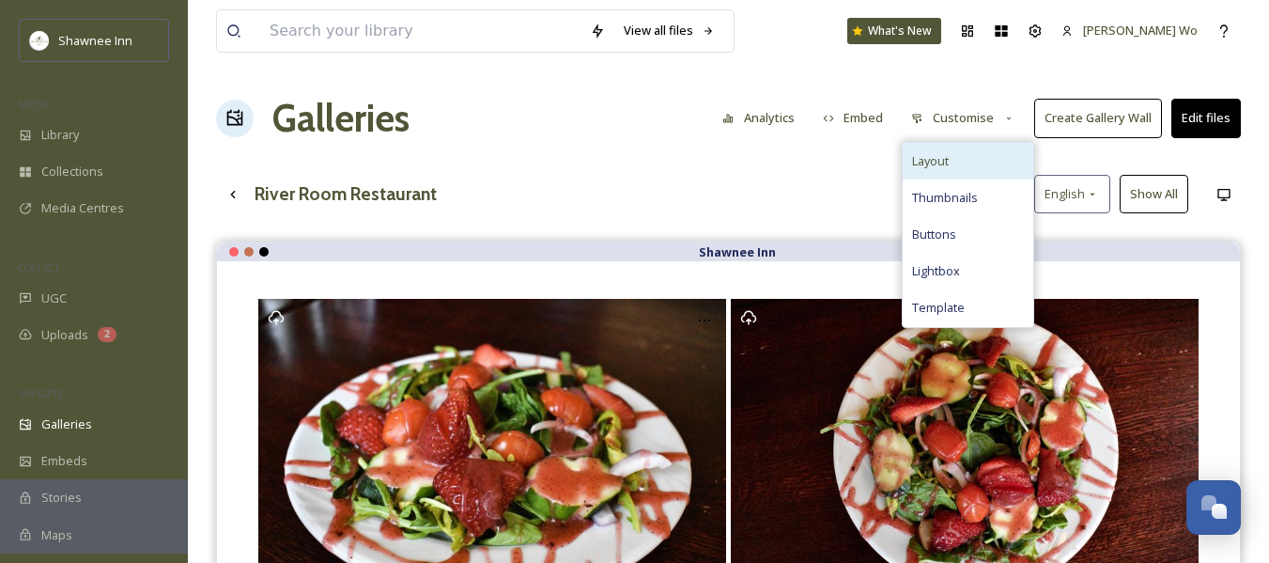
click at [951, 175] on div "Layout" at bounding box center [968, 161] width 131 height 37
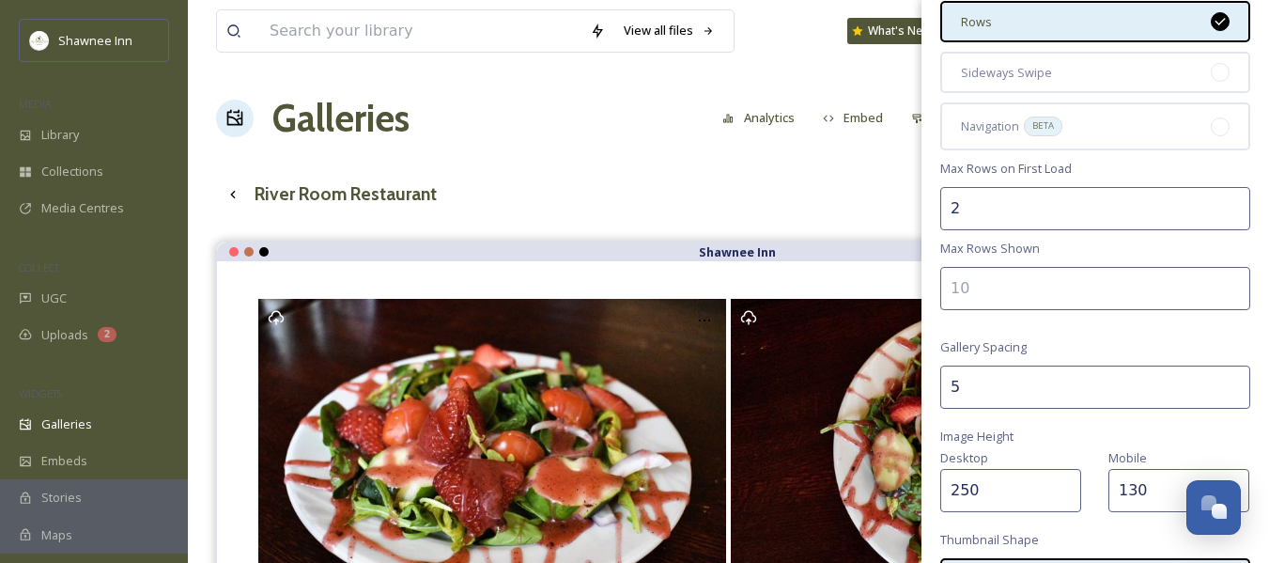
scroll to position [525, 0]
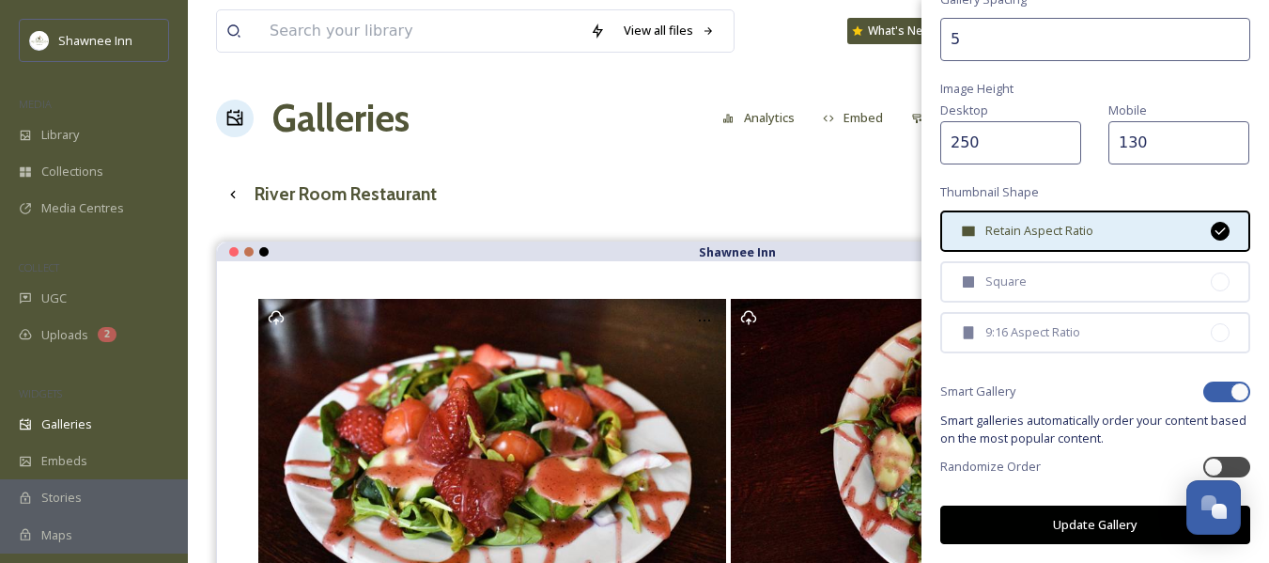
click at [1215, 394] on div at bounding box center [1227, 391] width 47 height 21
checkbox input "false"
click at [1106, 532] on button "Update Gallery" at bounding box center [1095, 524] width 310 height 39
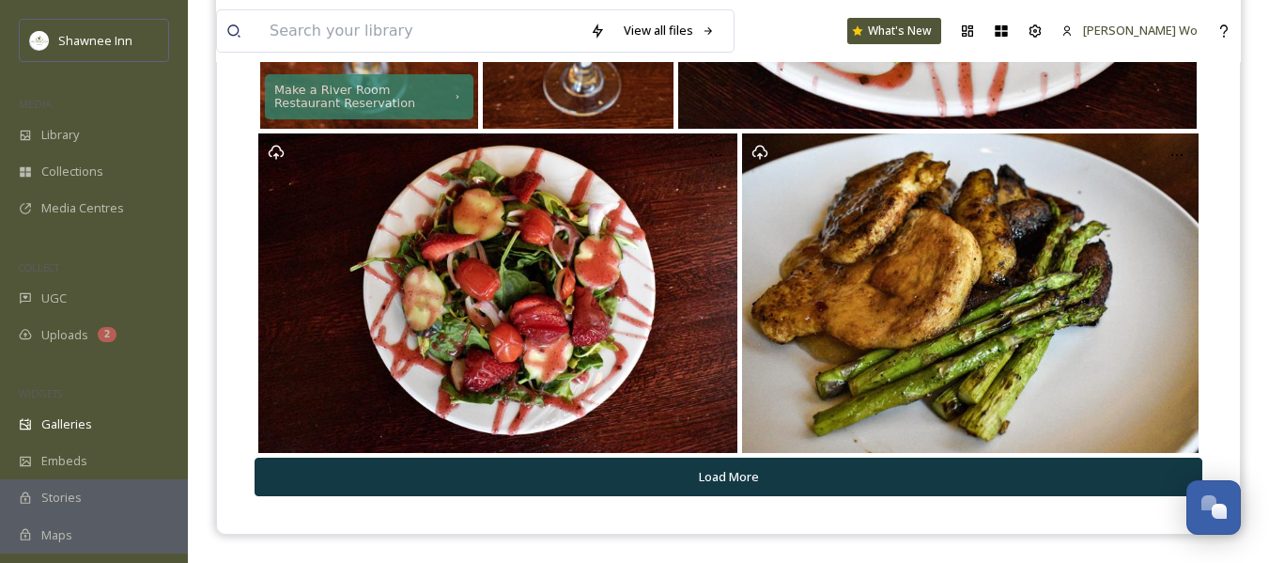
click at [708, 477] on button "Load More" at bounding box center [729, 477] width 948 height 39
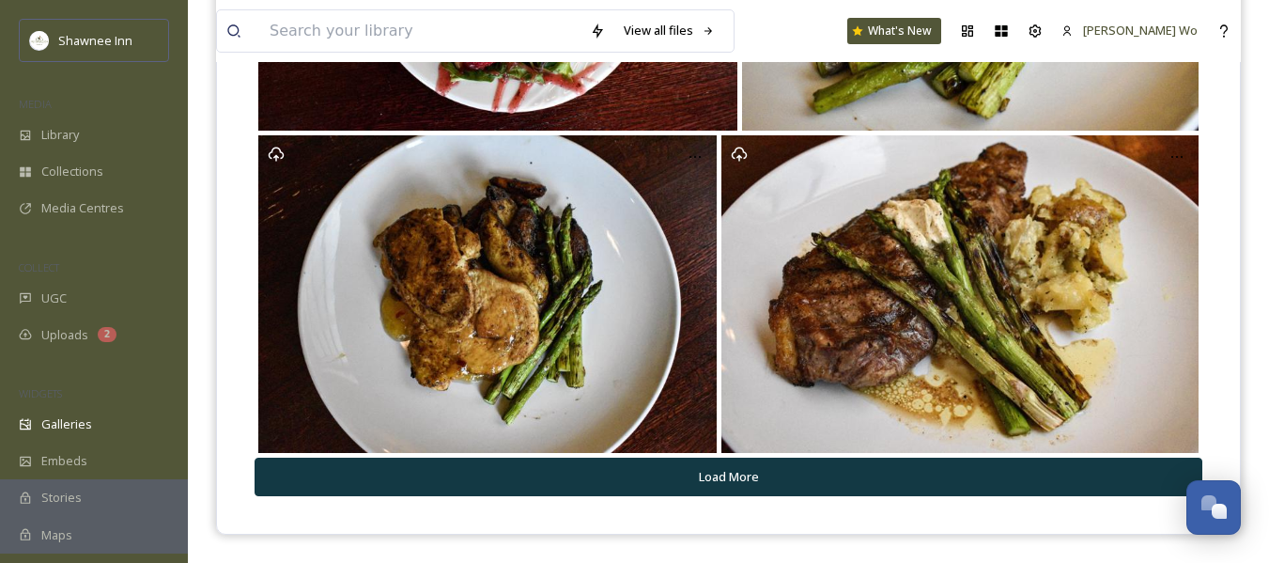
click at [718, 470] on button "Load More" at bounding box center [729, 477] width 948 height 39
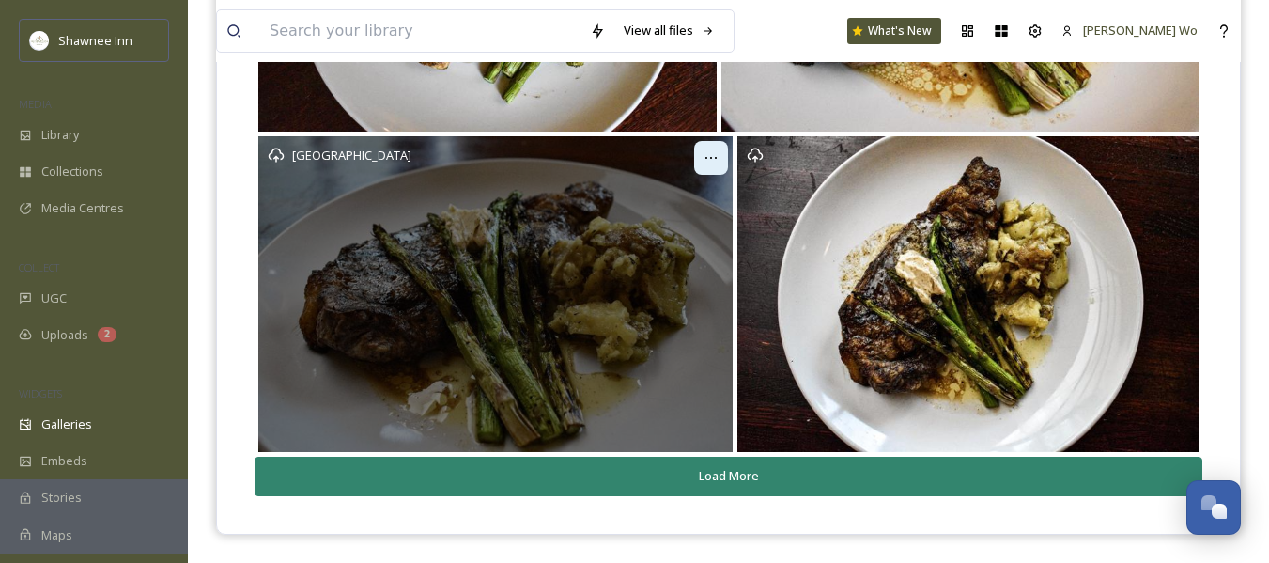
click at [719, 469] on button "Load More" at bounding box center [729, 476] width 948 height 39
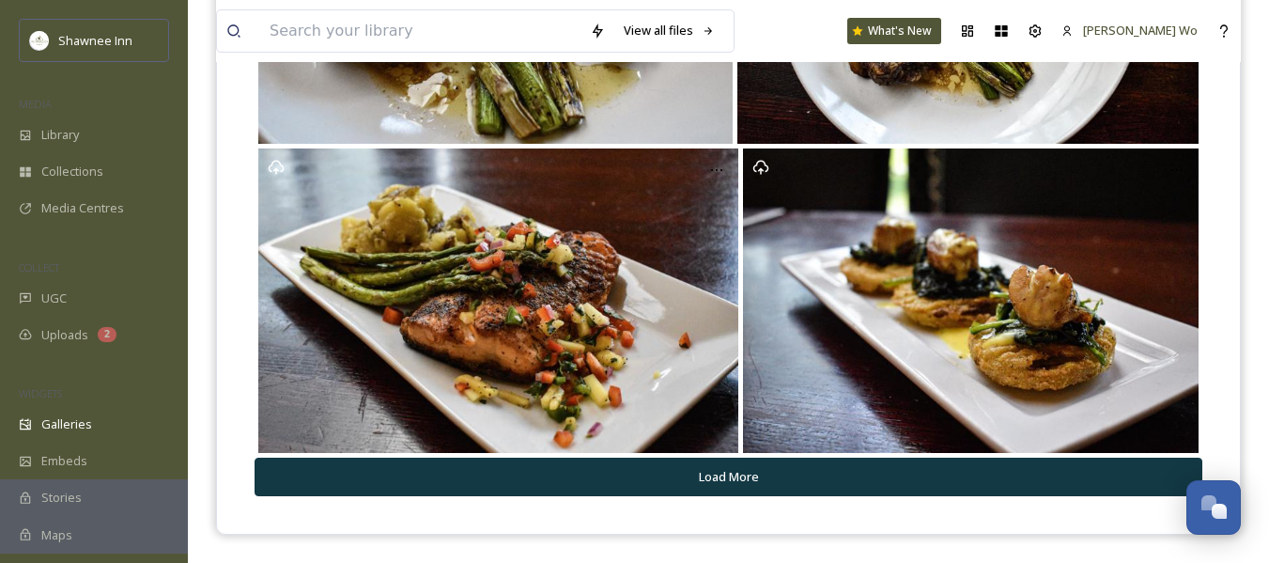
click at [719, 468] on button "Load More" at bounding box center [729, 477] width 948 height 39
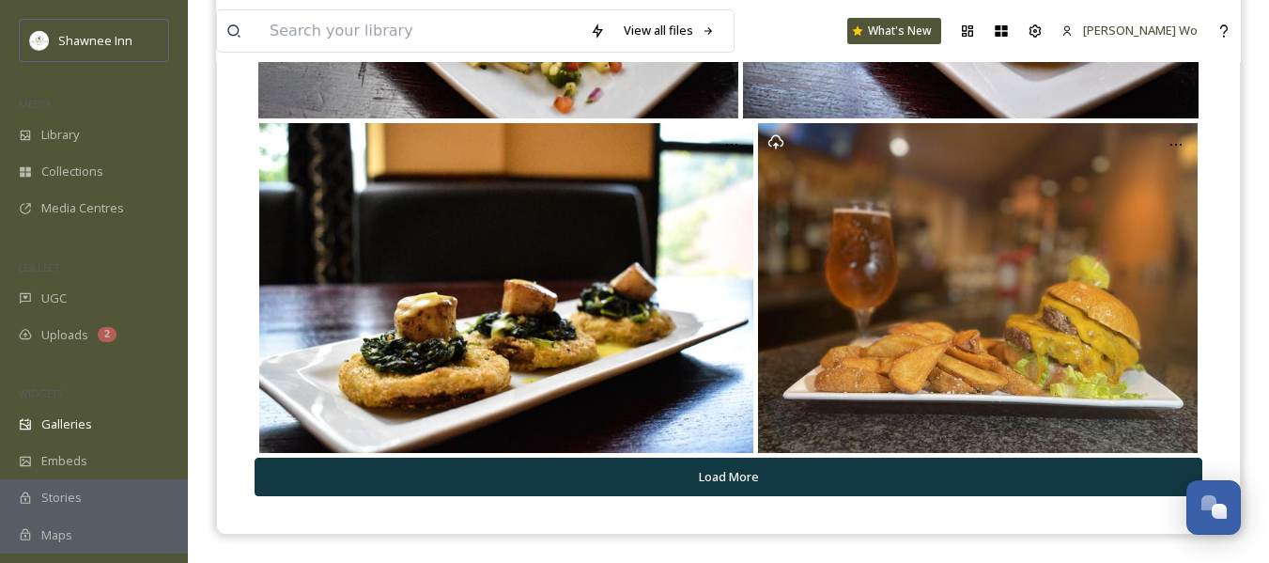
click at [719, 468] on button "Load More" at bounding box center [729, 477] width 948 height 39
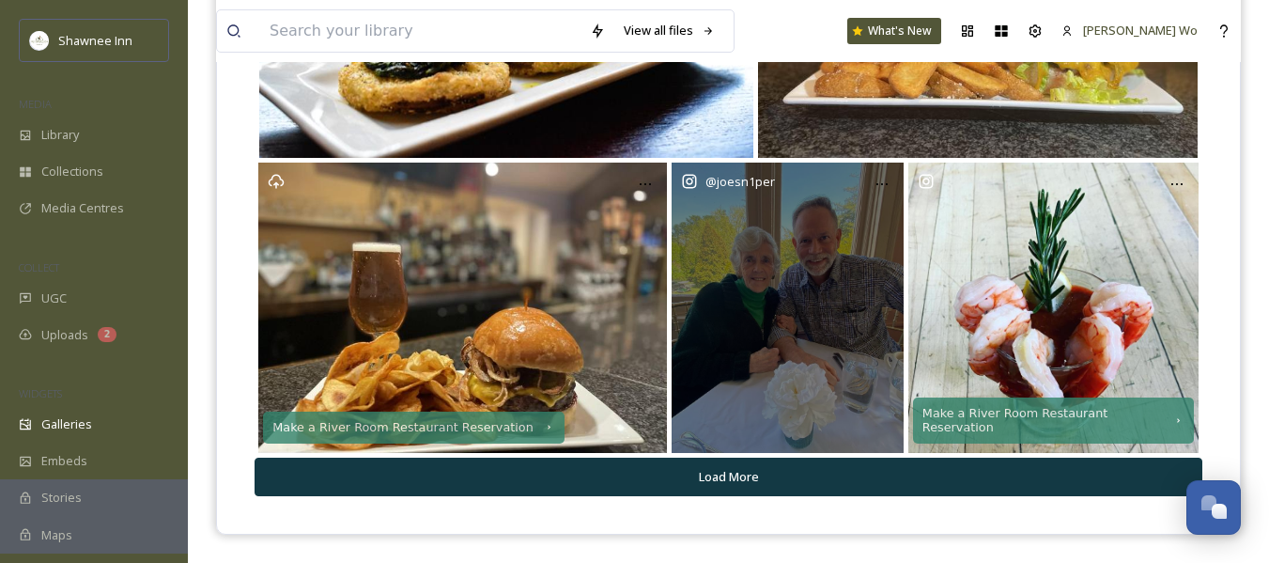
click at [719, 468] on button "Load More" at bounding box center [729, 477] width 948 height 39
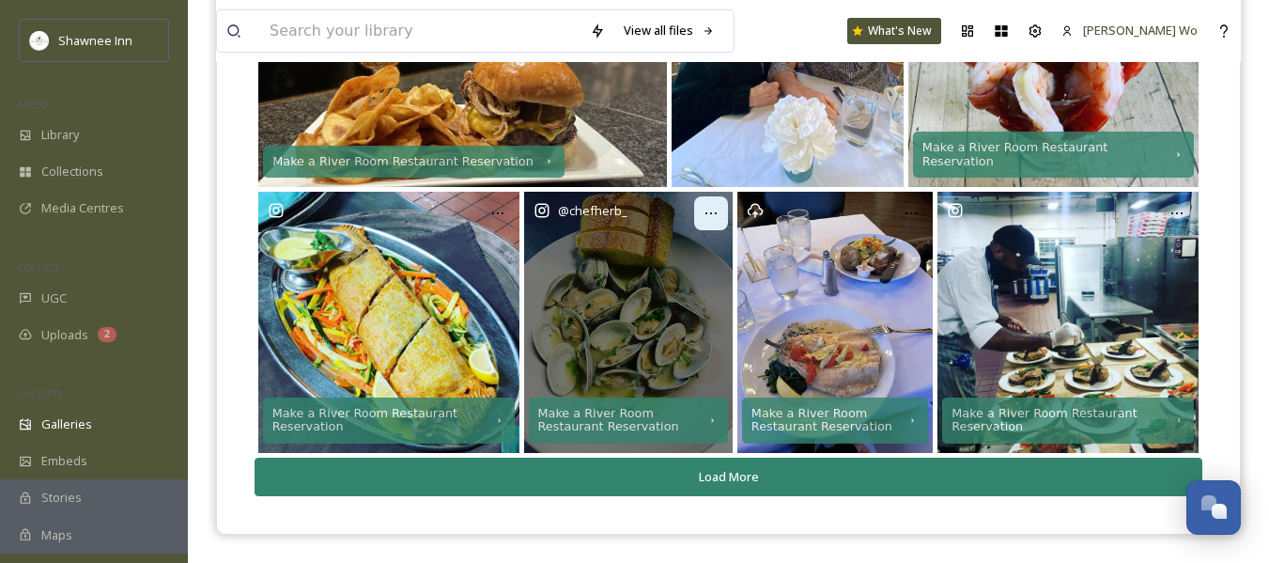
click at [719, 469] on button "Load More" at bounding box center [729, 477] width 948 height 39
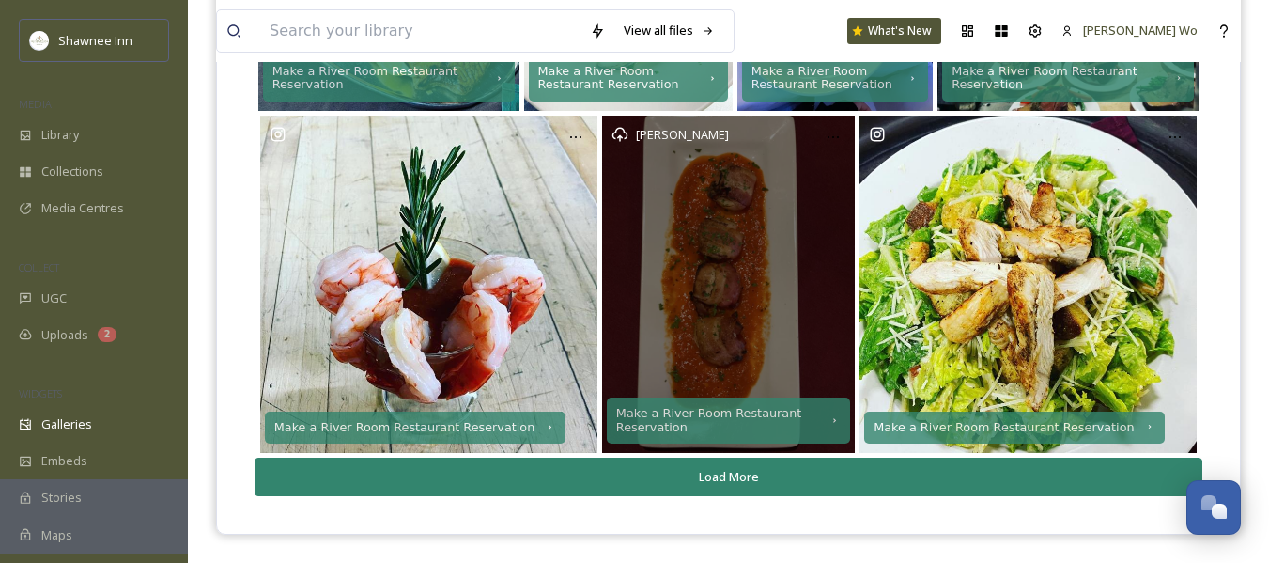
click at [719, 469] on button "Load More" at bounding box center [729, 477] width 948 height 39
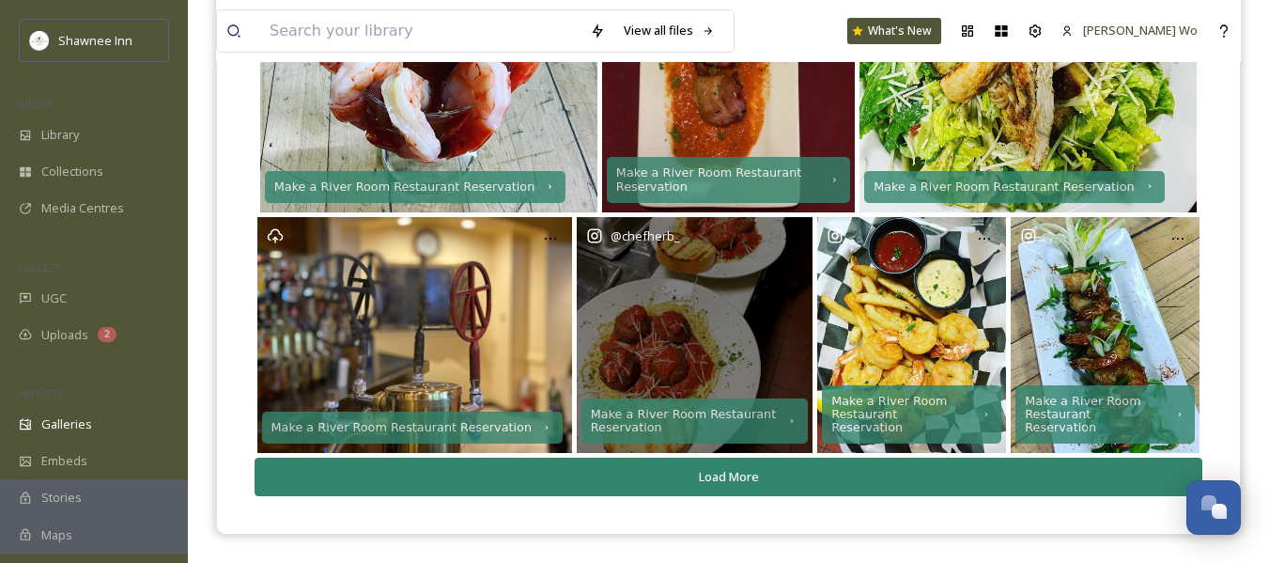
click at [719, 469] on button "Load More" at bounding box center [729, 477] width 948 height 39
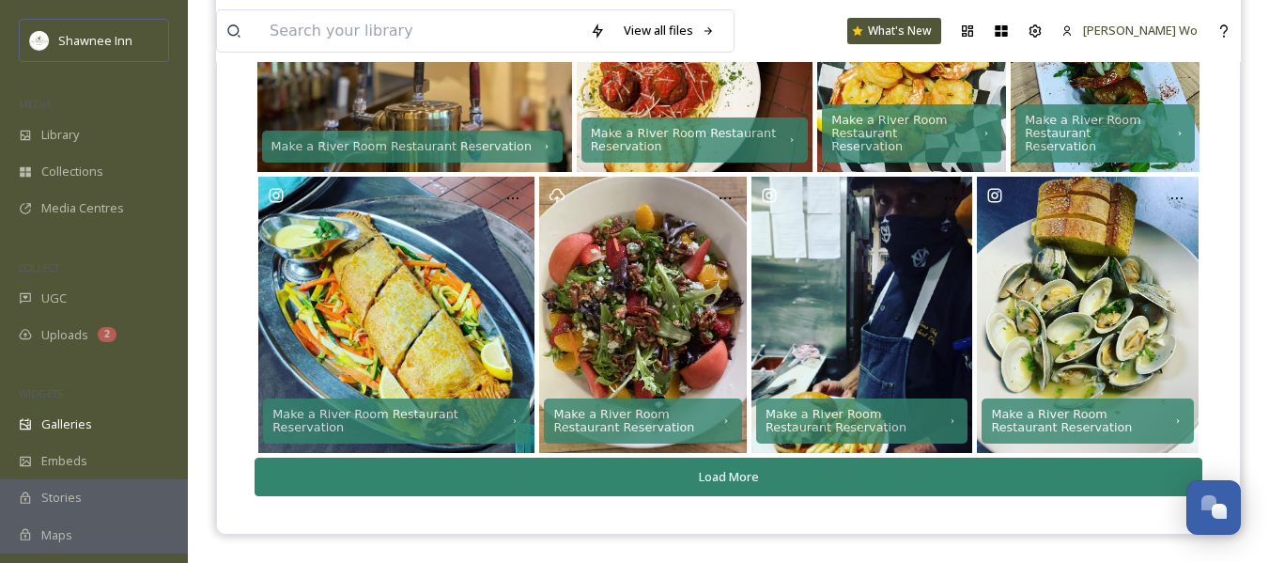
click at [719, 469] on button "Load More" at bounding box center [729, 477] width 948 height 39
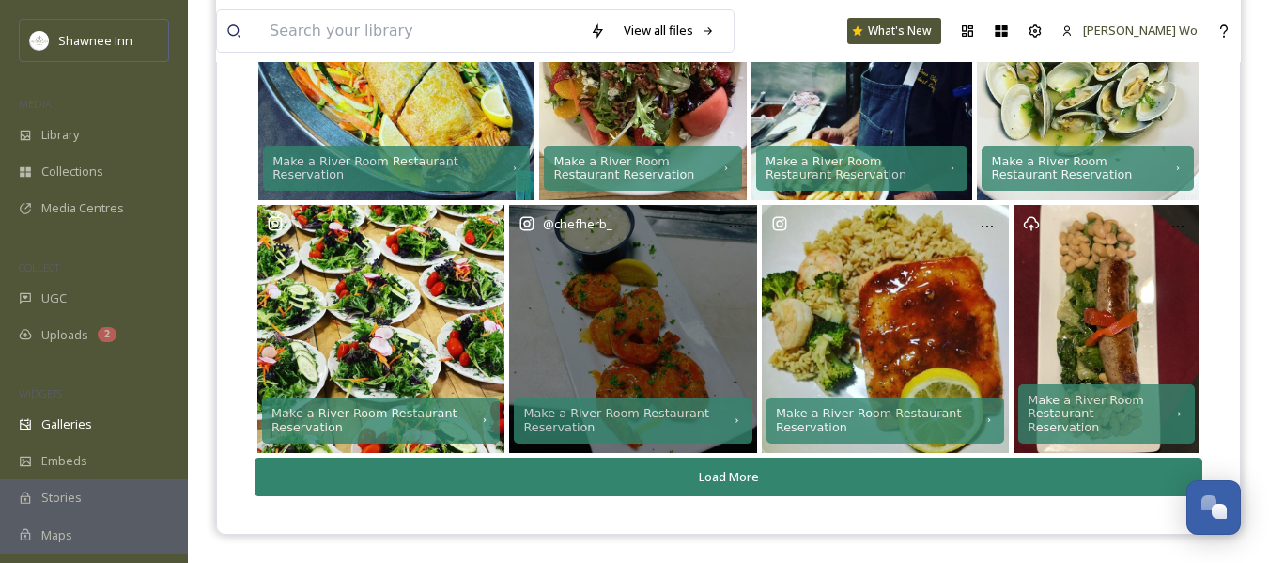
click at [719, 469] on button "Load More" at bounding box center [729, 477] width 948 height 39
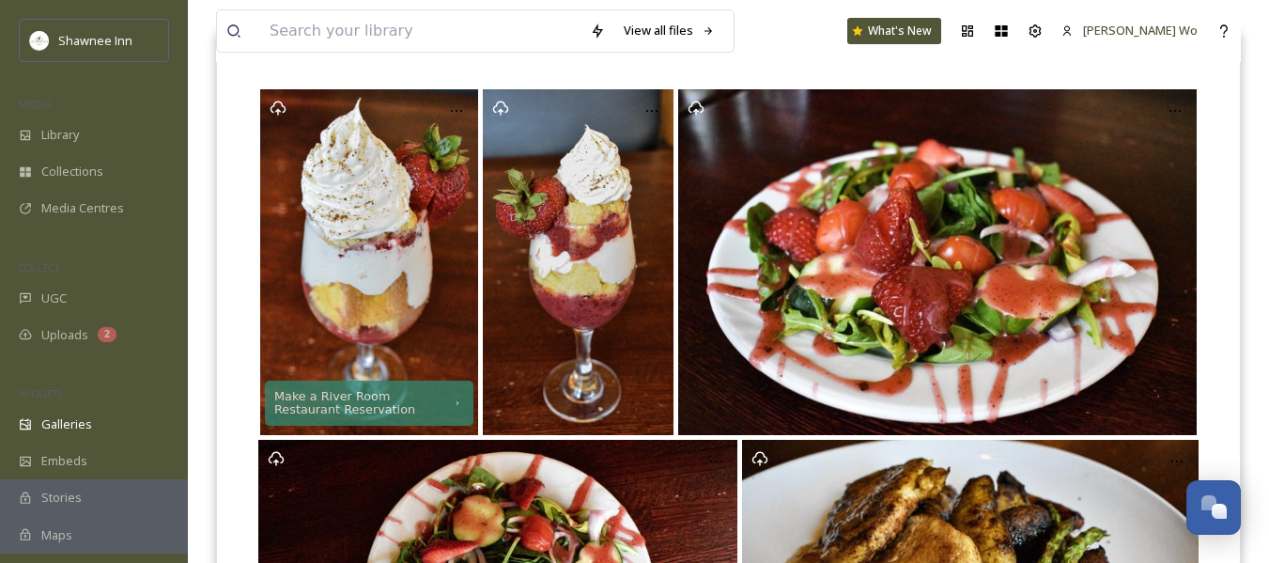
scroll to position [0, 0]
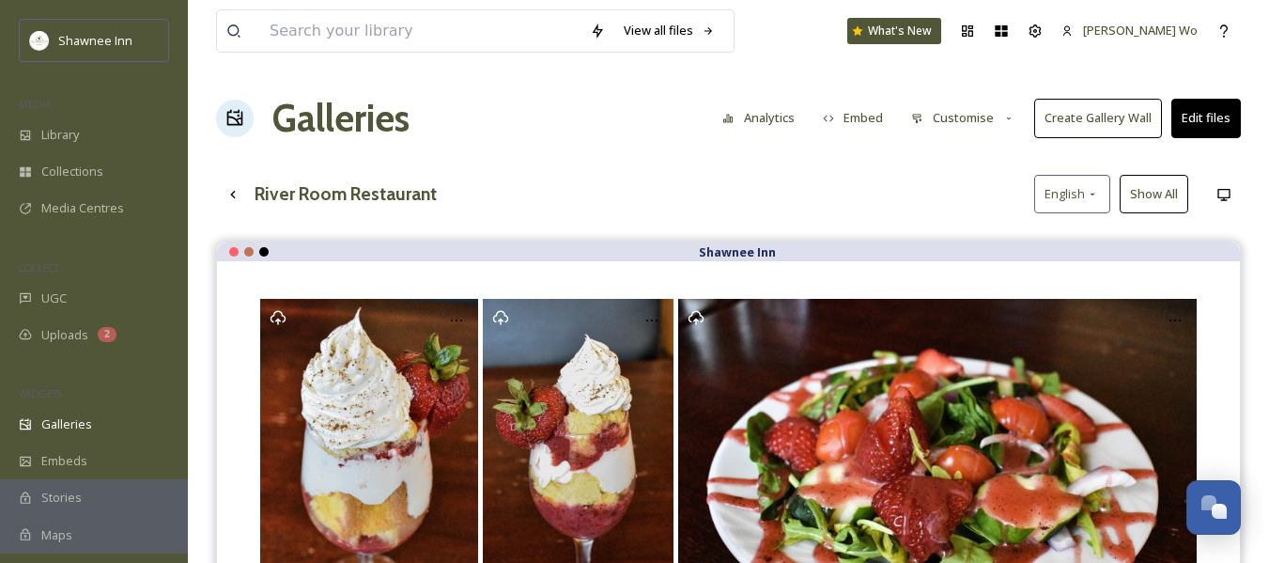
click at [1158, 189] on button "Show All" at bounding box center [1154, 194] width 69 height 39
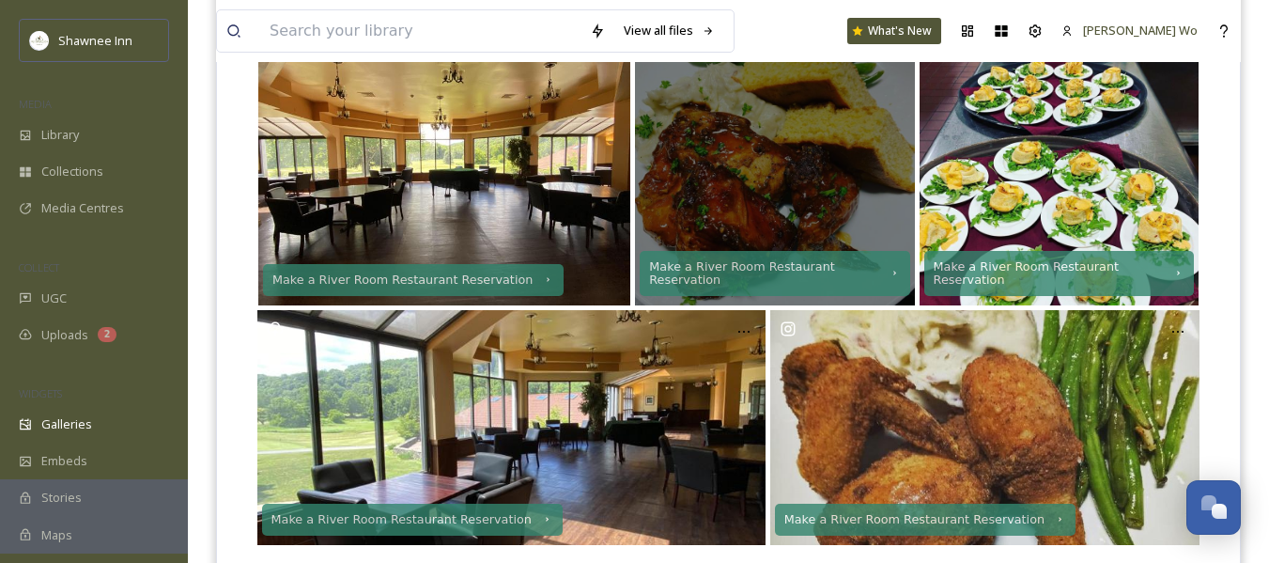
scroll to position [3964, 0]
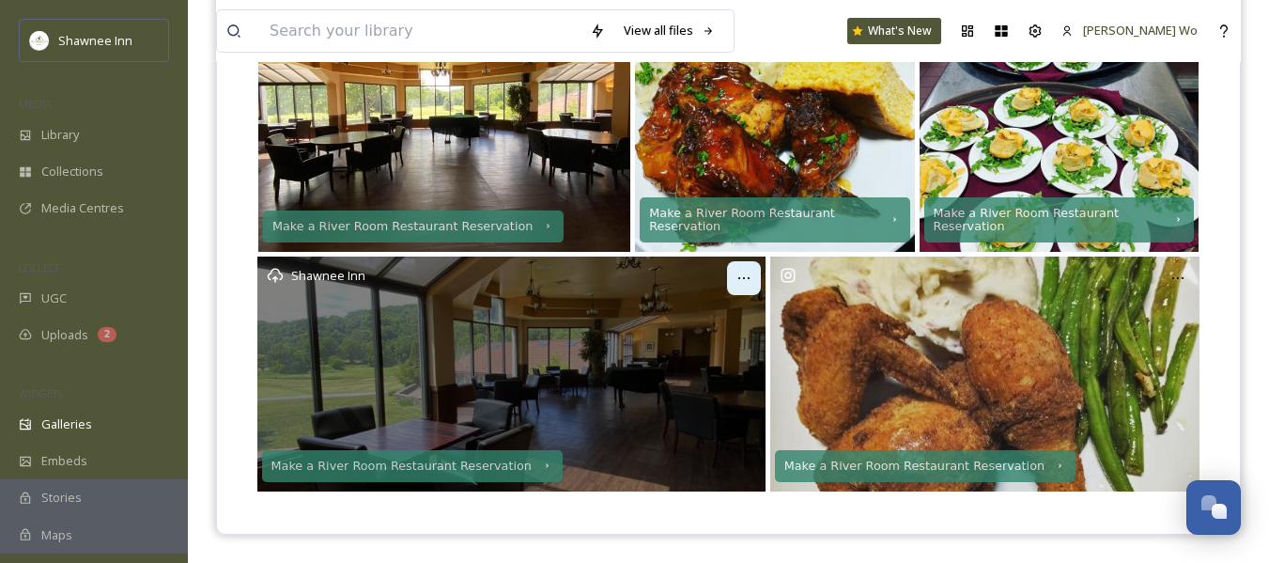
click at [739, 275] on icon at bounding box center [744, 278] width 15 height 15
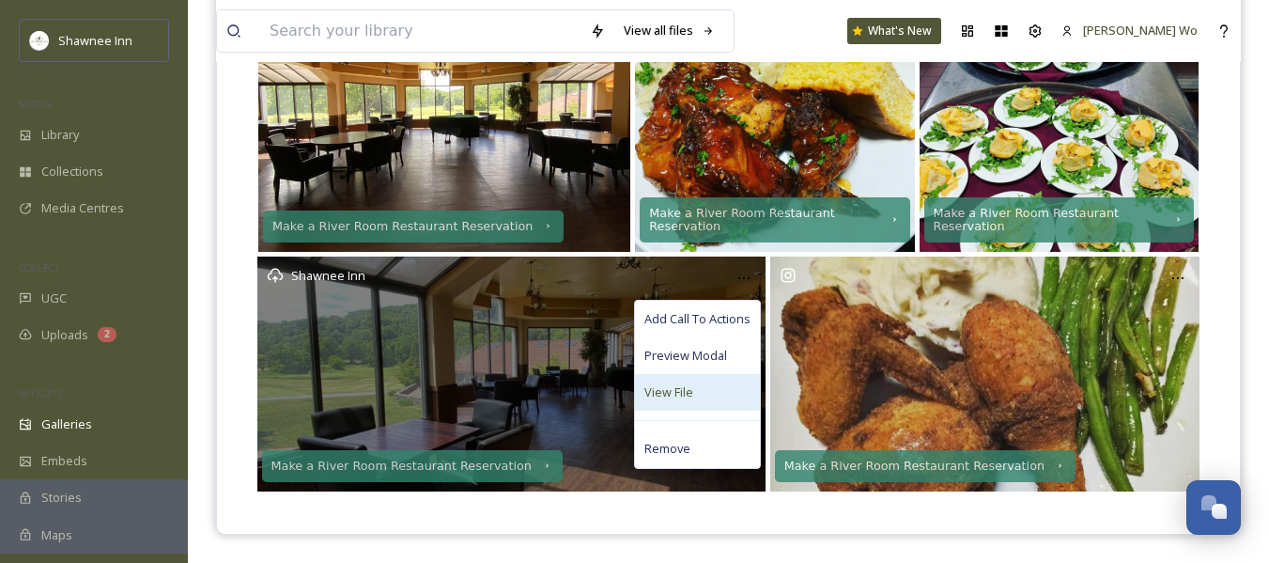
click at [702, 397] on div "View File" at bounding box center [697, 392] width 125 height 37
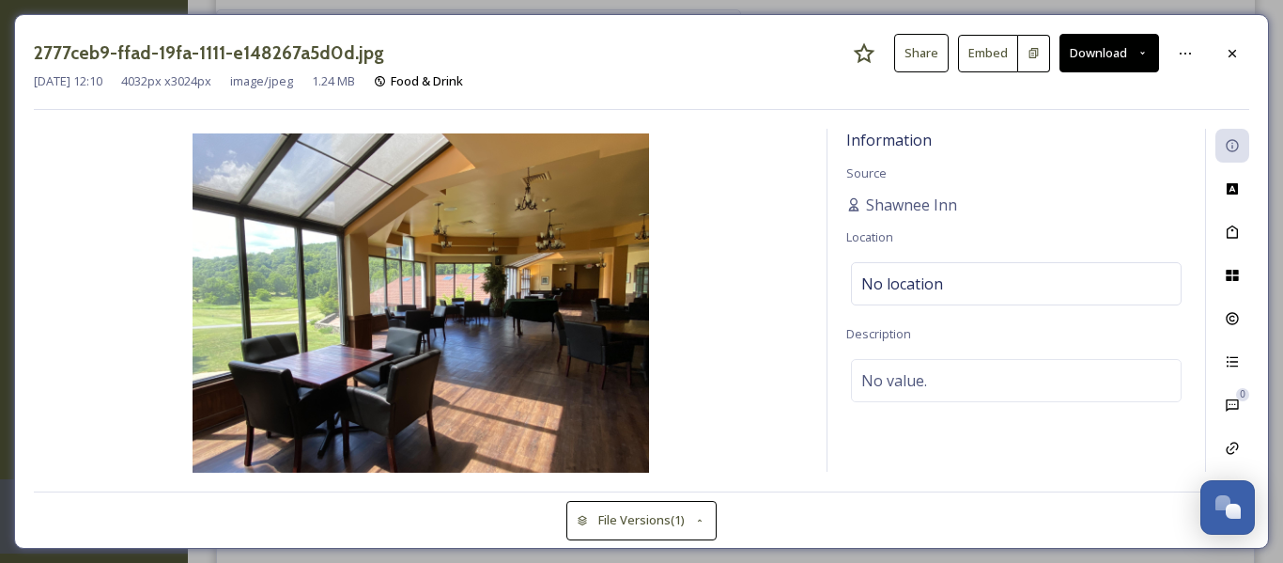
click at [1090, 49] on button "Download" at bounding box center [1110, 53] width 100 height 39
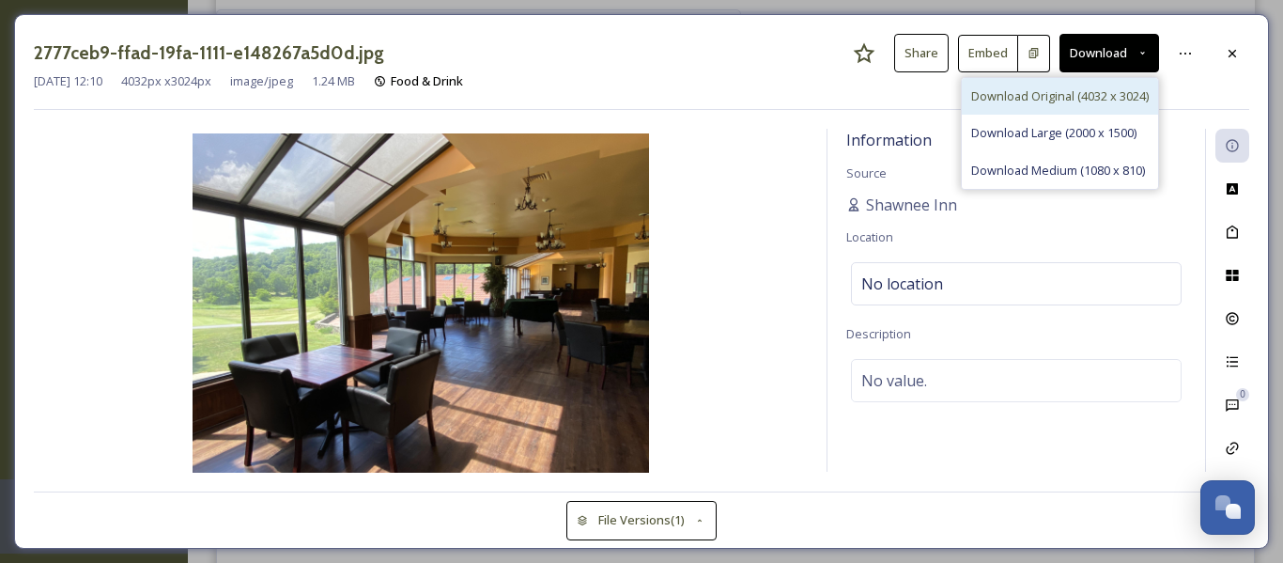
click at [1056, 96] on span "Download Original (4032 x 3024)" at bounding box center [1060, 96] width 178 height 18
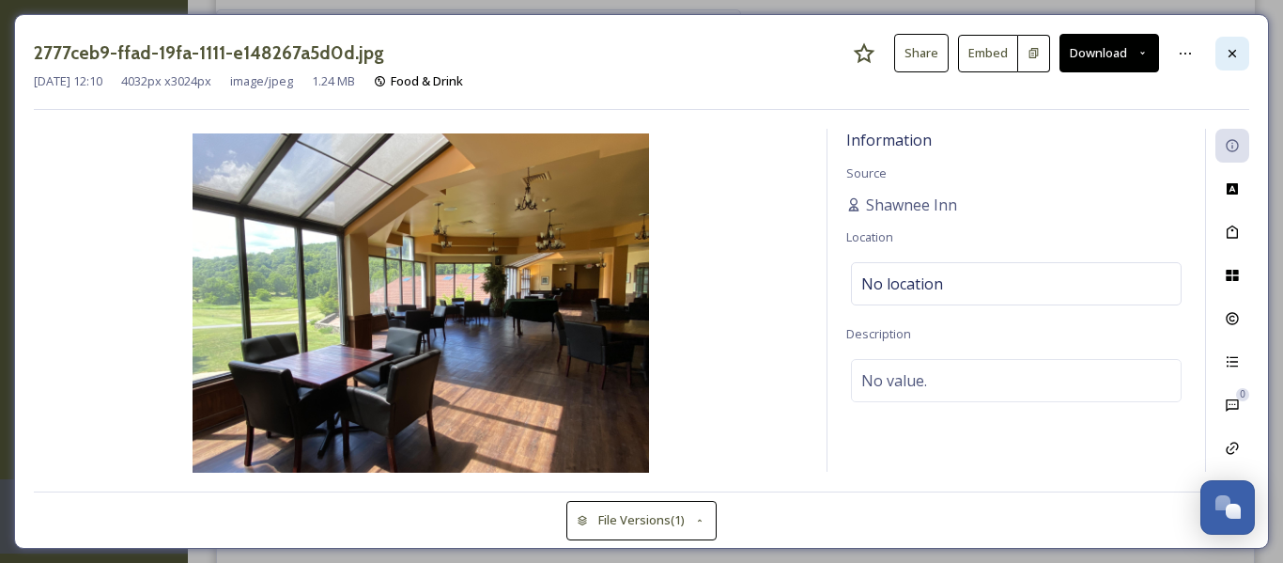
click at [1244, 54] on div at bounding box center [1233, 54] width 34 height 34
